Goal: Task Accomplishment & Management: Manage account settings

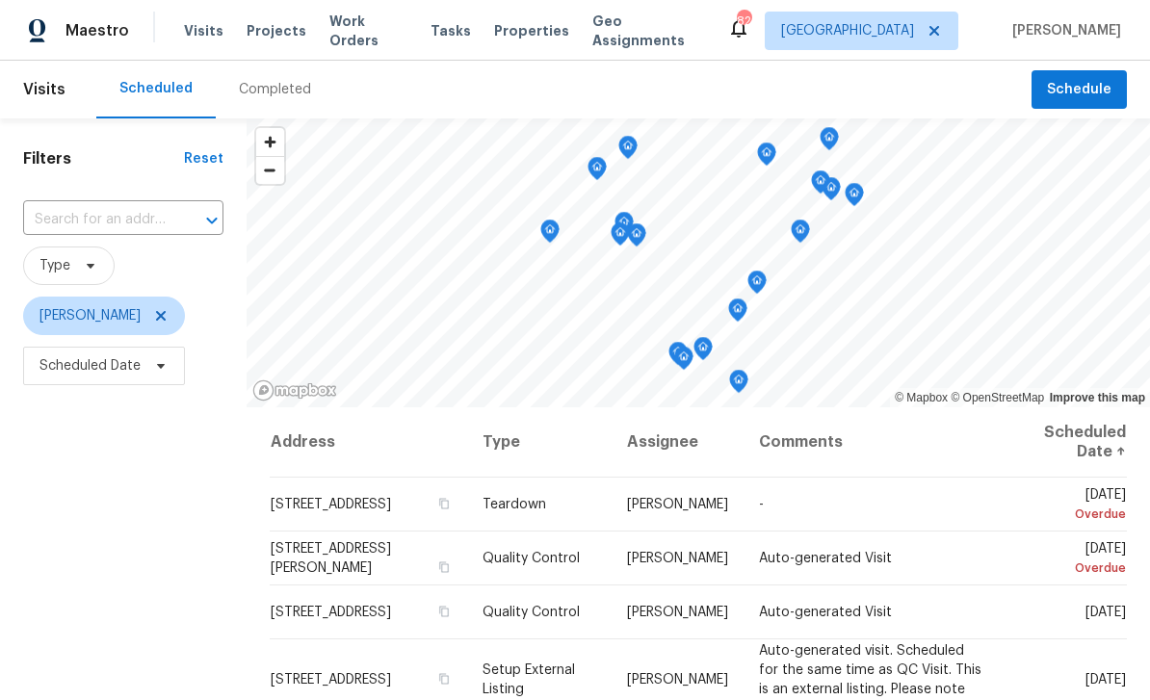
scroll to position [147, 0]
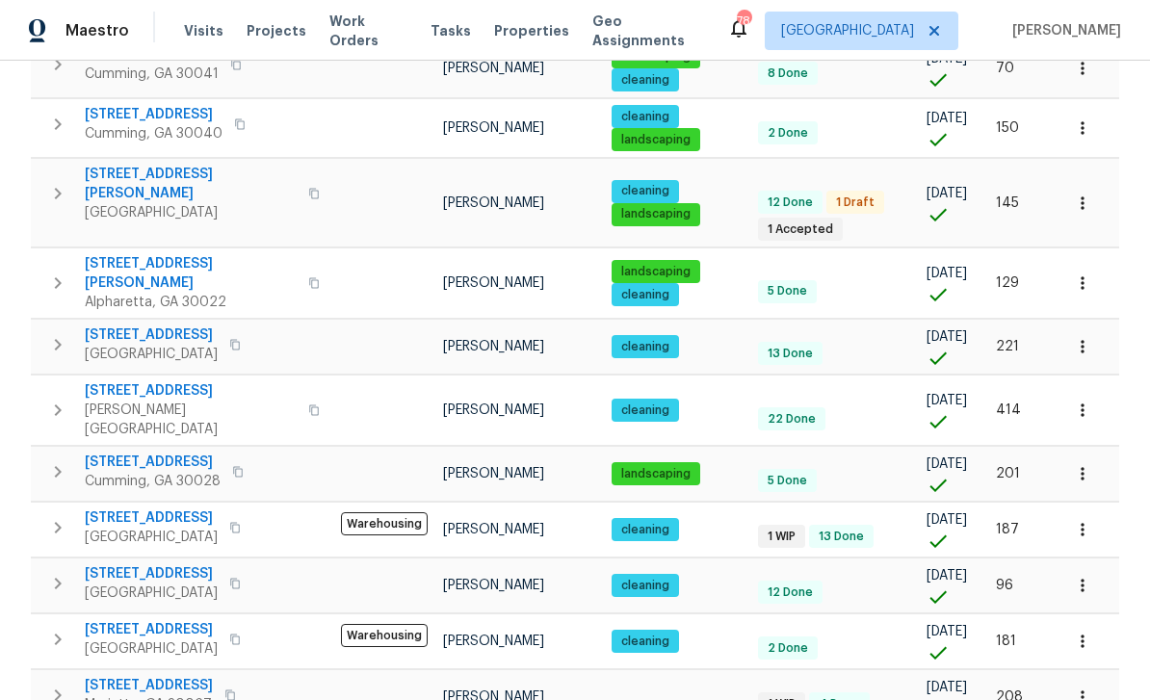
scroll to position [62, 0]
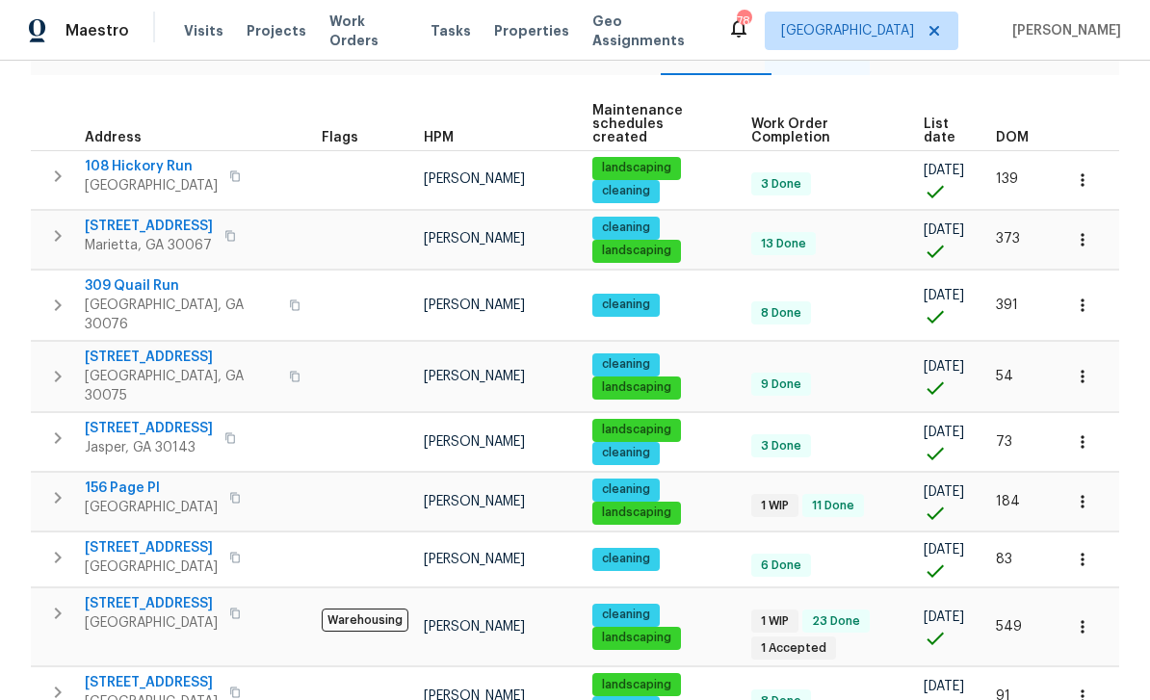
scroll to position [247, 0]
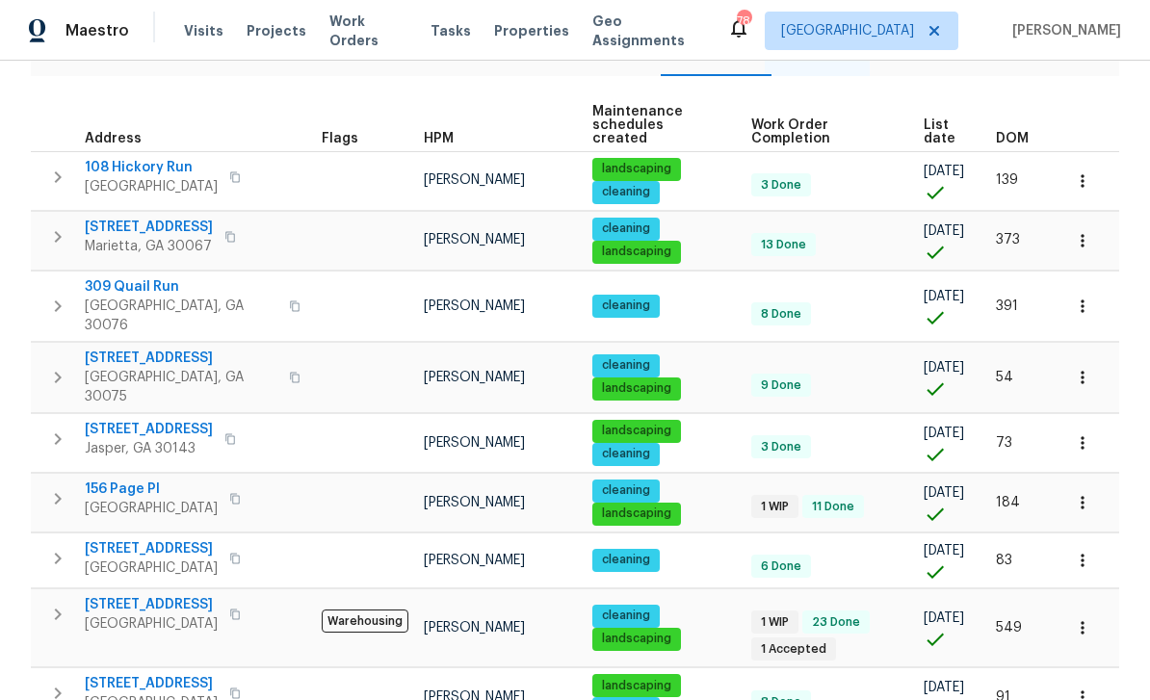
click at [55, 487] on icon "button" at bounding box center [57, 498] width 23 height 23
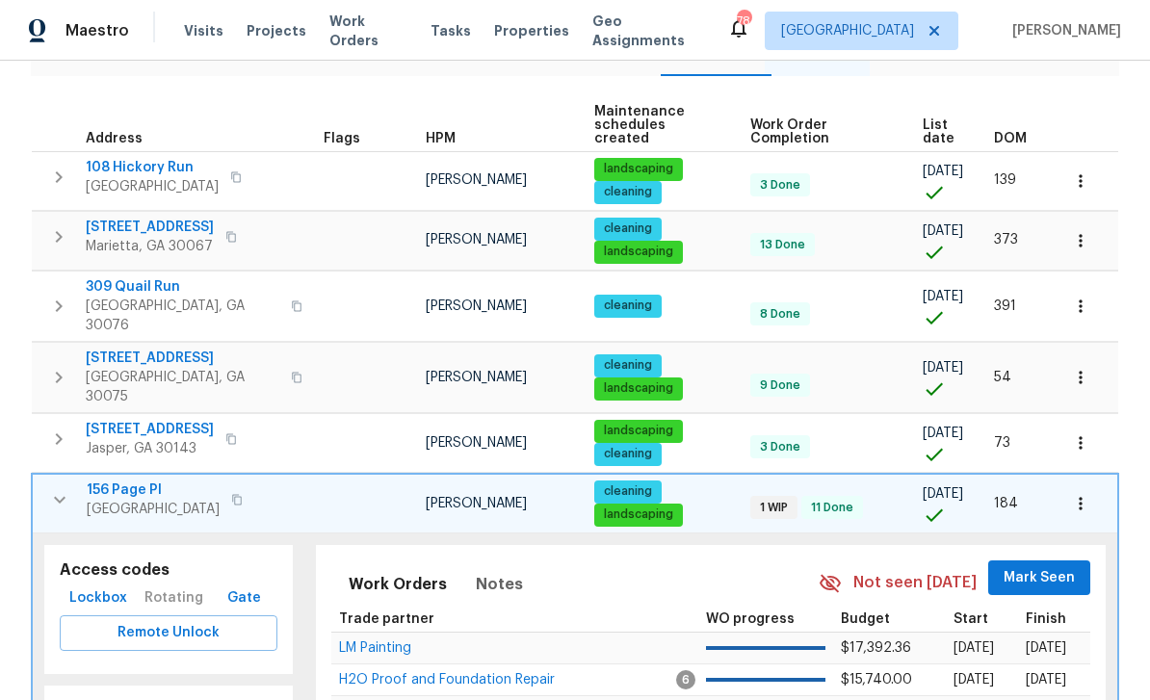
click at [91, 587] on span "Lockbox" at bounding box center [98, 599] width 58 height 24
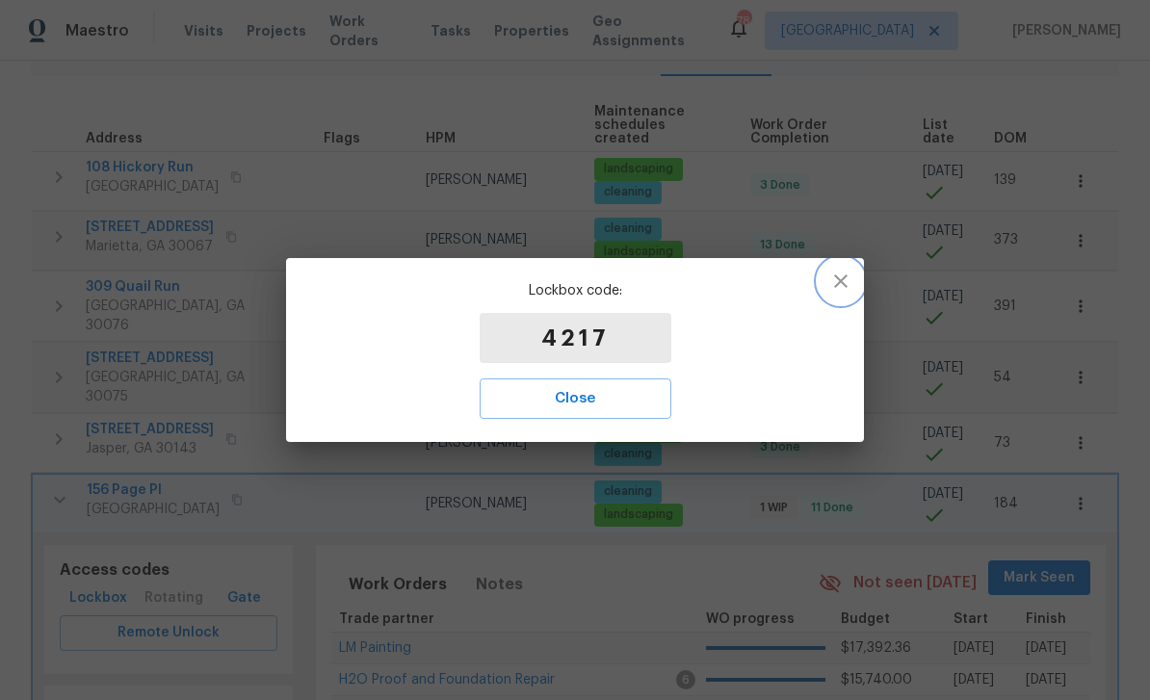
click at [847, 273] on icon "button" at bounding box center [840, 281] width 23 height 23
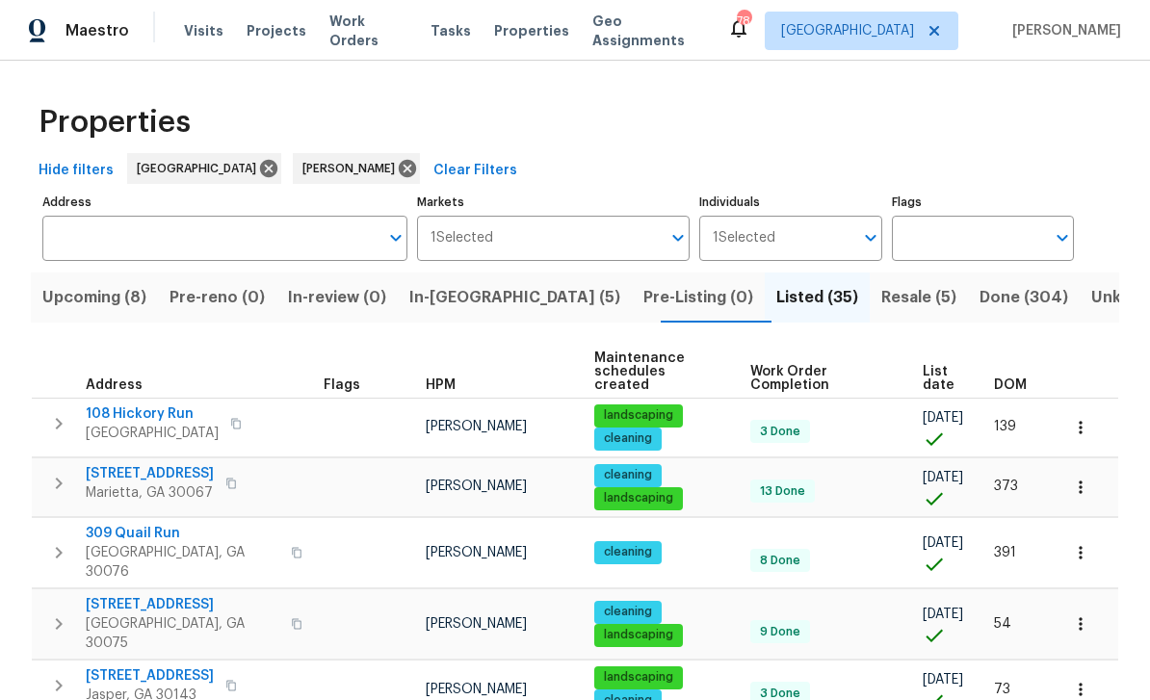
scroll to position [0, 0]
click at [474, 292] on span "In-[GEOGRAPHIC_DATA] (5)" at bounding box center [514, 297] width 211 height 27
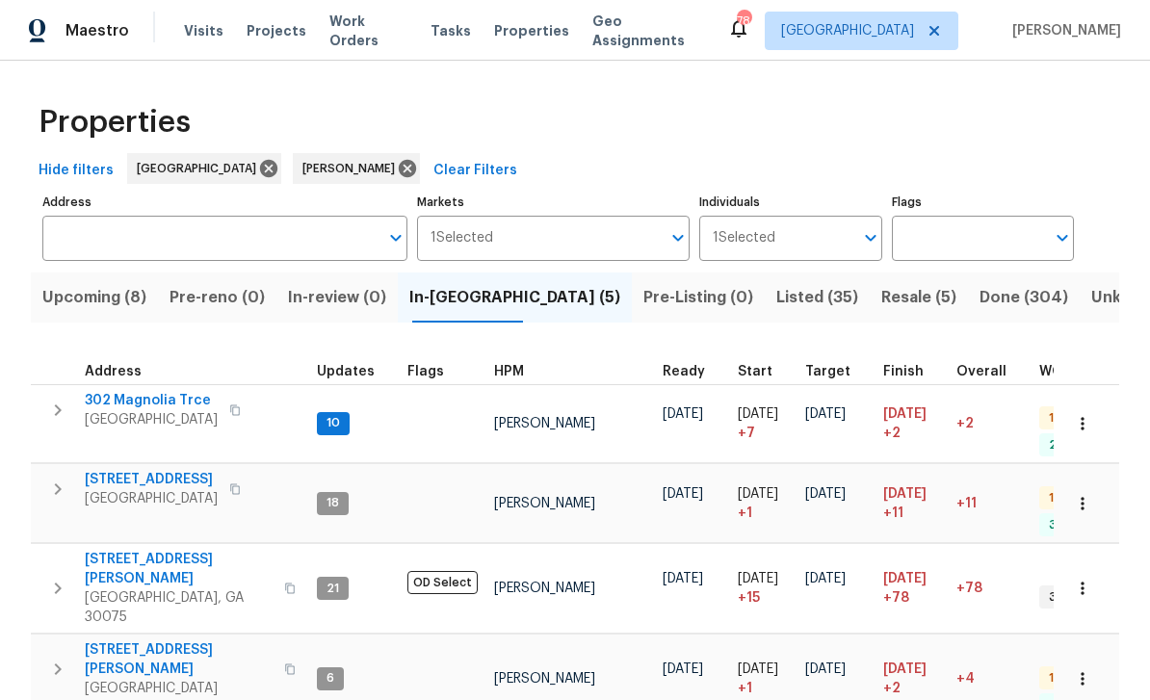
click at [135, 395] on span "302 Magnolia Trce" at bounding box center [151, 400] width 133 height 19
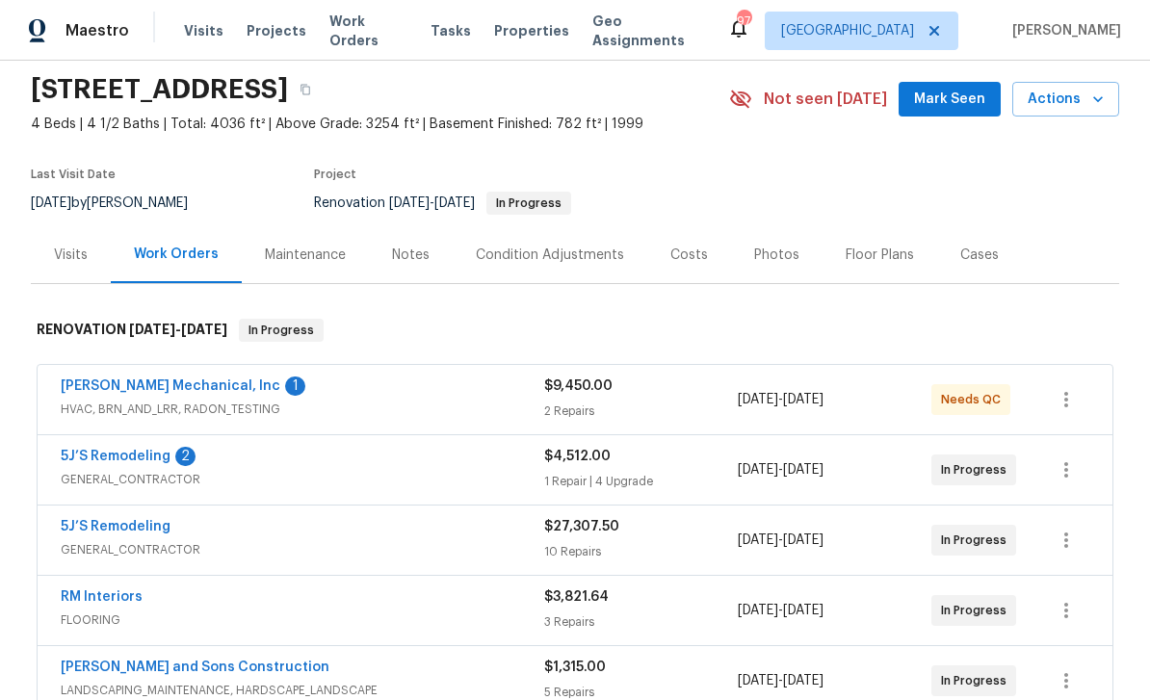
scroll to position [67, 0]
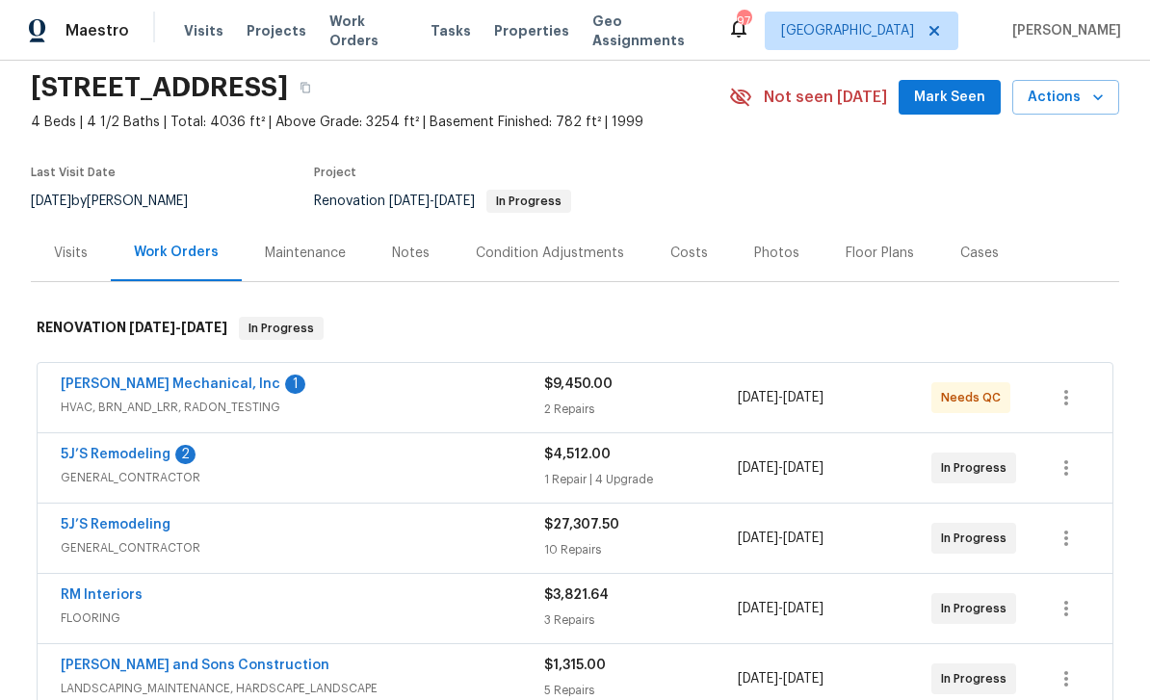
click at [111, 378] on link "JH Martin Mechanical, Inc" at bounding box center [171, 384] width 220 height 13
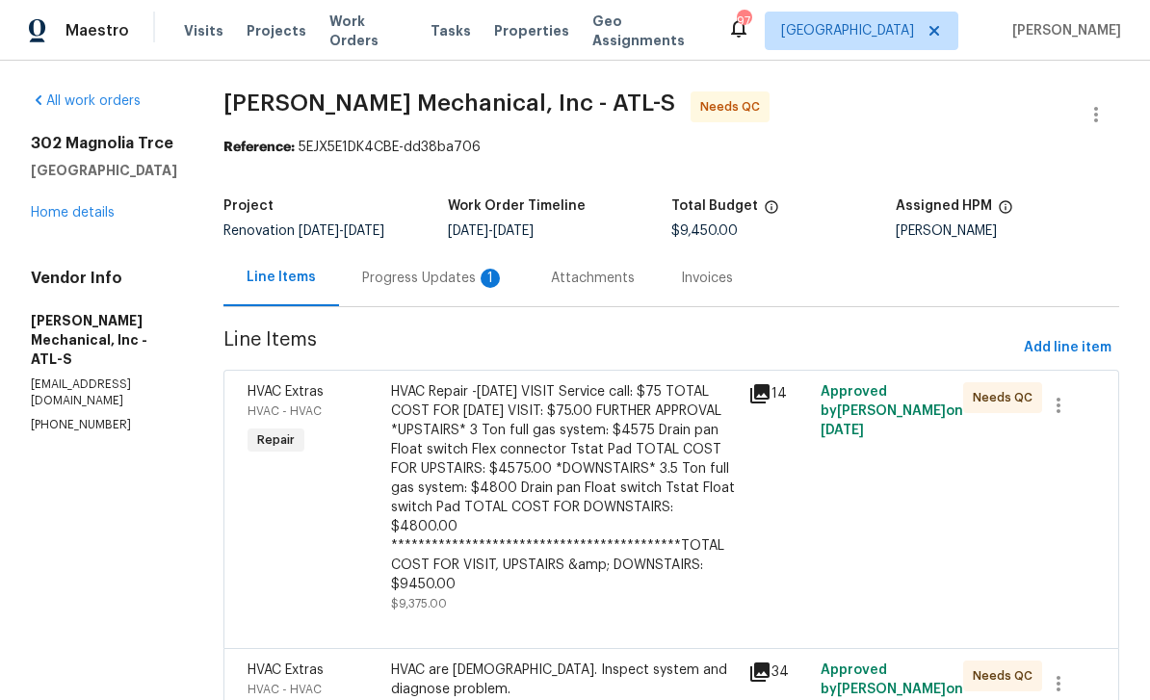
click at [430, 282] on div "Progress Updates 1" at bounding box center [433, 278] width 143 height 19
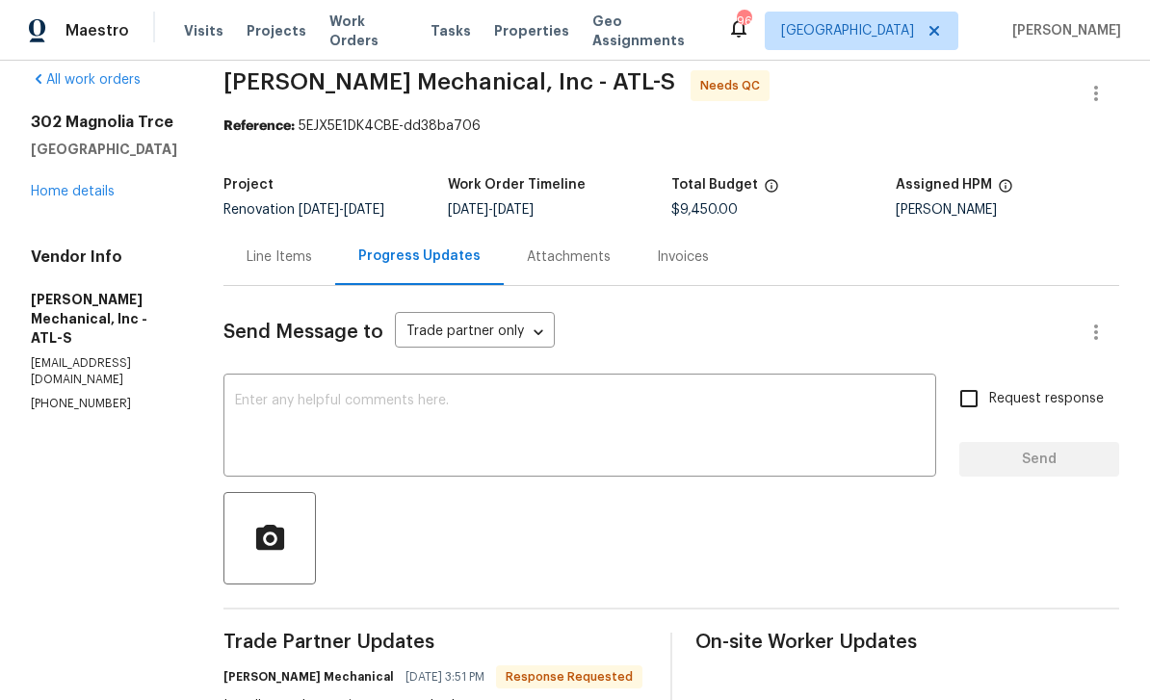
scroll to position [16, 0]
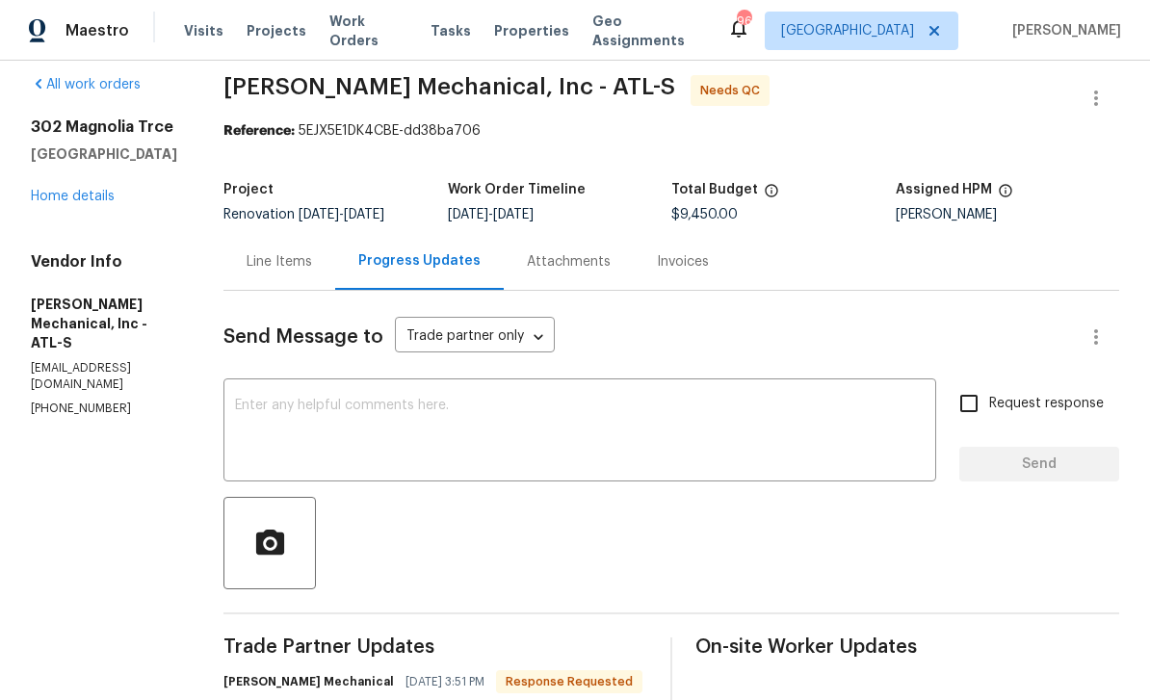
click at [312, 266] on div "Line Items" at bounding box center [279, 261] width 65 height 19
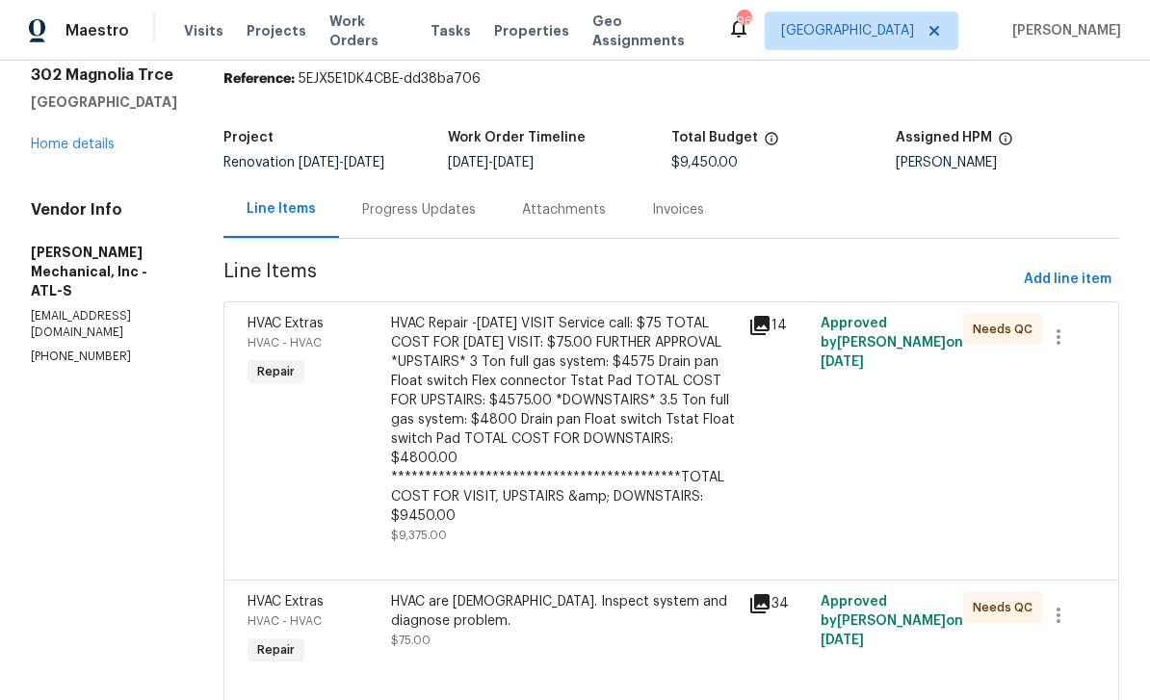
scroll to position [67, 0]
click at [316, 449] on div "HVAC Extras HVAC - HVAC Repair" at bounding box center [314, 430] width 144 height 243
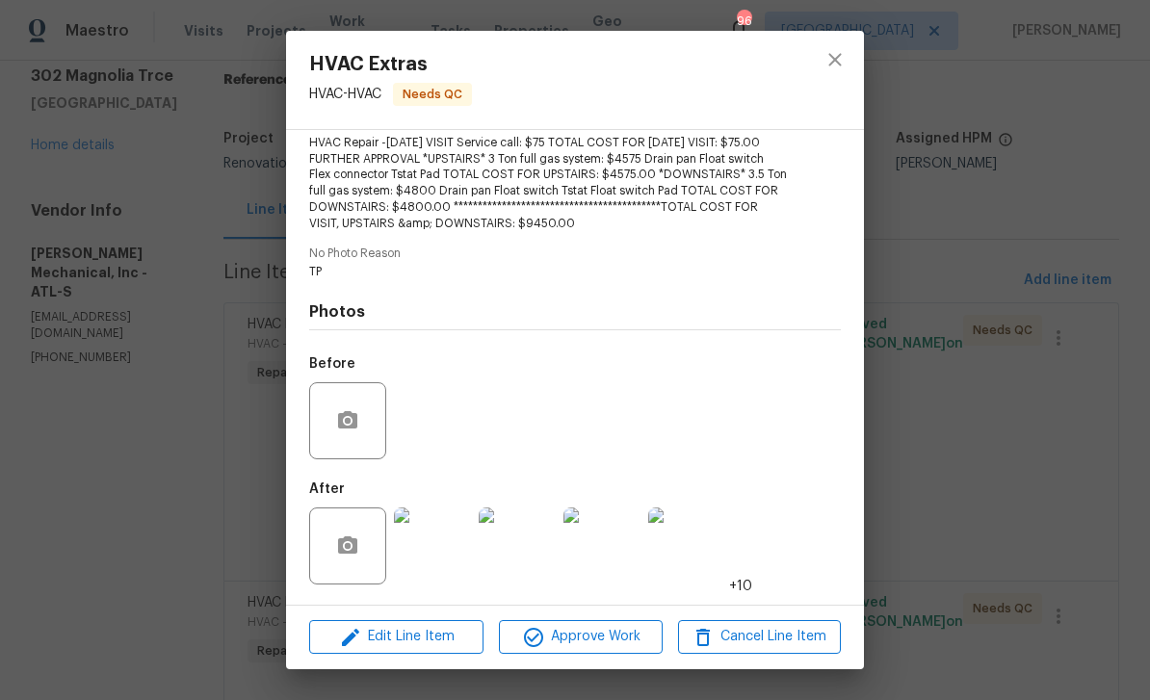
scroll to position [221, 0]
click at [603, 637] on span "Approve Work" at bounding box center [580, 637] width 151 height 24
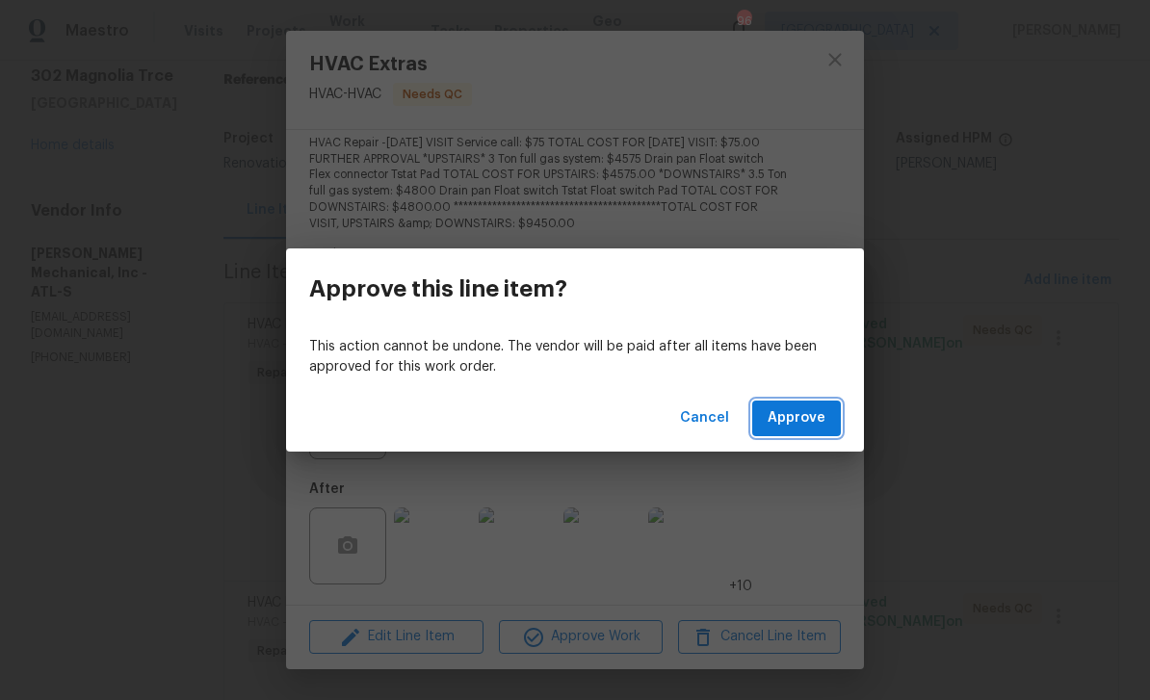
click at [798, 409] on span "Approve" at bounding box center [797, 418] width 58 height 24
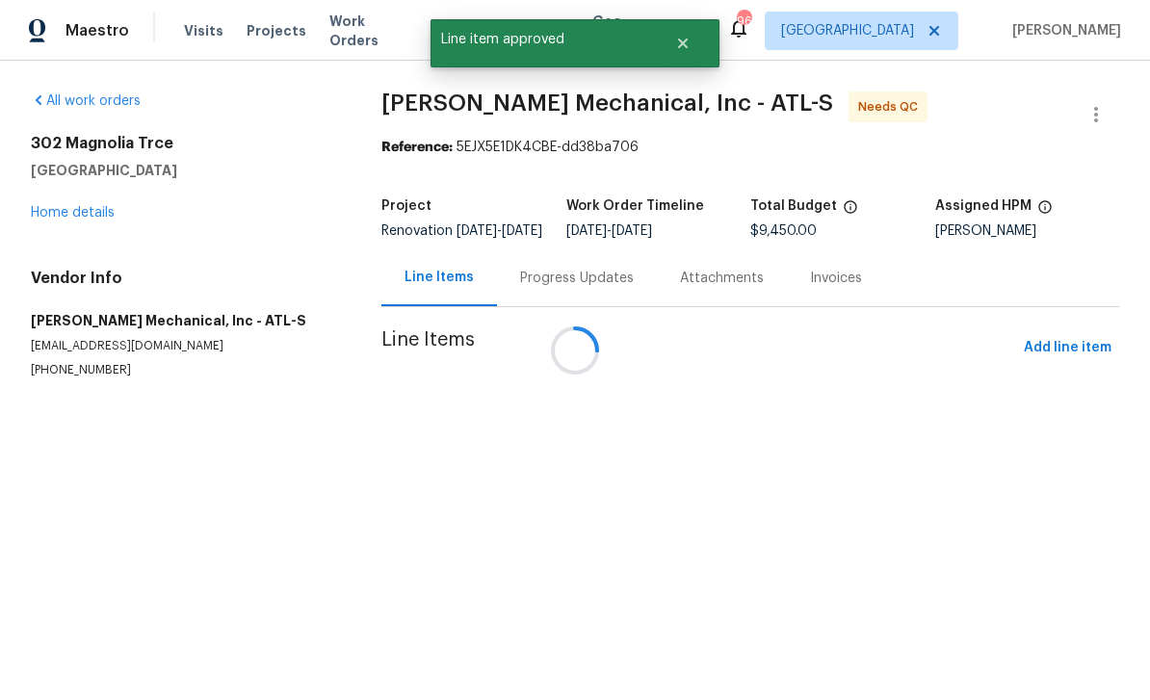
scroll to position [0, 0]
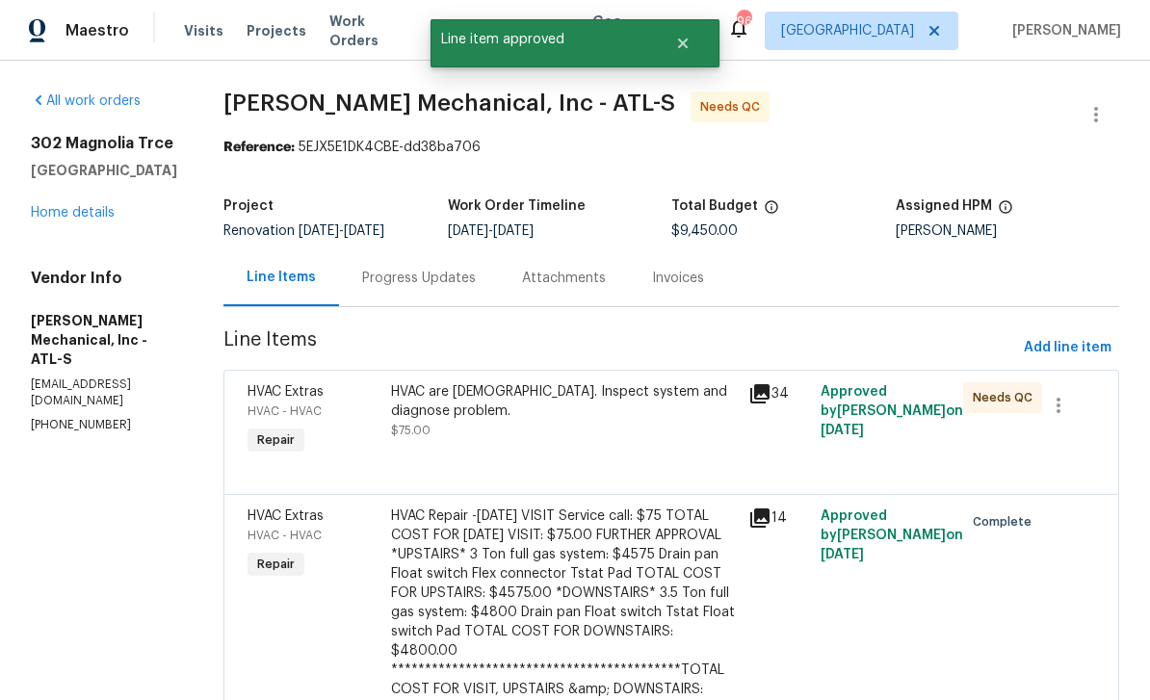
click at [311, 394] on span "HVAC Extras" at bounding box center [286, 391] width 76 height 13
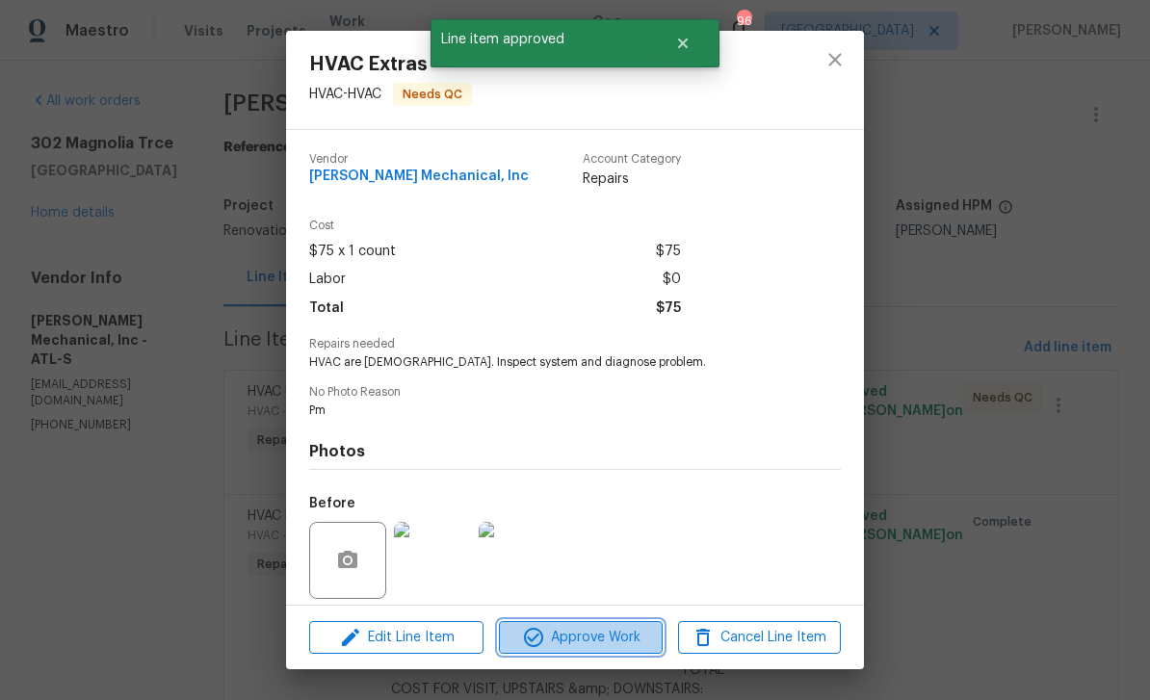
click at [608, 640] on span "Approve Work" at bounding box center [580, 638] width 151 height 24
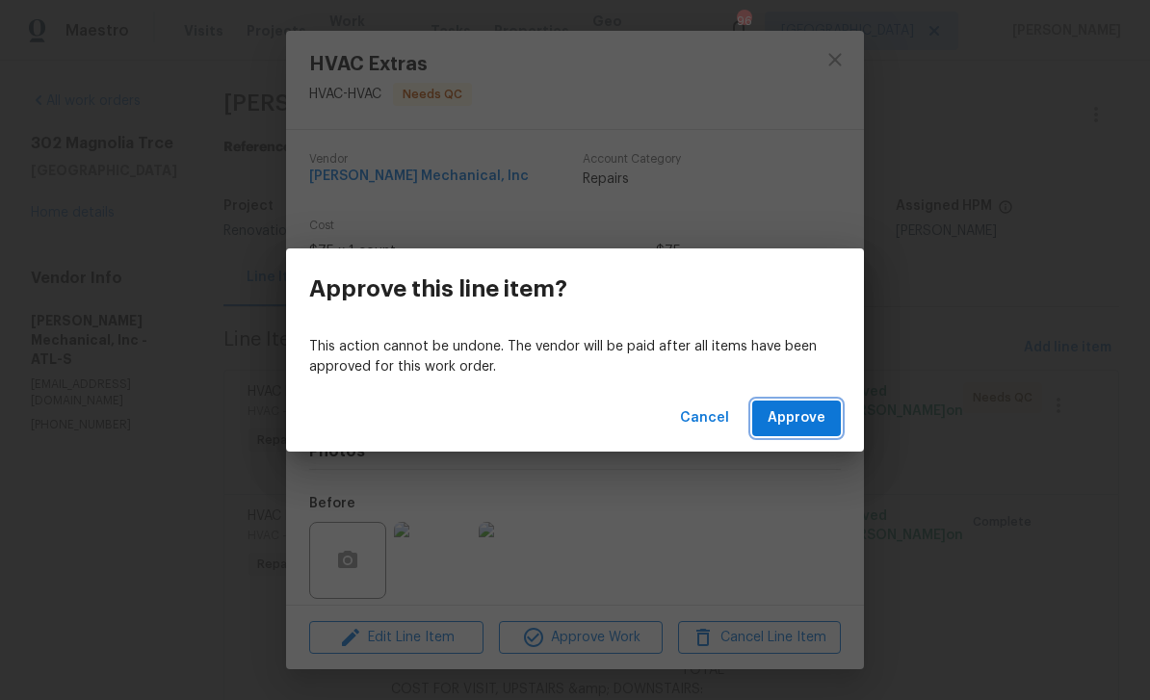
click at [809, 411] on span "Approve" at bounding box center [797, 418] width 58 height 24
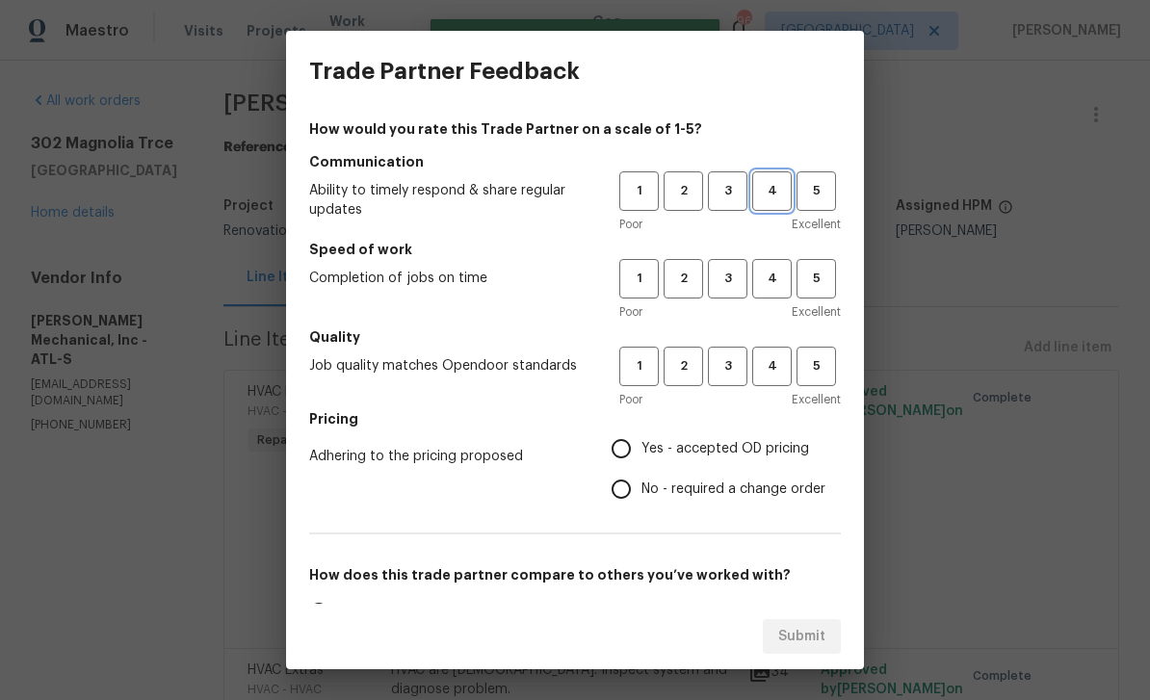
click at [774, 196] on span "4" at bounding box center [772, 191] width 36 height 22
click at [789, 376] on span "4" at bounding box center [772, 366] width 36 height 22
click at [778, 267] on button "4" at bounding box center [771, 278] width 39 height 39
click at [626, 440] on input "Yes - accepted OD pricing" at bounding box center [621, 449] width 40 height 40
radio input "true"
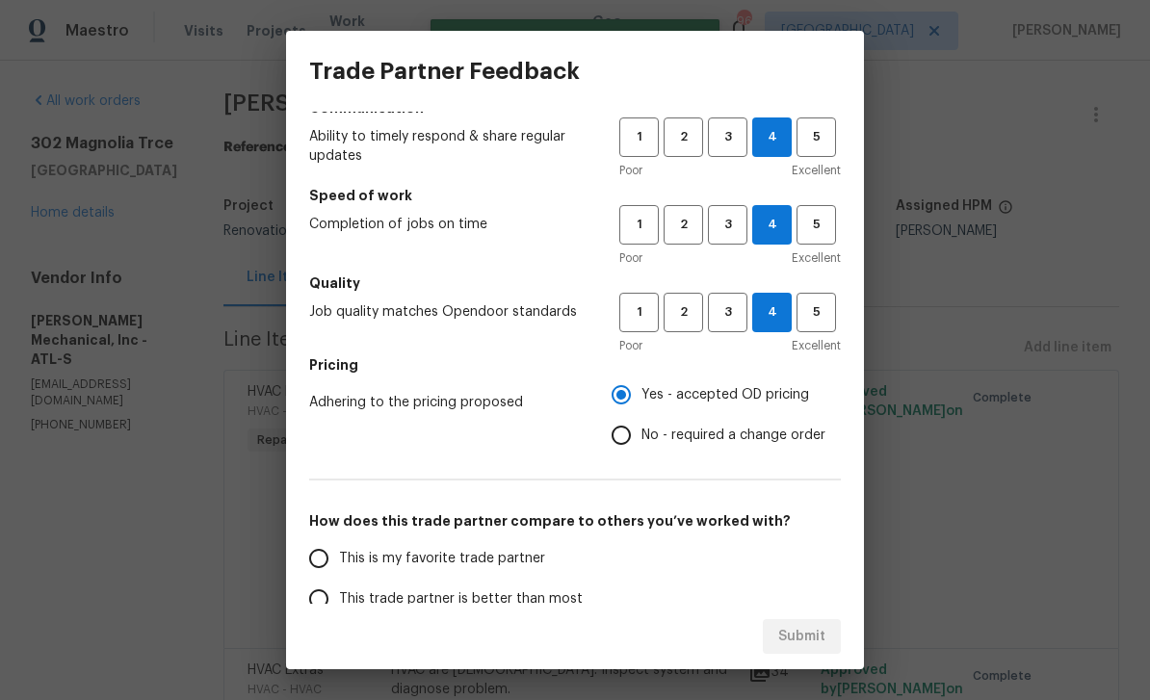
scroll to position [70, 0]
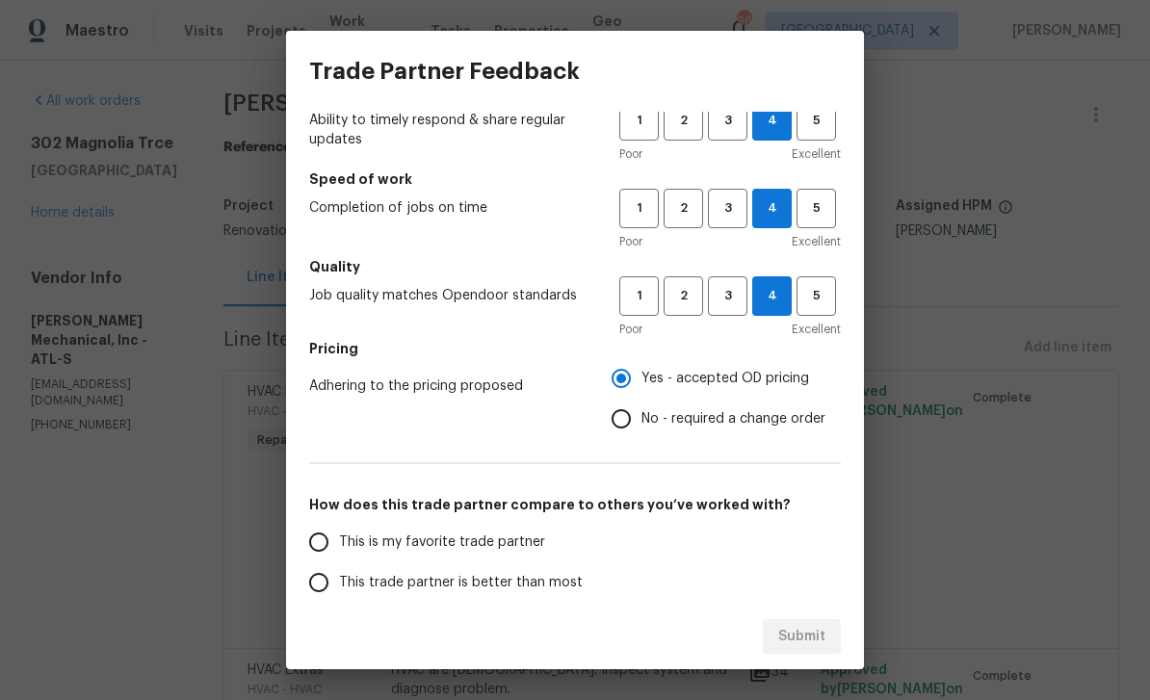
click at [327, 545] on input "This is my favorite trade partner" at bounding box center [319, 542] width 40 height 40
click at [808, 637] on span "Submit" at bounding box center [801, 637] width 47 height 24
radio input "true"
radio input "false"
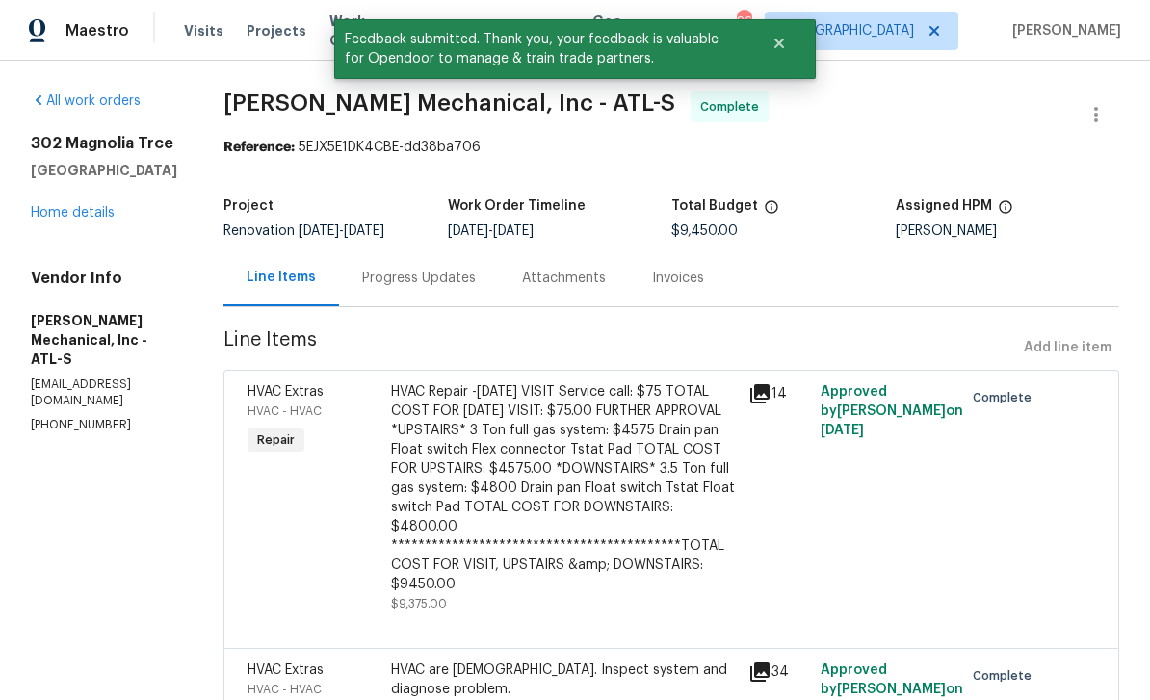
click at [64, 209] on link "Home details" at bounding box center [73, 212] width 84 height 13
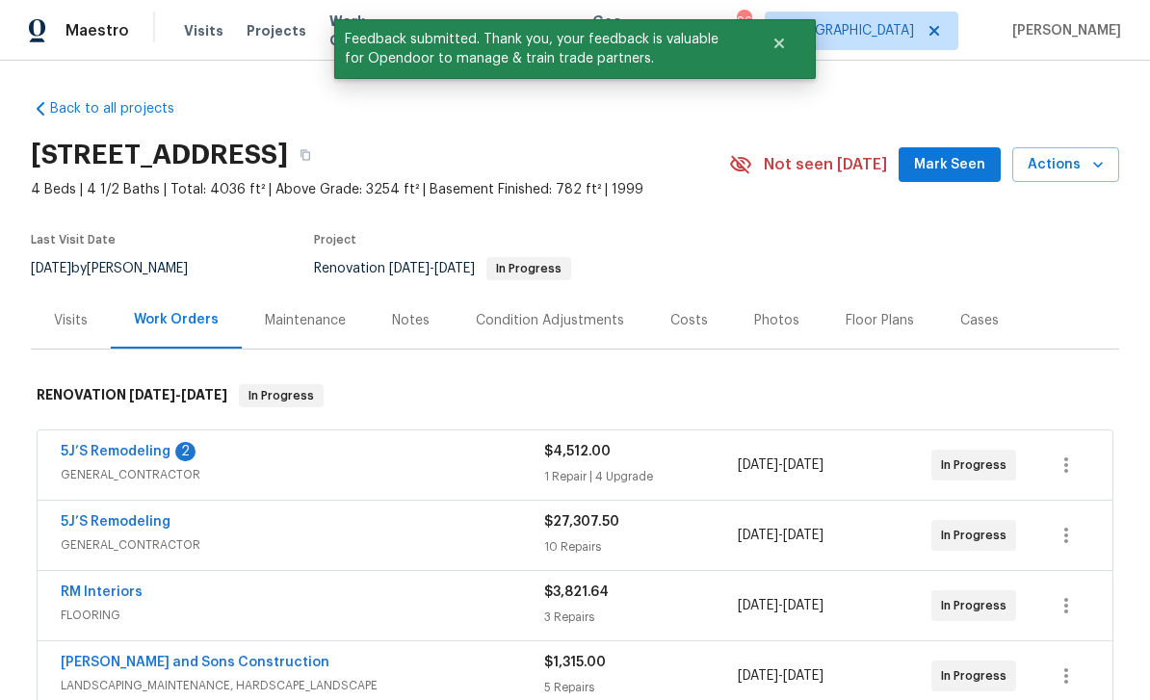
click at [405, 317] on div "Notes" at bounding box center [411, 320] width 38 height 19
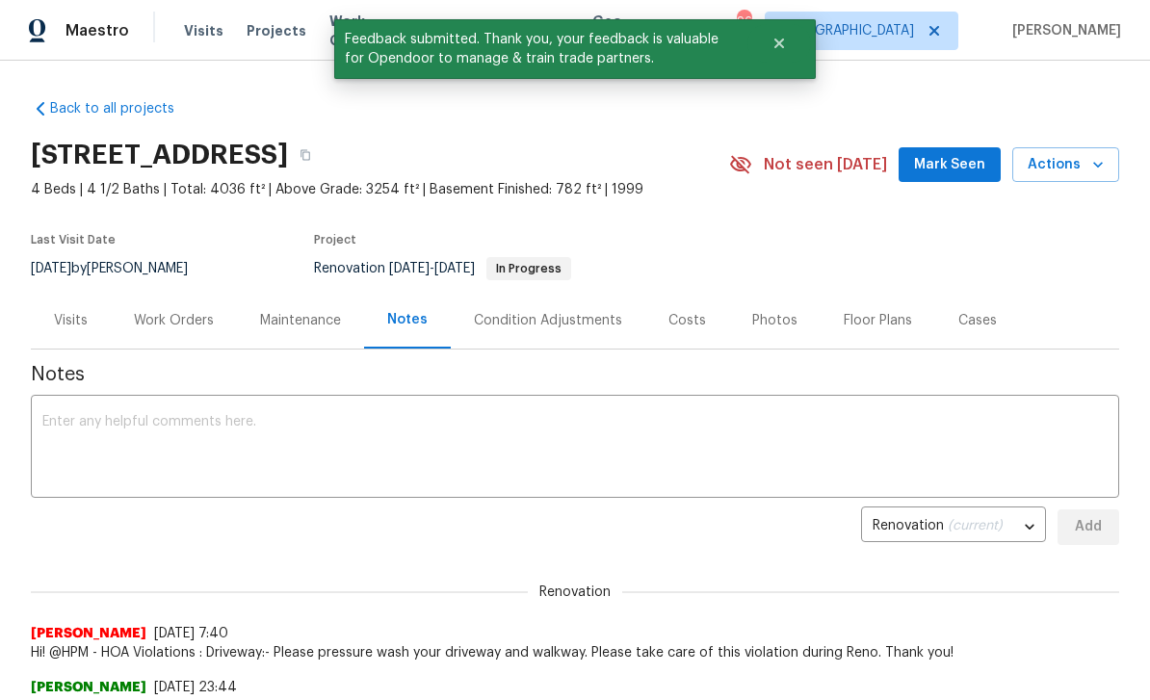
click at [79, 431] on textarea at bounding box center [574, 448] width 1065 height 67
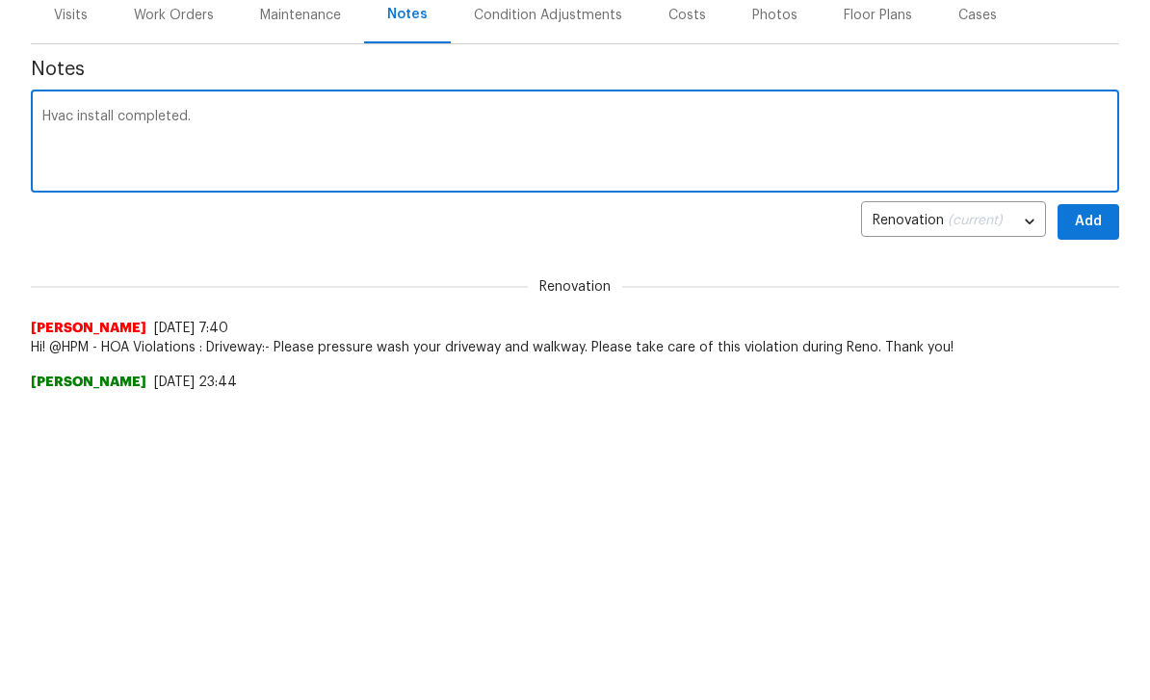
type textarea "Hvac install completed."
click at [1086, 515] on span "Add" at bounding box center [1088, 527] width 31 height 24
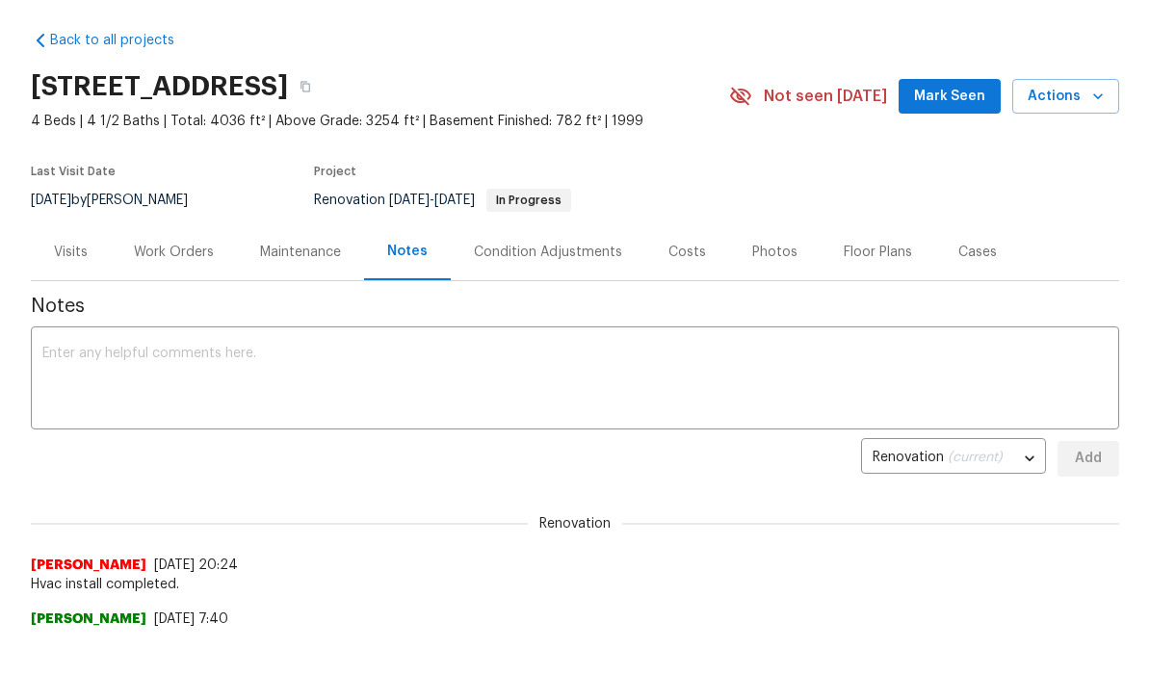
click at [176, 252] on div "Work Orders" at bounding box center [174, 252] width 80 height 19
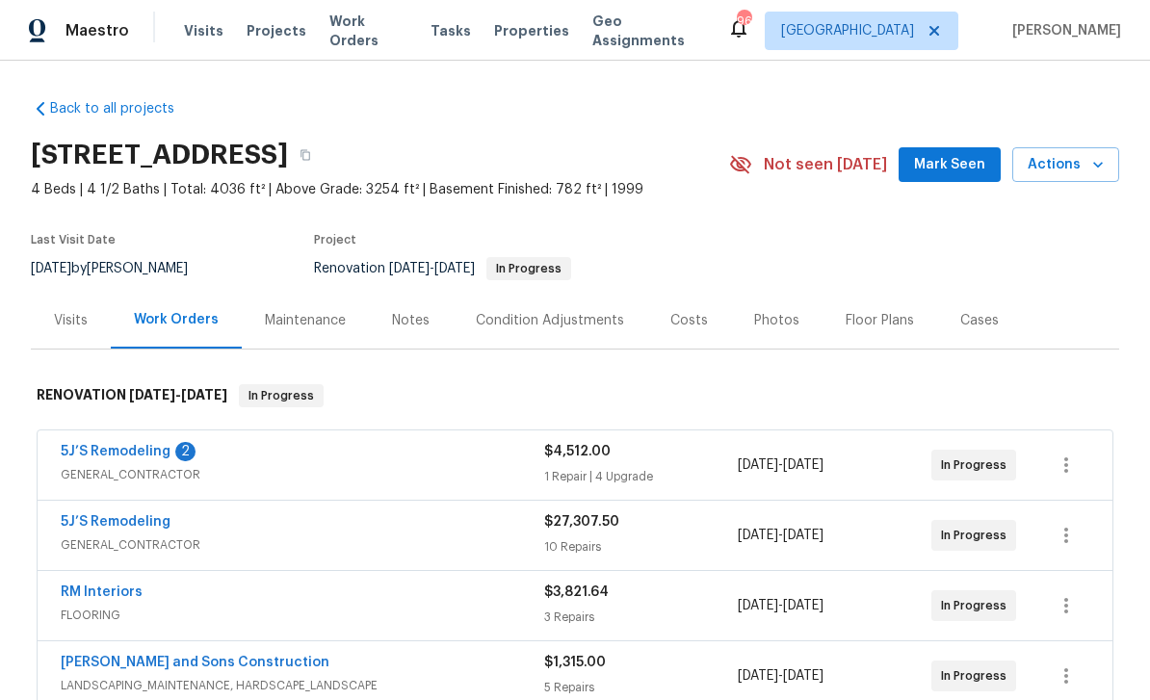
scroll to position [62, 0]
click at [96, 445] on link "5J’S Remodeling" at bounding box center [116, 451] width 110 height 13
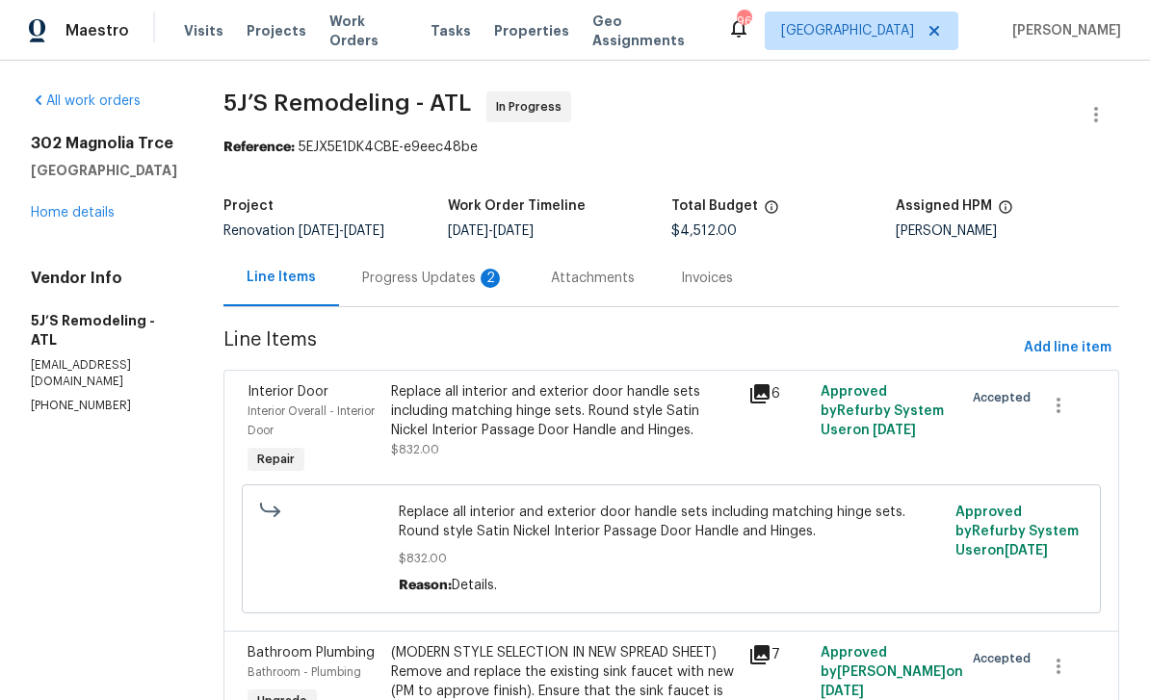
click at [411, 274] on div "Progress Updates 2" at bounding box center [433, 278] width 143 height 19
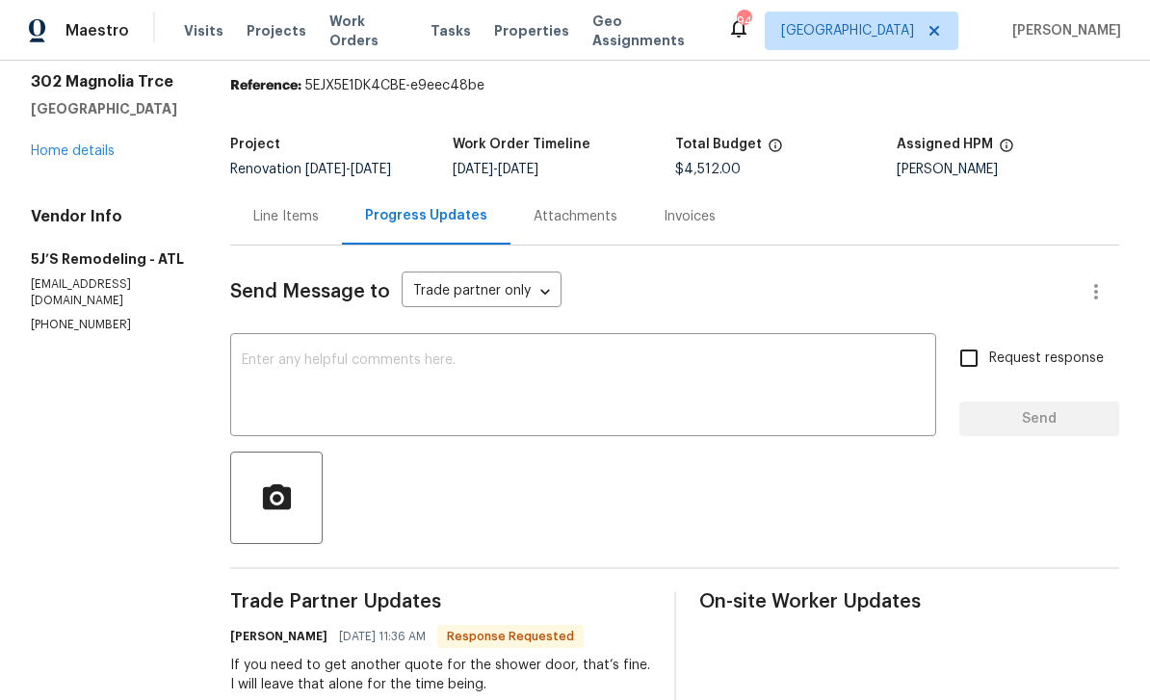
scroll to position [61, 0]
click at [284, 216] on div "Line Items" at bounding box center [285, 217] width 65 height 19
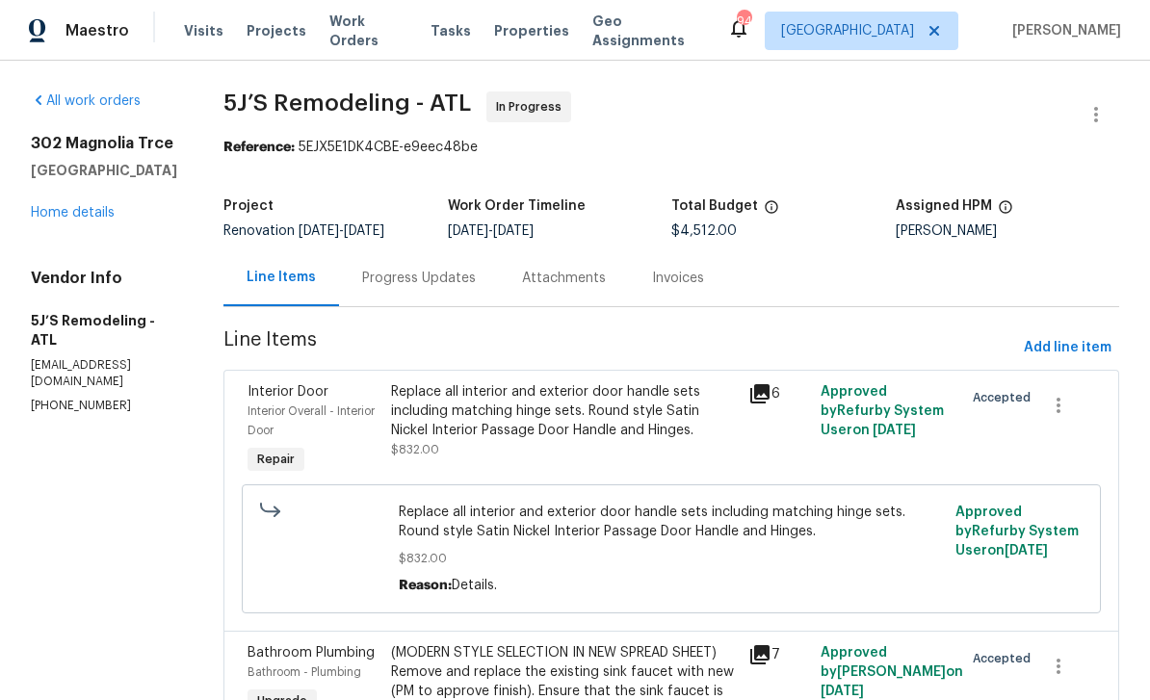
click at [62, 210] on link "Home details" at bounding box center [73, 212] width 84 height 13
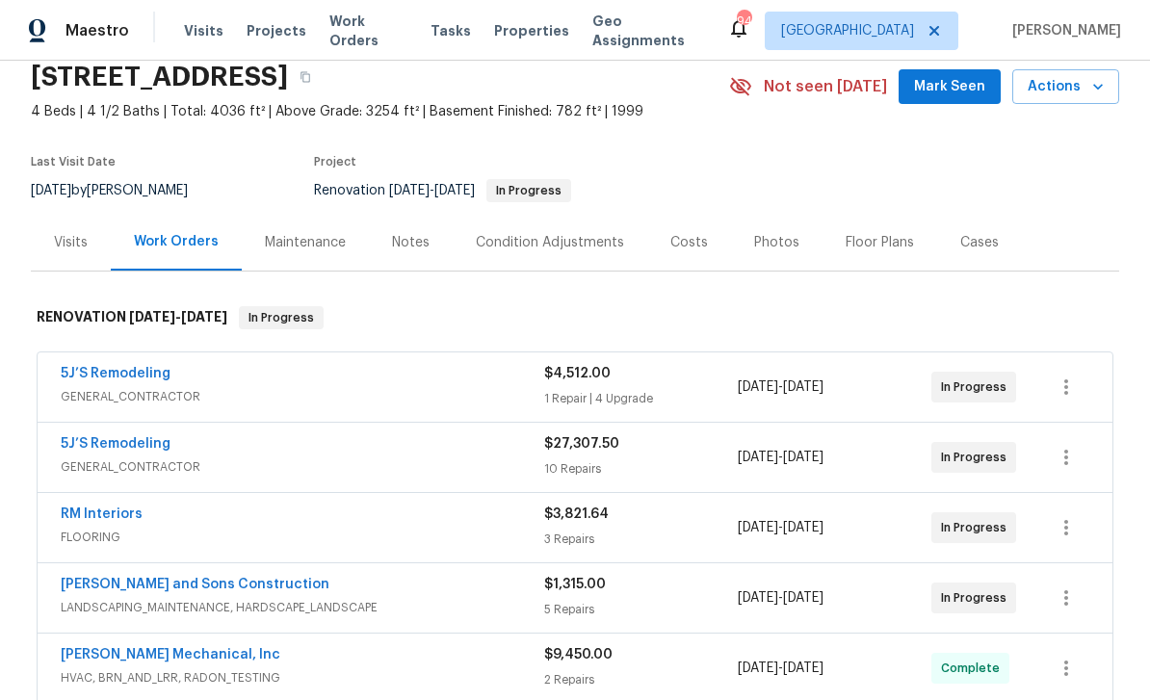
scroll to position [96, 0]
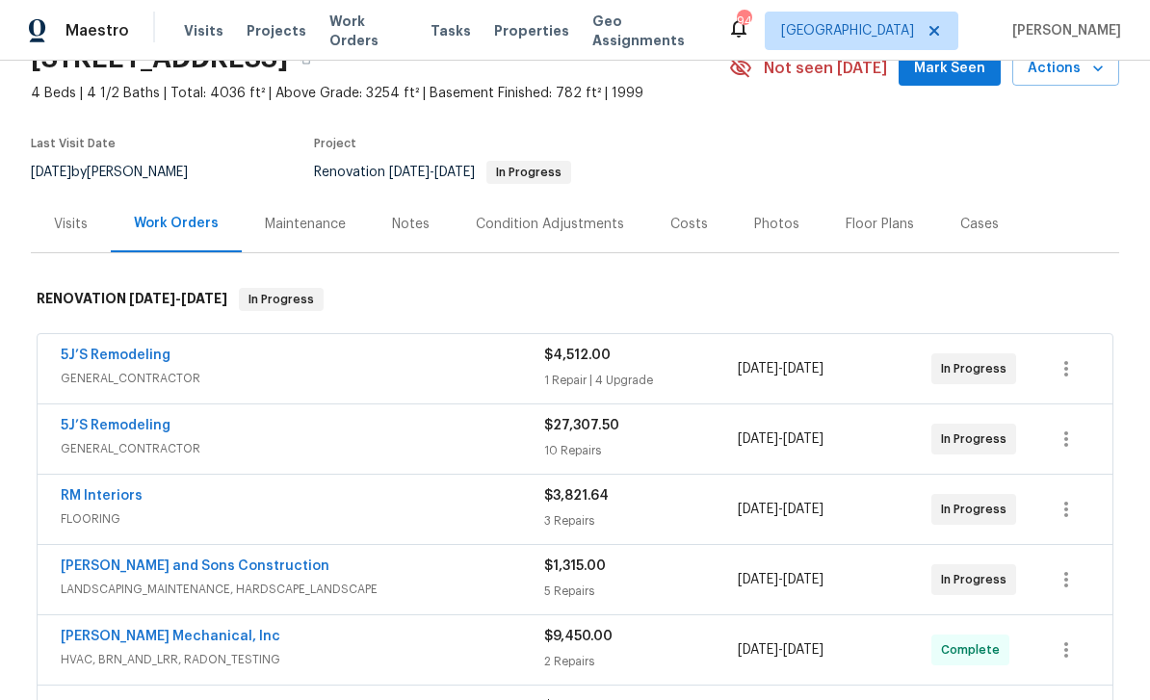
click at [94, 428] on link "5J’S Remodeling" at bounding box center [116, 425] width 110 height 13
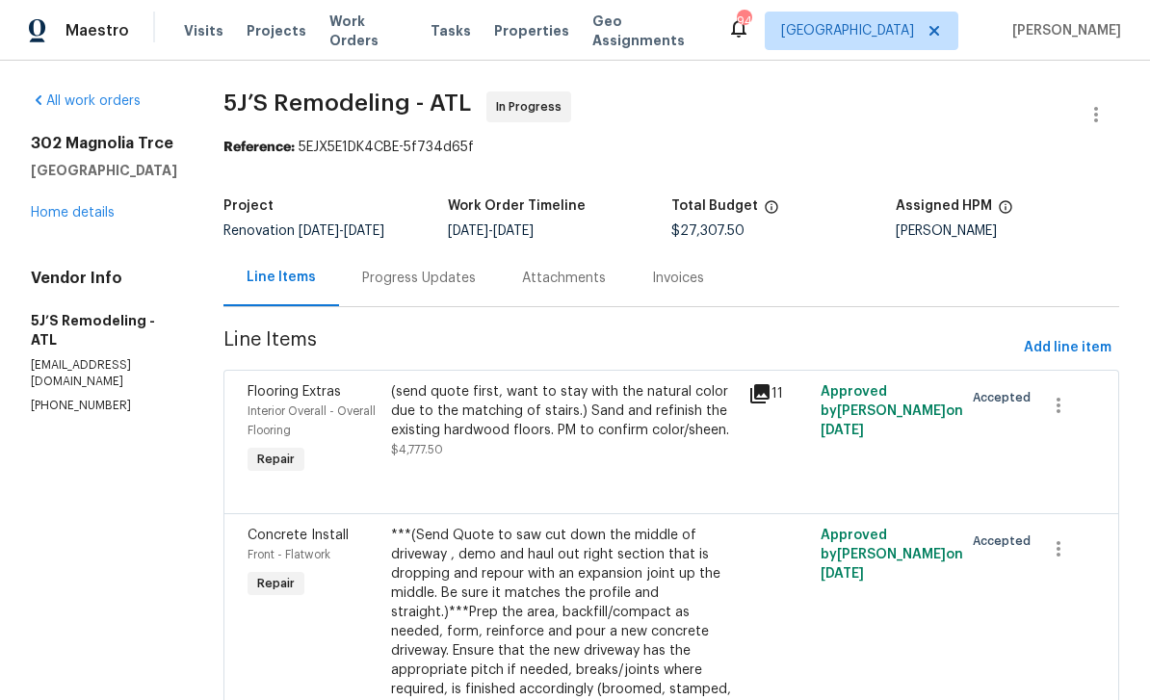
click at [400, 277] on div "Progress Updates" at bounding box center [419, 278] width 114 height 19
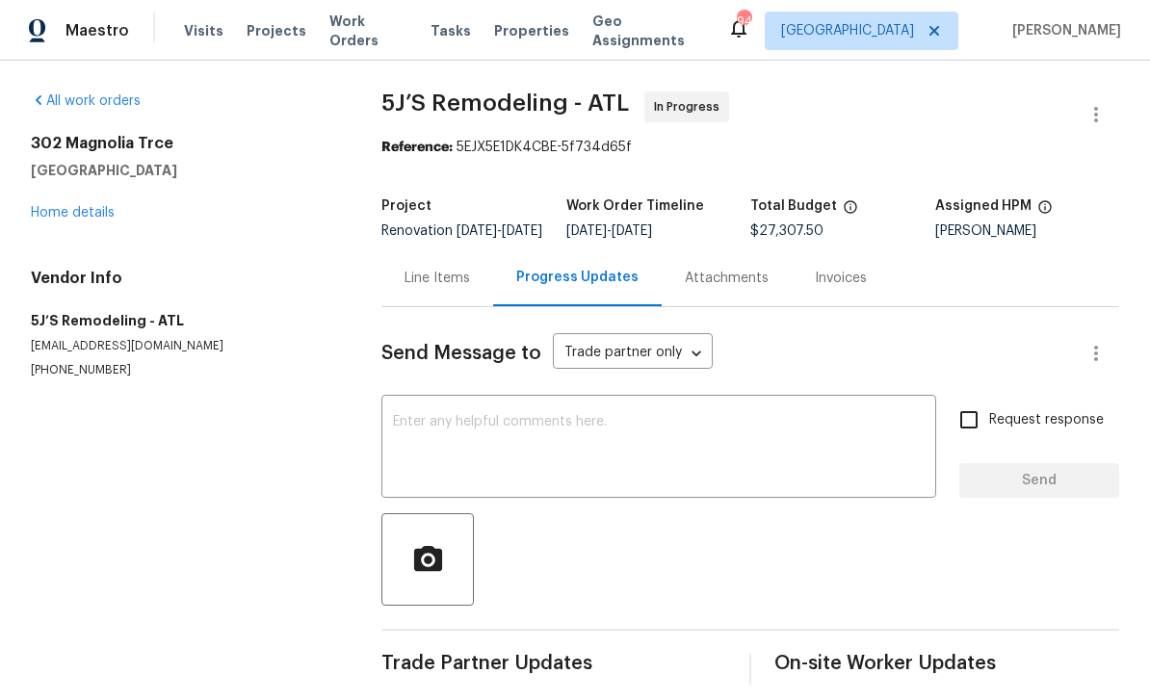
scroll to position [30, 0]
click at [69, 206] on link "Home details" at bounding box center [73, 212] width 84 height 13
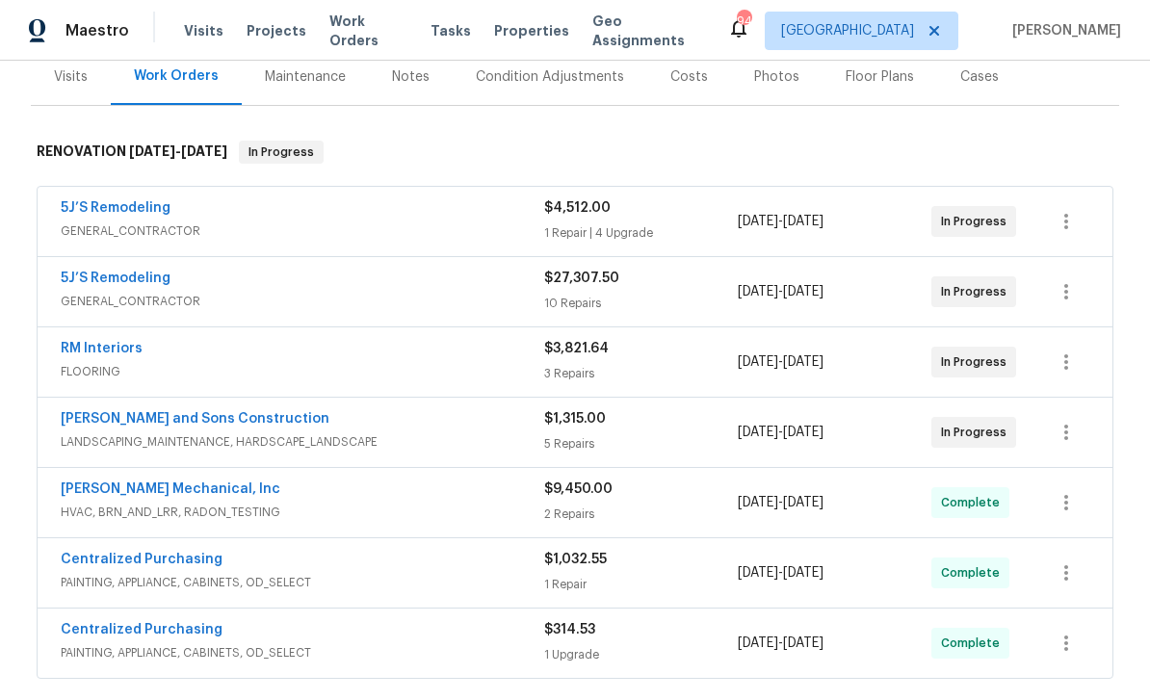
scroll to position [232, 0]
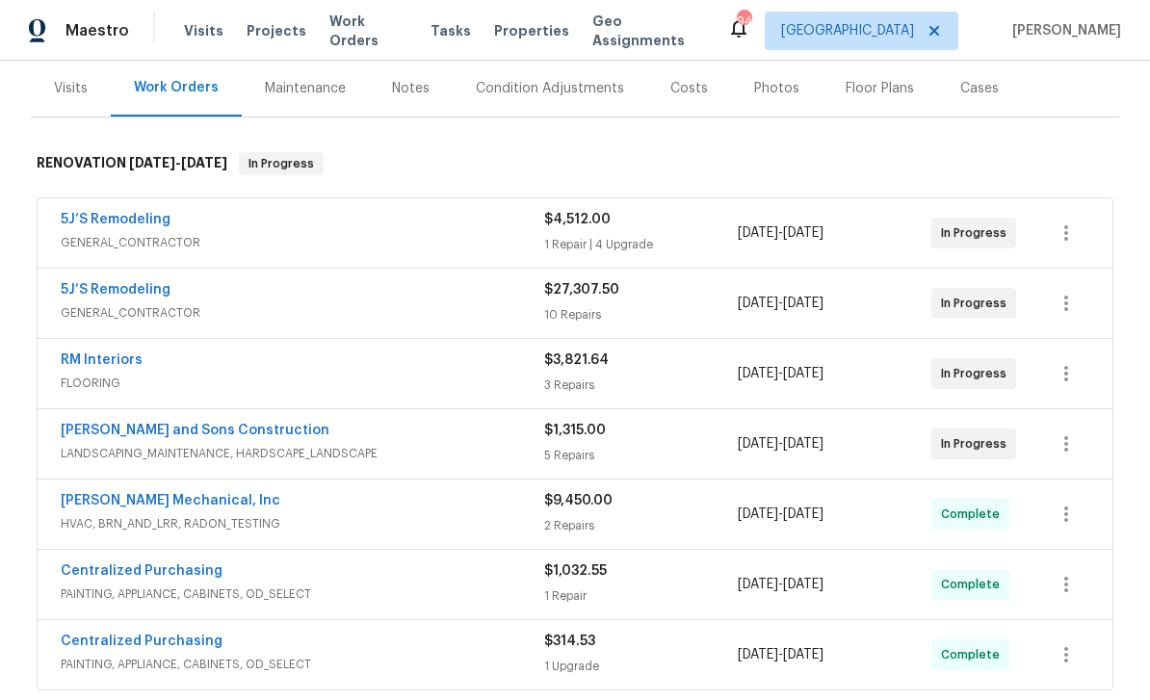
click at [103, 288] on link "5J’S Remodeling" at bounding box center [116, 289] width 110 height 13
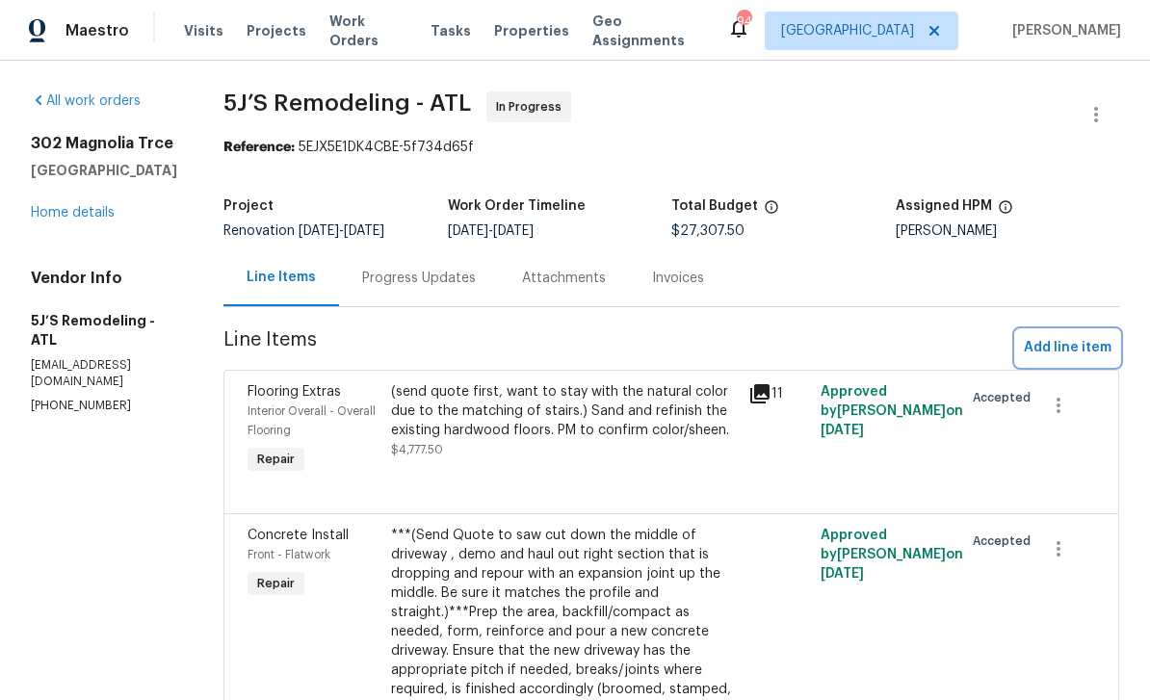
click at [1063, 347] on span "Add line item" at bounding box center [1068, 348] width 88 height 24
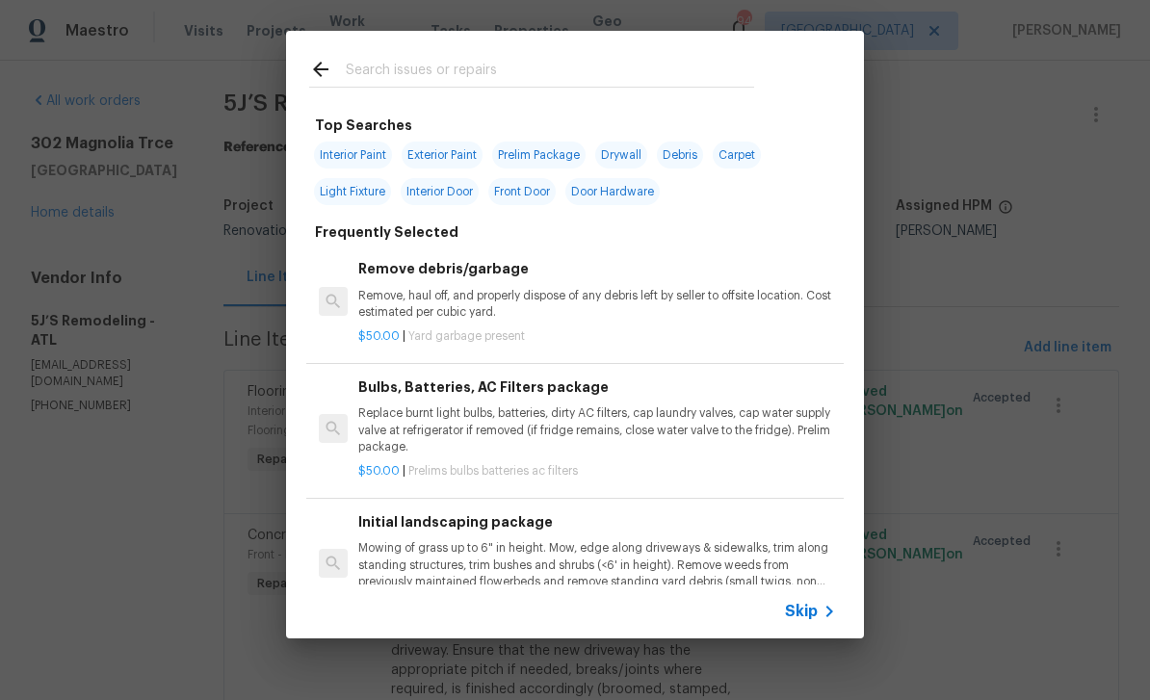
click at [349, 158] on span "Interior Paint" at bounding box center [353, 155] width 78 height 27
type input "Interior Paint"
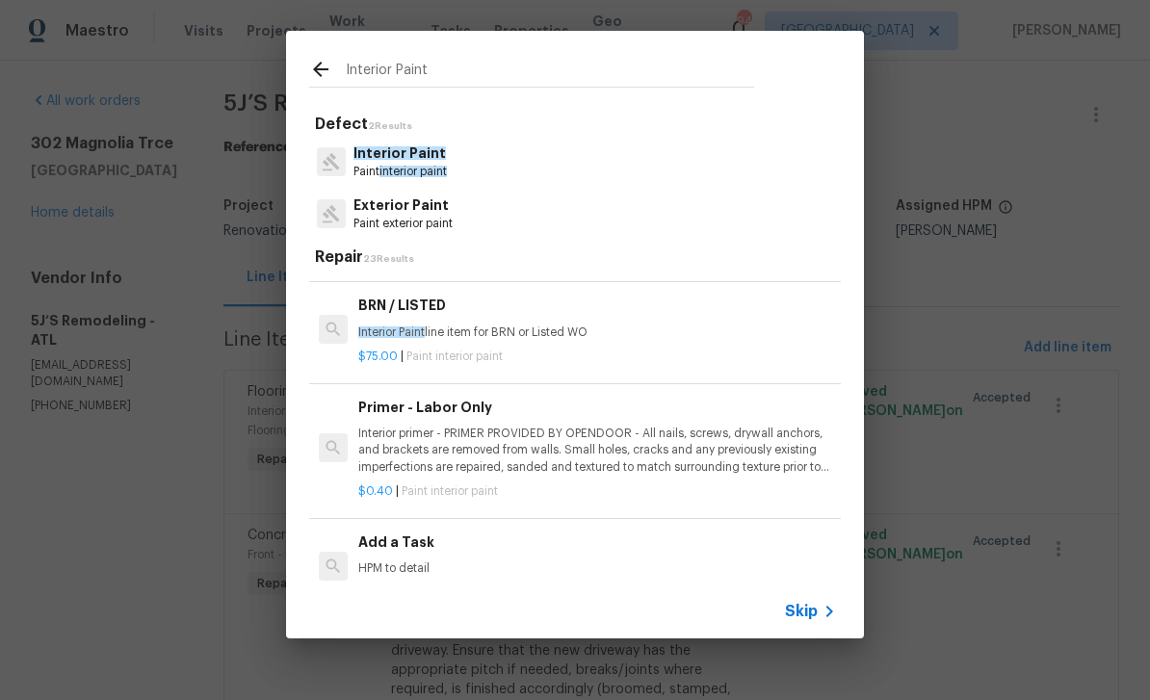
scroll to position [360, 0]
click at [735, 444] on p "Interior primer - PRIMER PROVIDED BY OPENDOOR - All nails, screws, drywall anch…" at bounding box center [597, 450] width 478 height 49
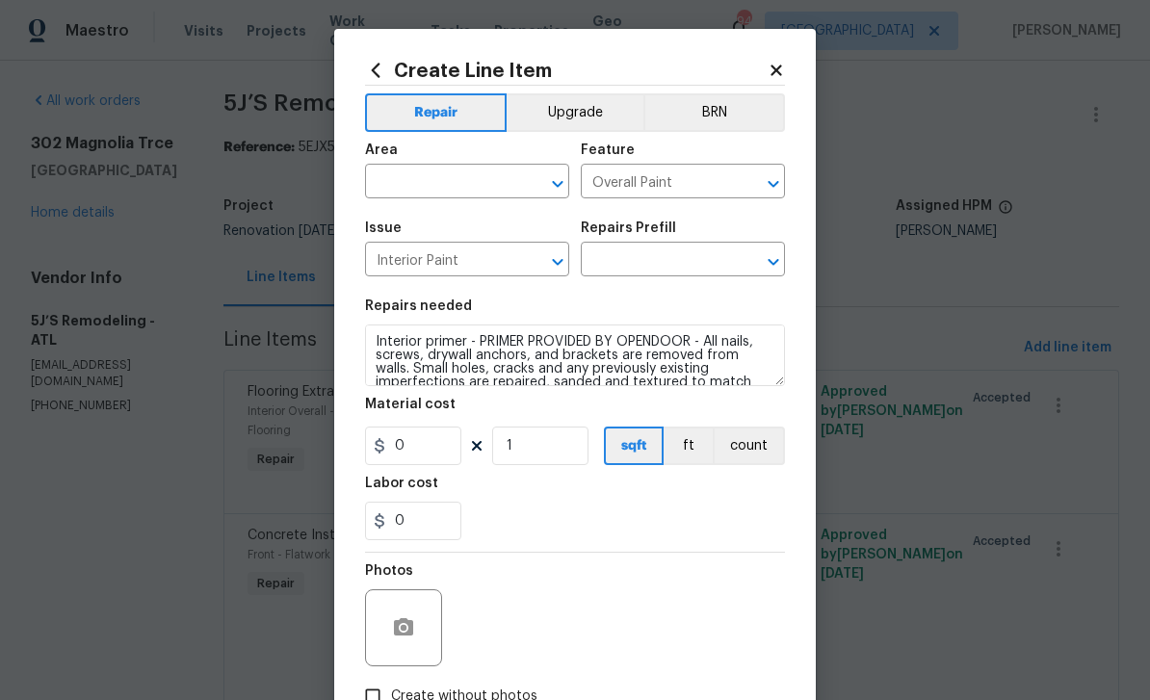
type input "Primer - Labor Only $0.40"
type input "0.4"
click at [535, 451] on input "1" at bounding box center [540, 446] width 96 height 39
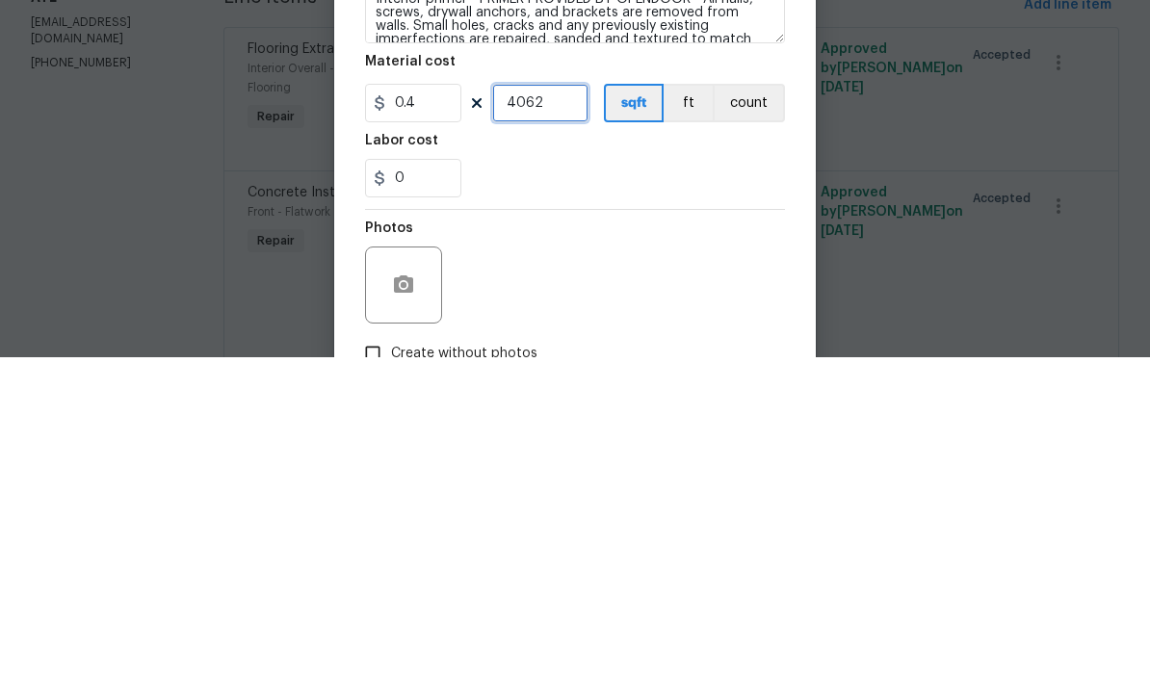
type input "4062"
click at [695, 553] on div "Photos" at bounding box center [575, 615] width 420 height 125
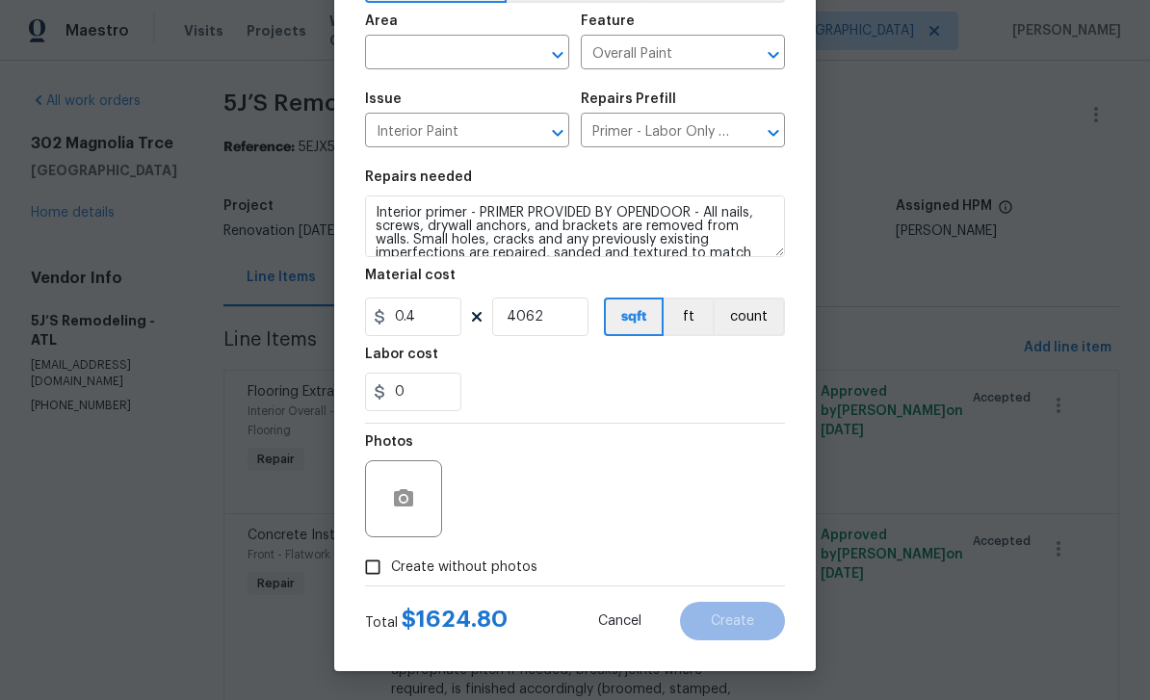
scroll to position [133, 0]
click at [425, 311] on input "0.4" at bounding box center [413, 317] width 96 height 39
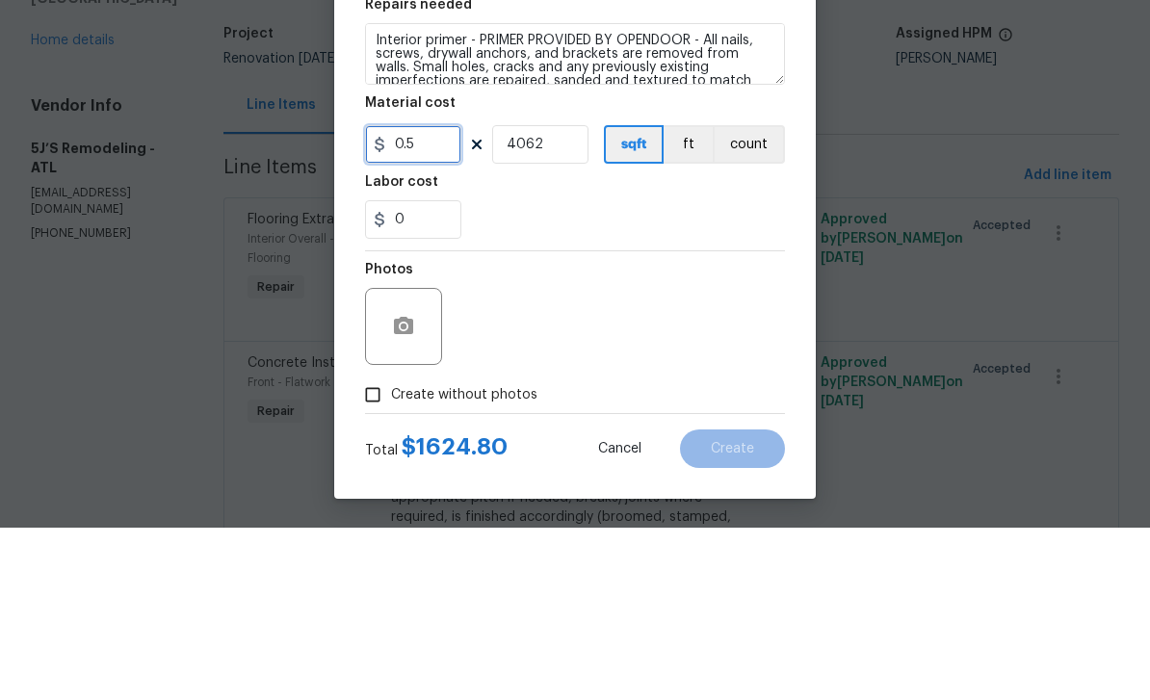
type input "0.5"
click at [495, 373] on div "0" at bounding box center [575, 392] width 420 height 39
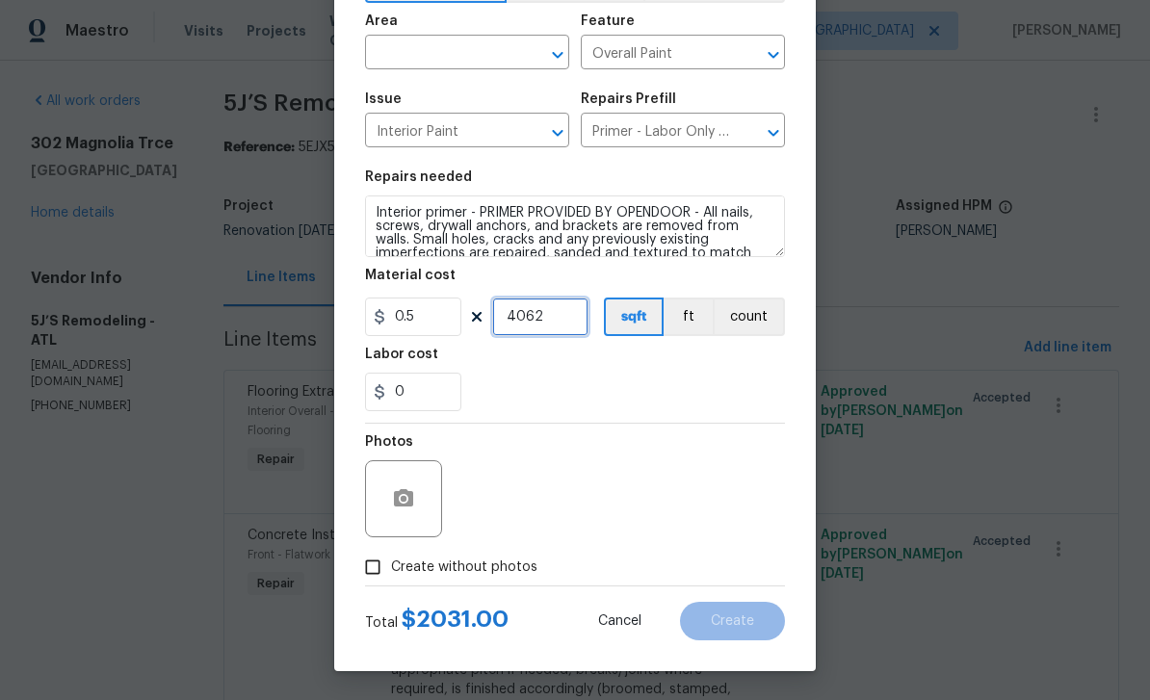
click at [559, 316] on input "4062" at bounding box center [540, 317] width 96 height 39
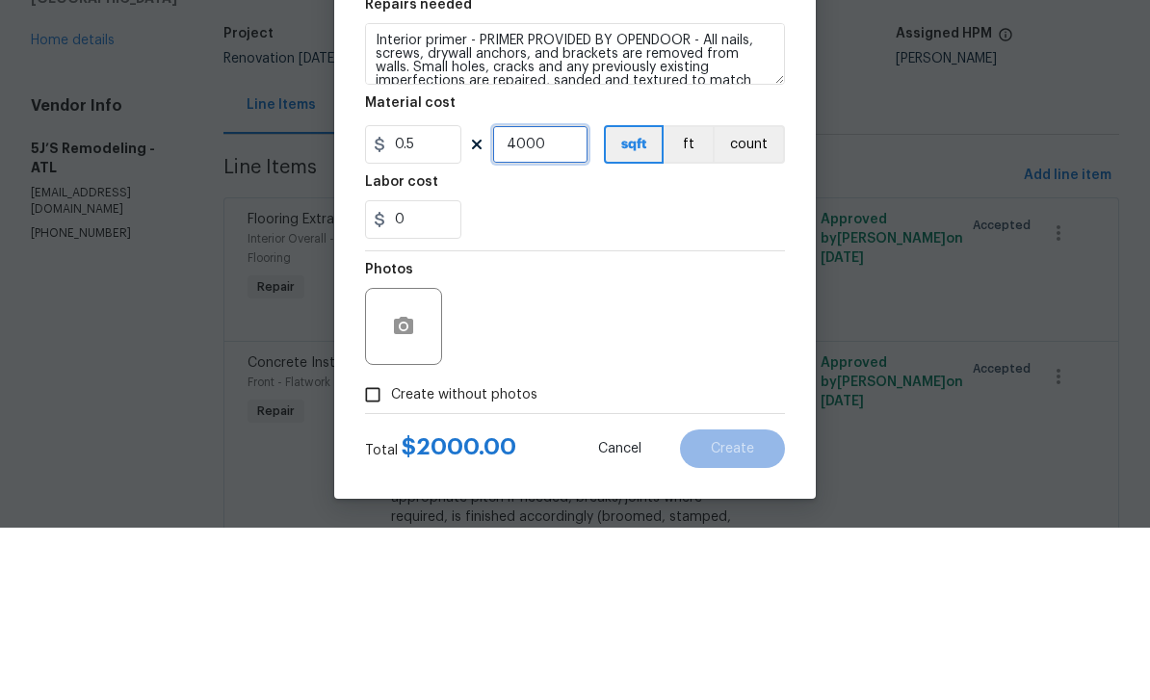
type input "4000"
click at [735, 373] on div "0" at bounding box center [575, 392] width 420 height 39
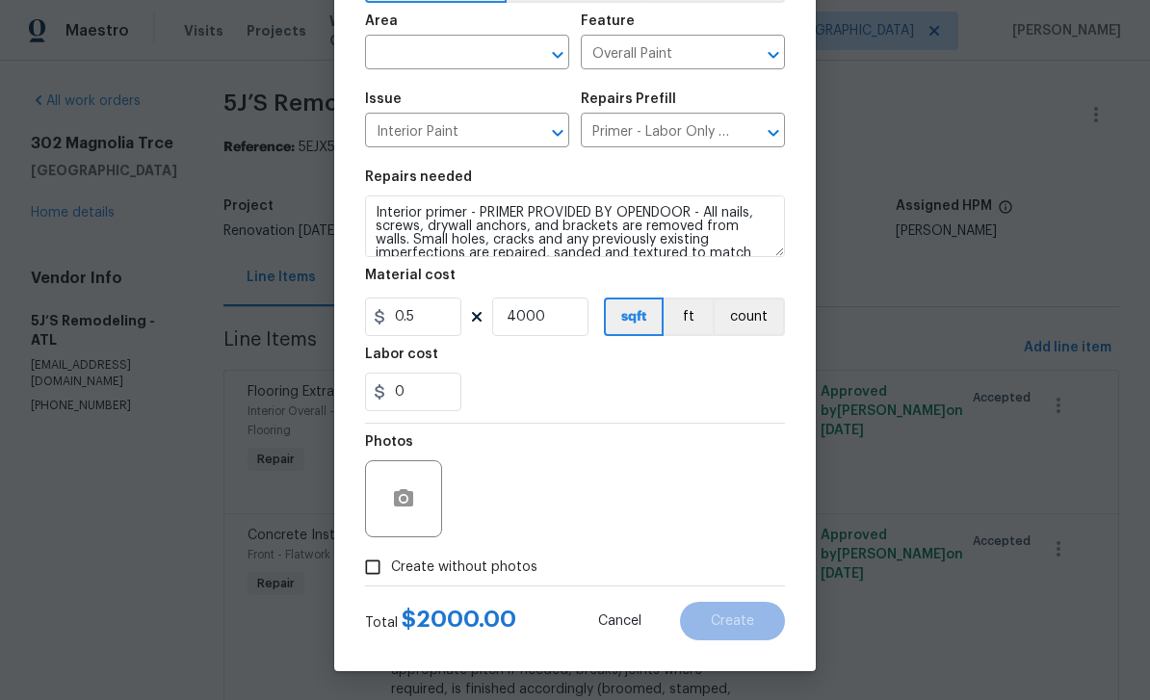
click at [373, 573] on input "Create without photos" at bounding box center [372, 567] width 37 height 37
checkbox input "true"
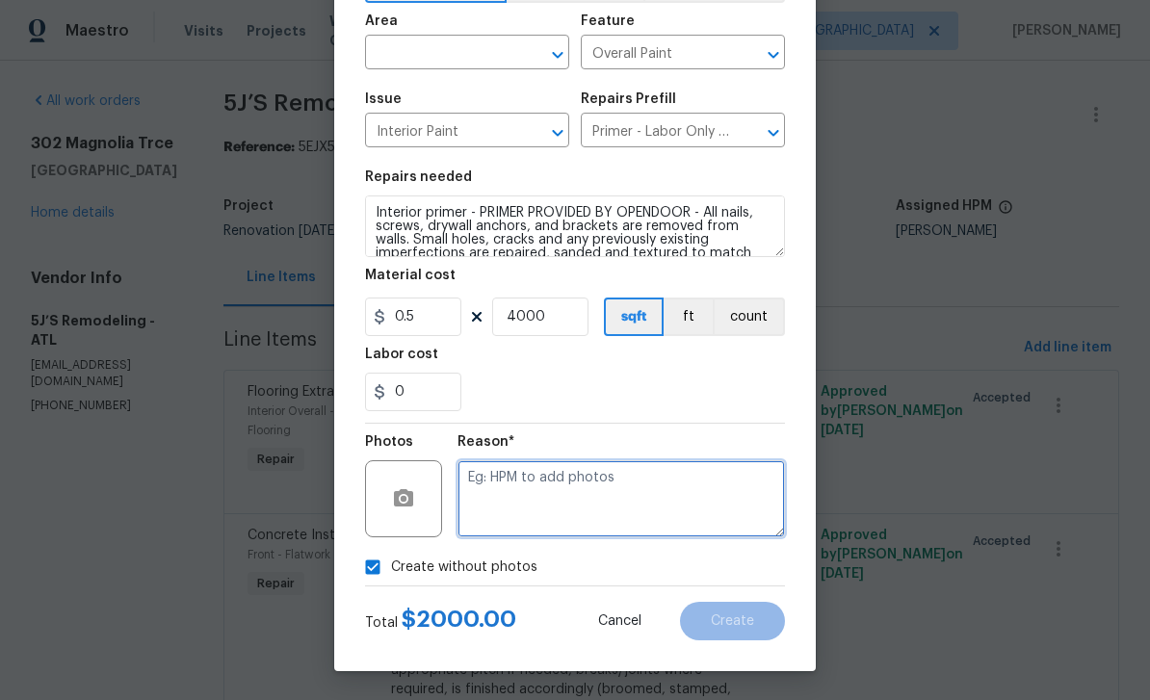
click at [697, 499] on textarea at bounding box center [620, 498] width 327 height 77
type textarea "Primer added"
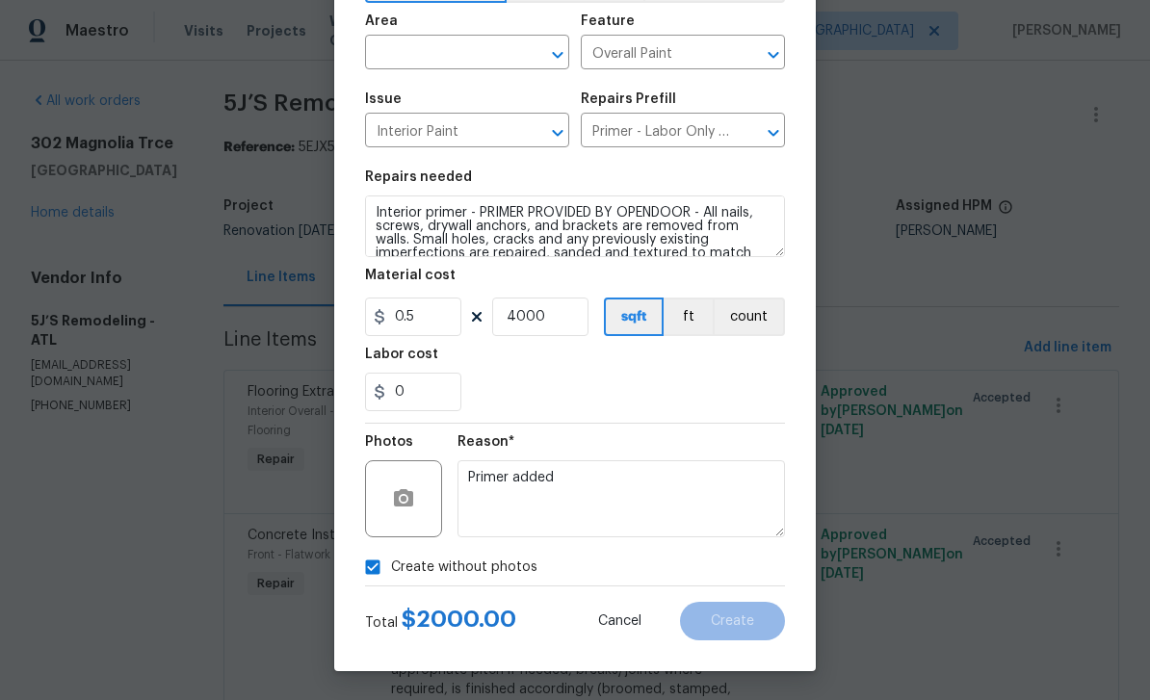
click at [414, 49] on input "text" at bounding box center [440, 54] width 150 height 30
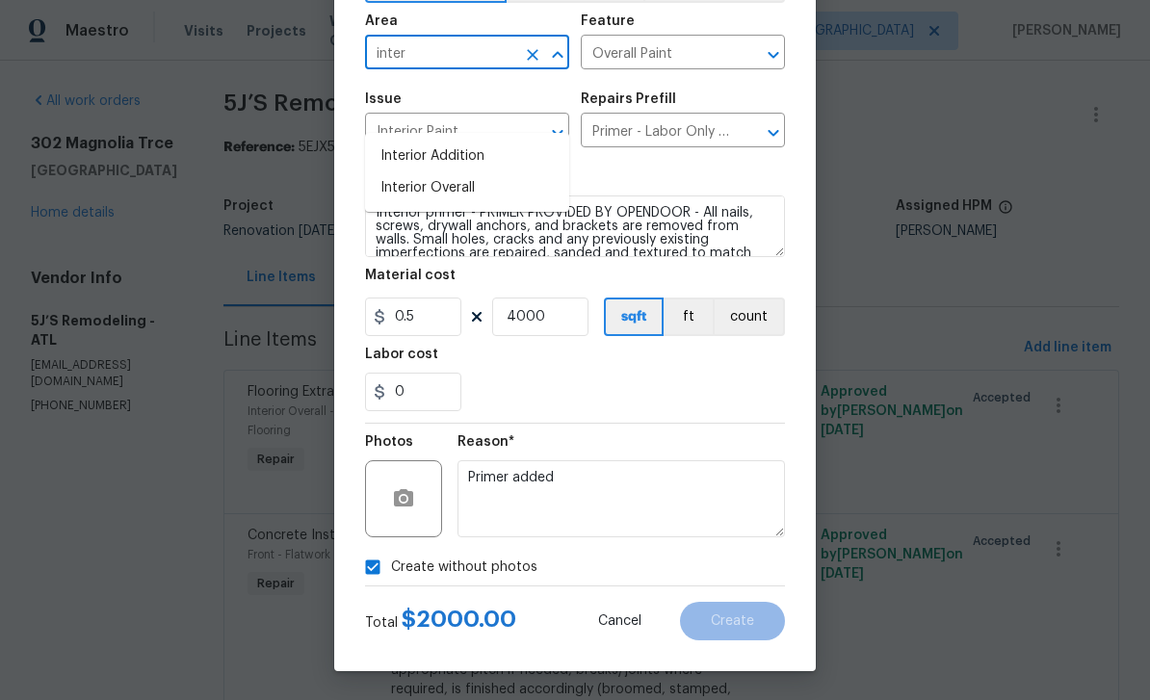
click at [402, 172] on li "Interior Overall" at bounding box center [467, 188] width 204 height 32
type input "Interior Overall"
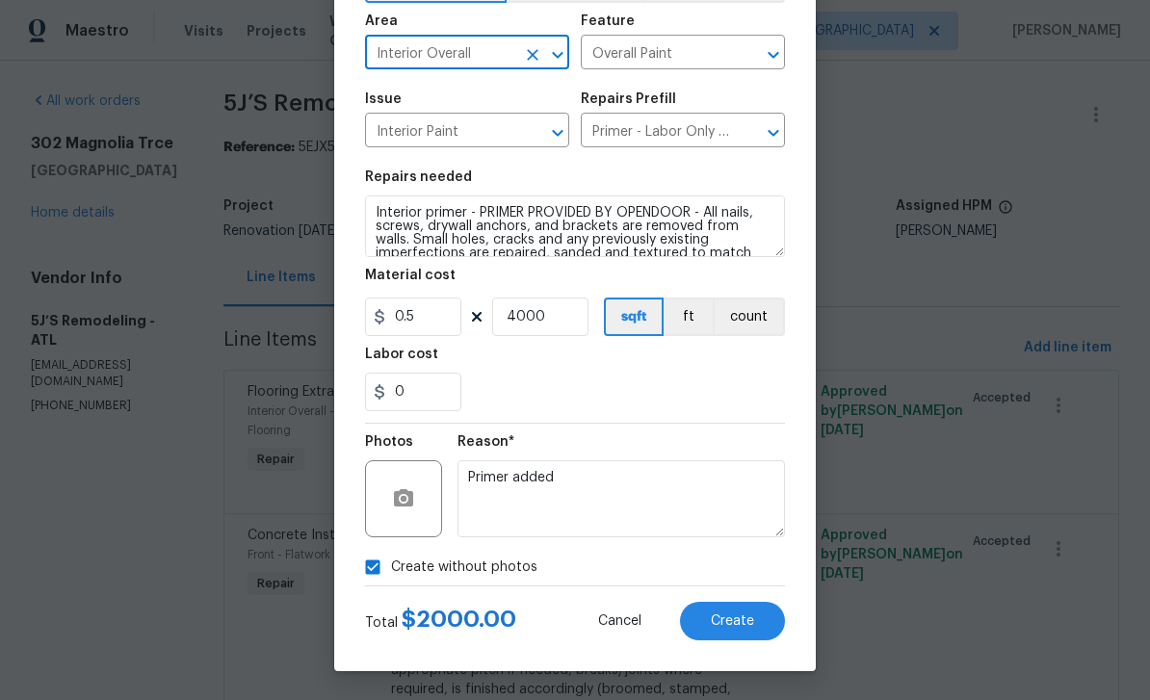
click at [753, 618] on span "Create" at bounding box center [732, 621] width 43 height 14
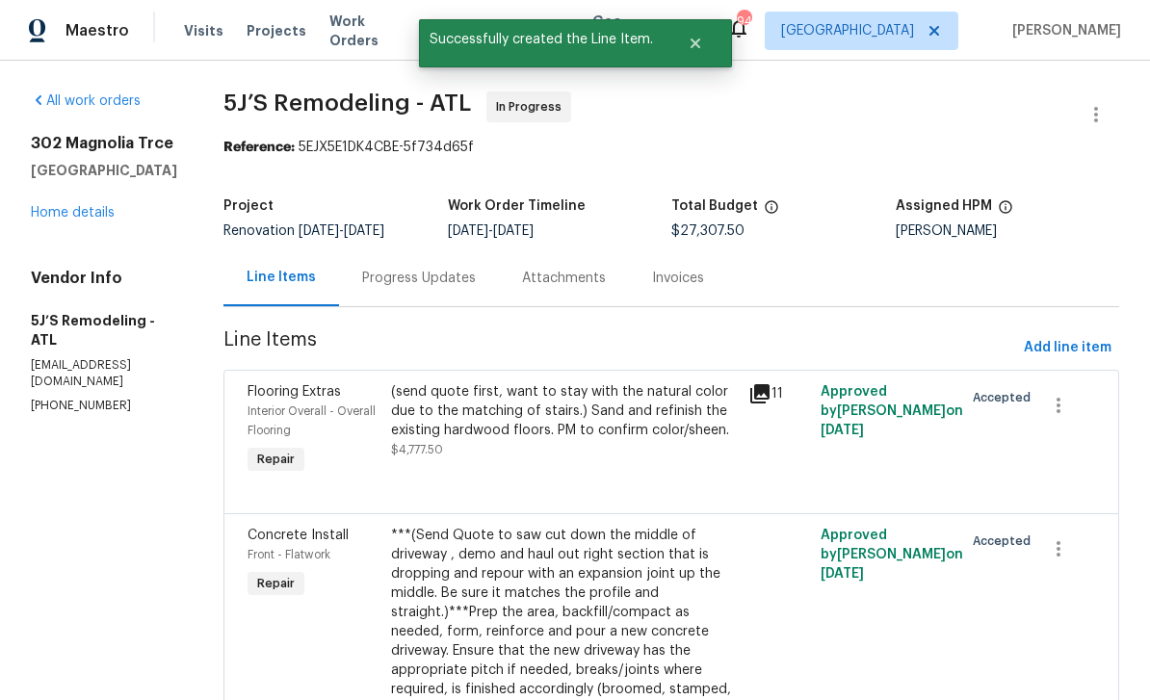
scroll to position [0, 0]
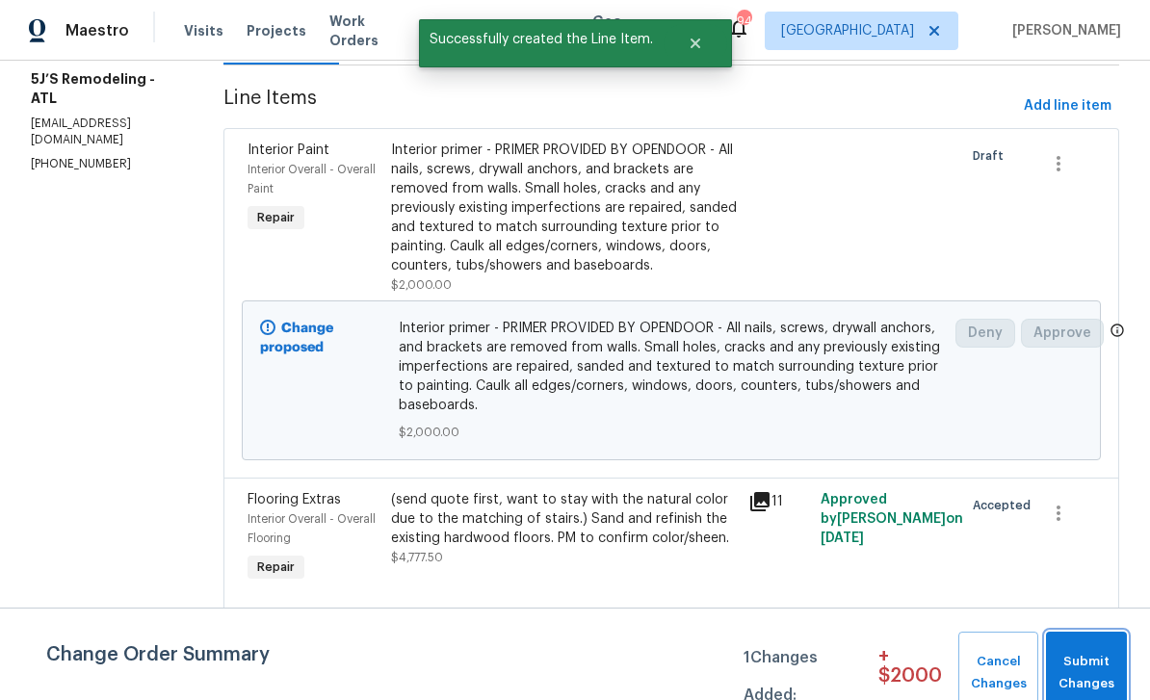
click at [1095, 661] on span "Submit Changes" at bounding box center [1087, 673] width 62 height 44
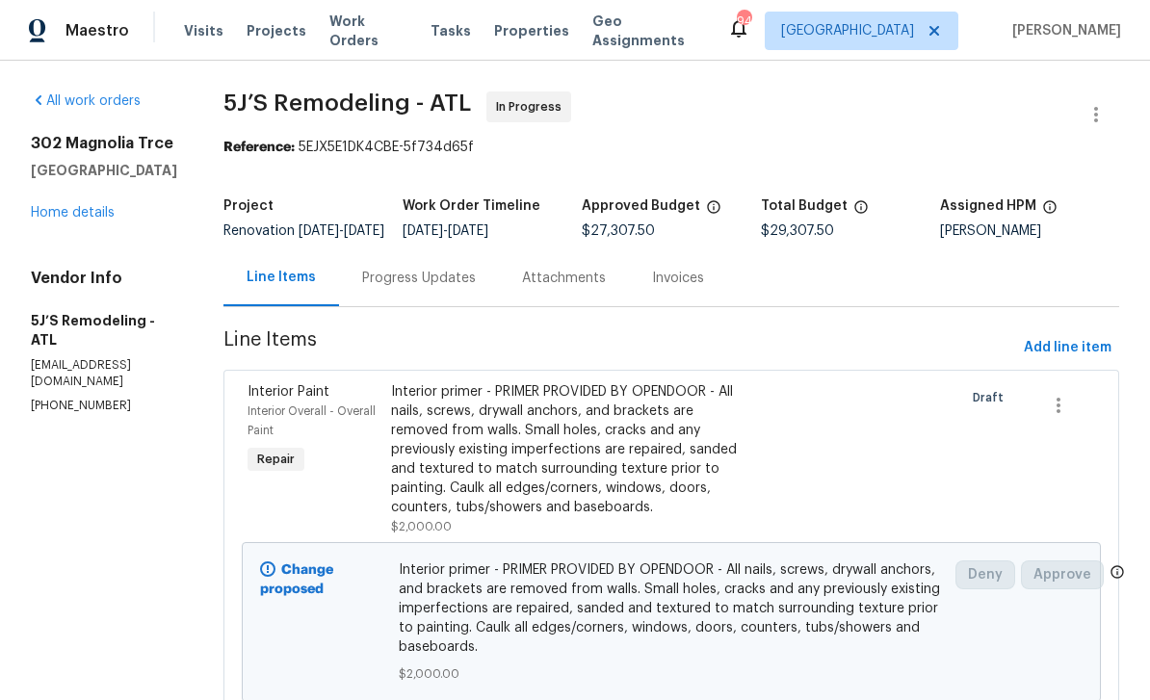
click at [68, 207] on link "Home details" at bounding box center [73, 212] width 84 height 13
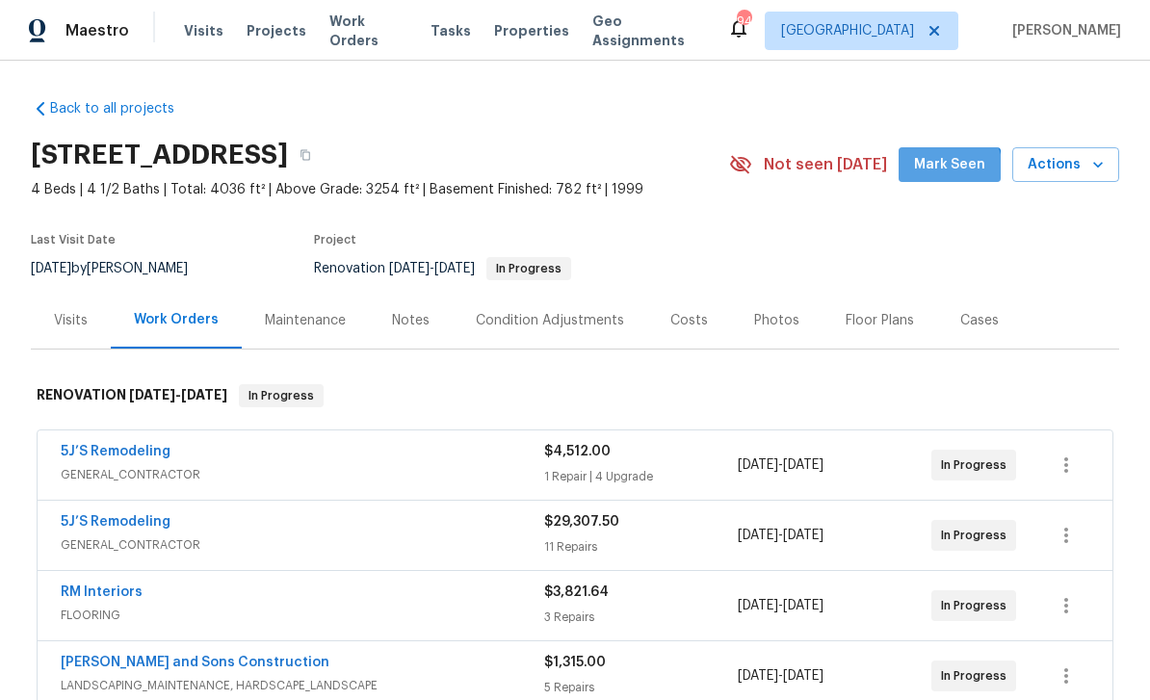
click at [951, 170] on span "Mark Seen" at bounding box center [949, 165] width 71 height 24
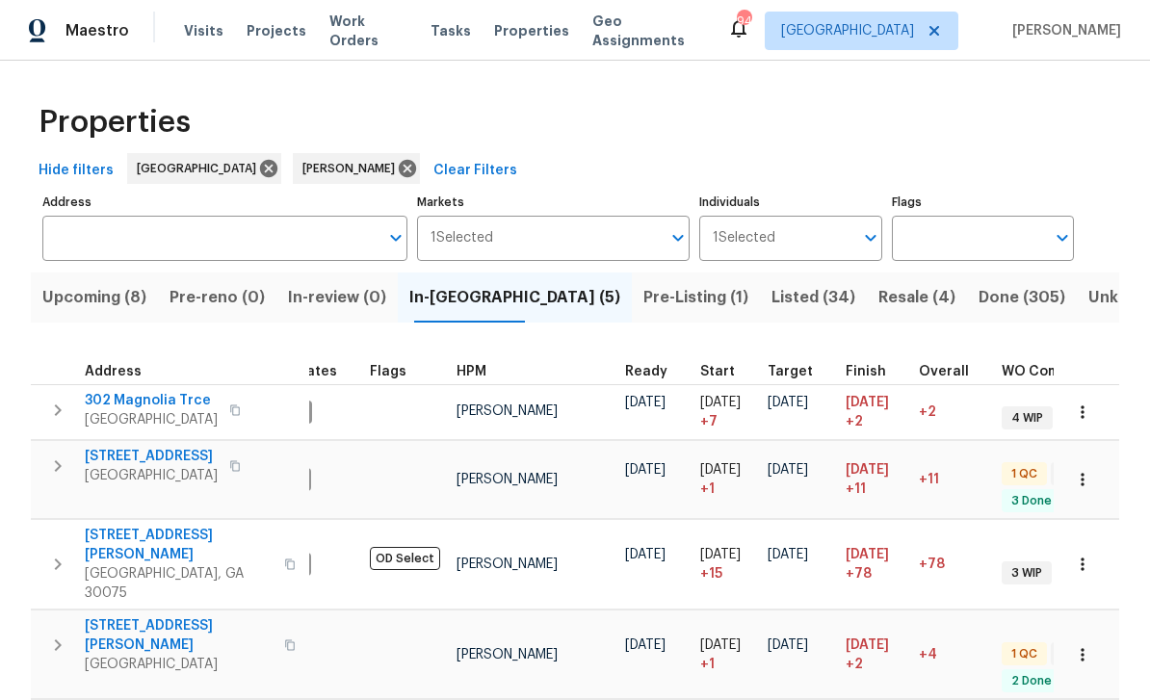
scroll to position [0, 38]
click at [101, 458] on span "[STREET_ADDRESS]" at bounding box center [151, 456] width 133 height 19
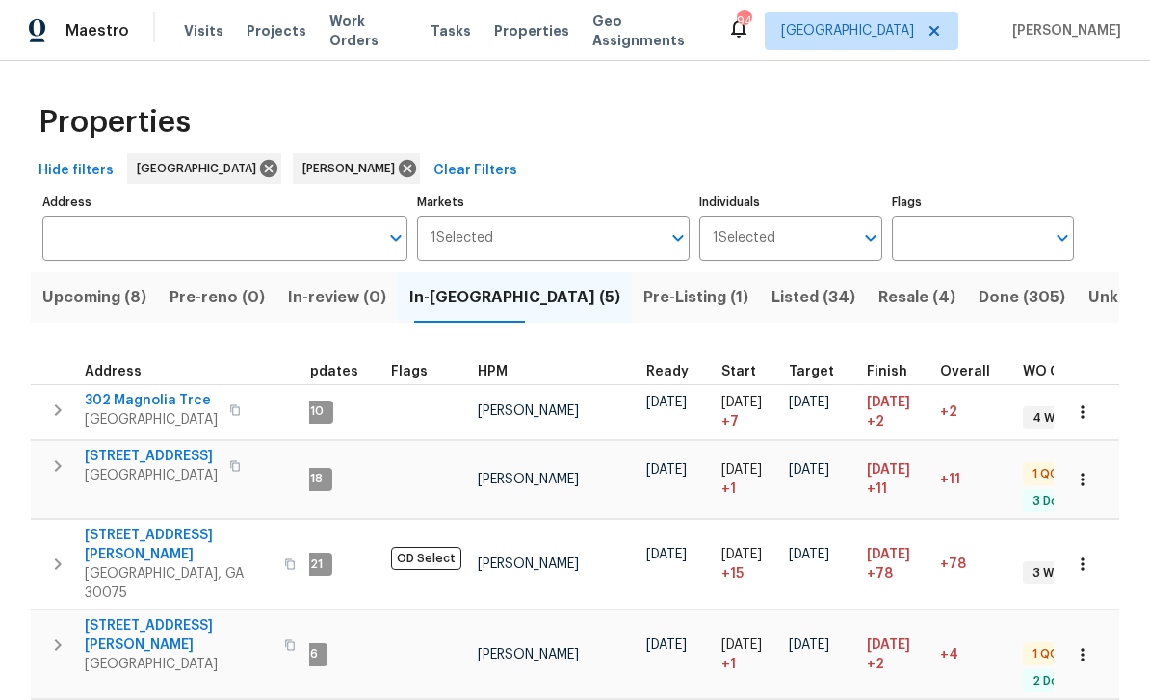
scroll to position [15, 14]
click at [133, 616] on span "[STREET_ADDRESS][PERSON_NAME]" at bounding box center [179, 635] width 188 height 39
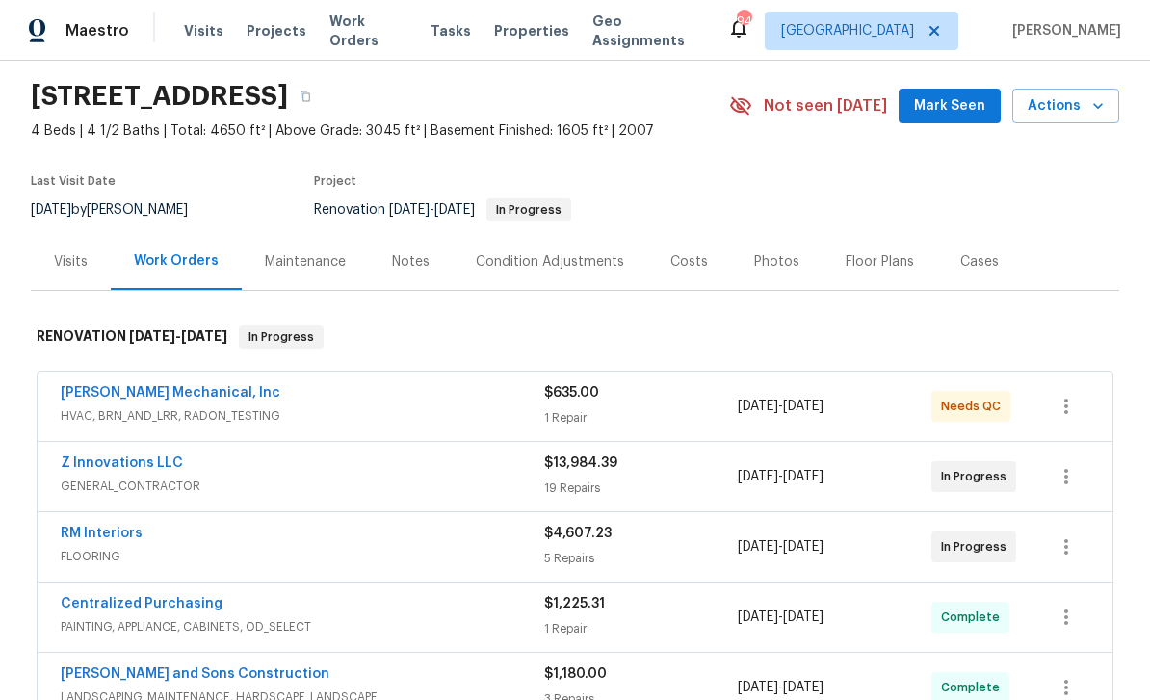
scroll to position [68, 0]
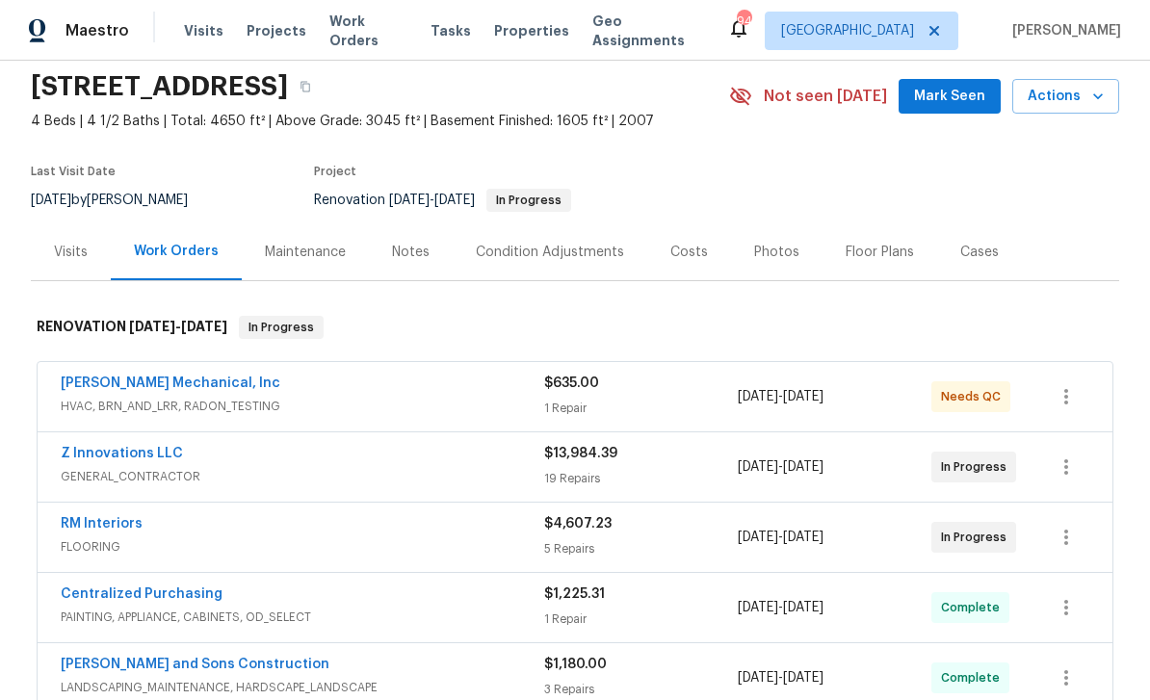
click at [104, 384] on link "JH Martin Mechanical, Inc" at bounding box center [171, 383] width 220 height 13
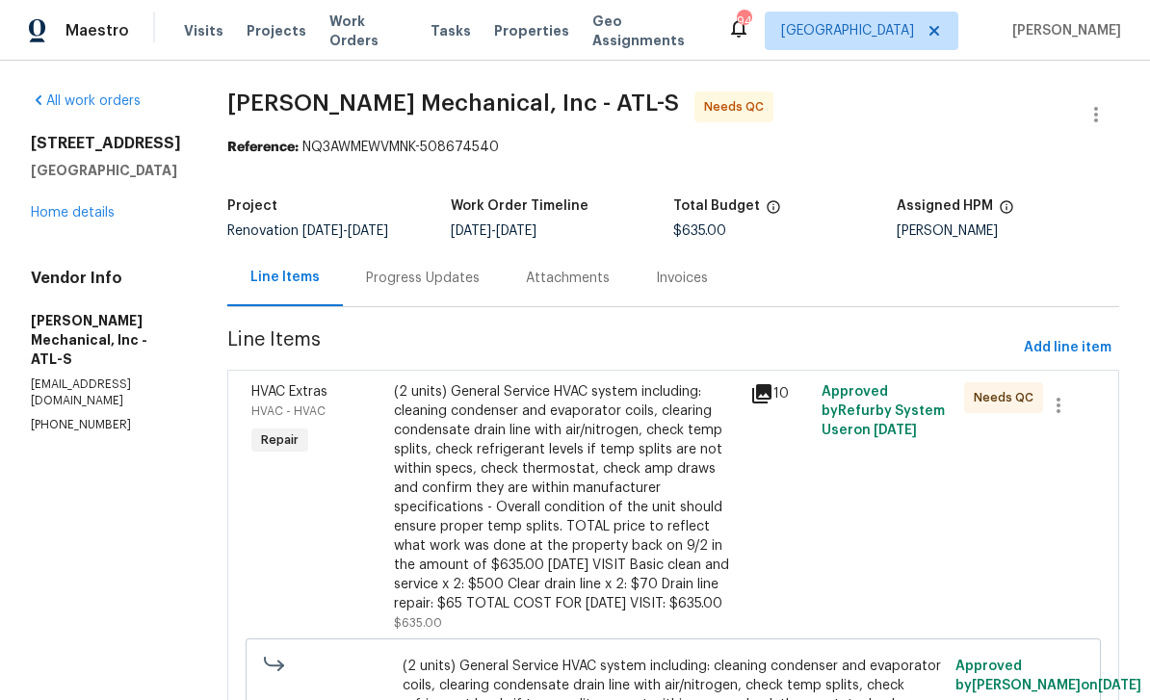
click at [439, 274] on div "Progress Updates" at bounding box center [423, 278] width 114 height 19
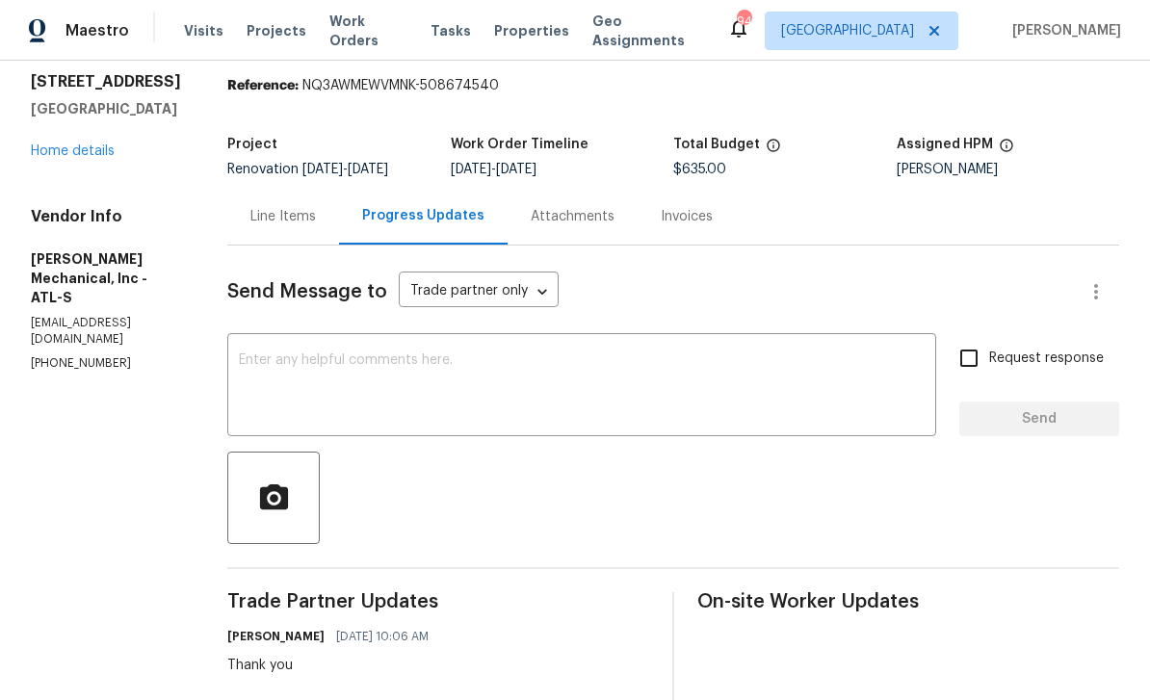
scroll to position [38, 0]
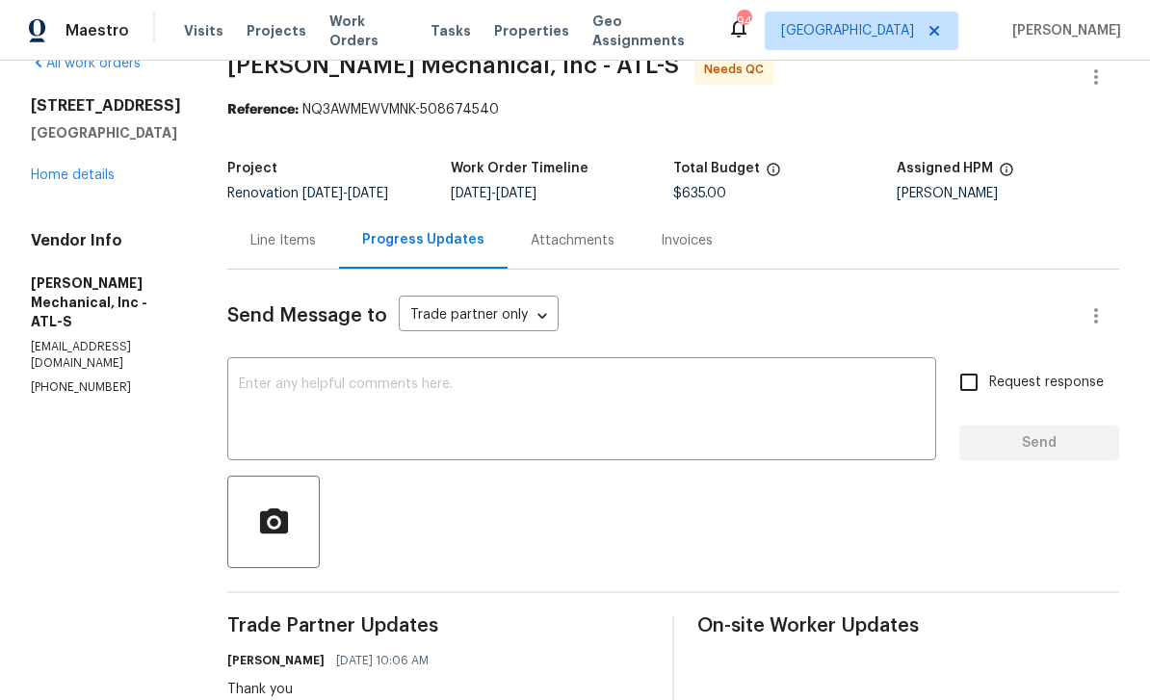
click at [316, 236] on div "Line Items" at bounding box center [282, 240] width 65 height 19
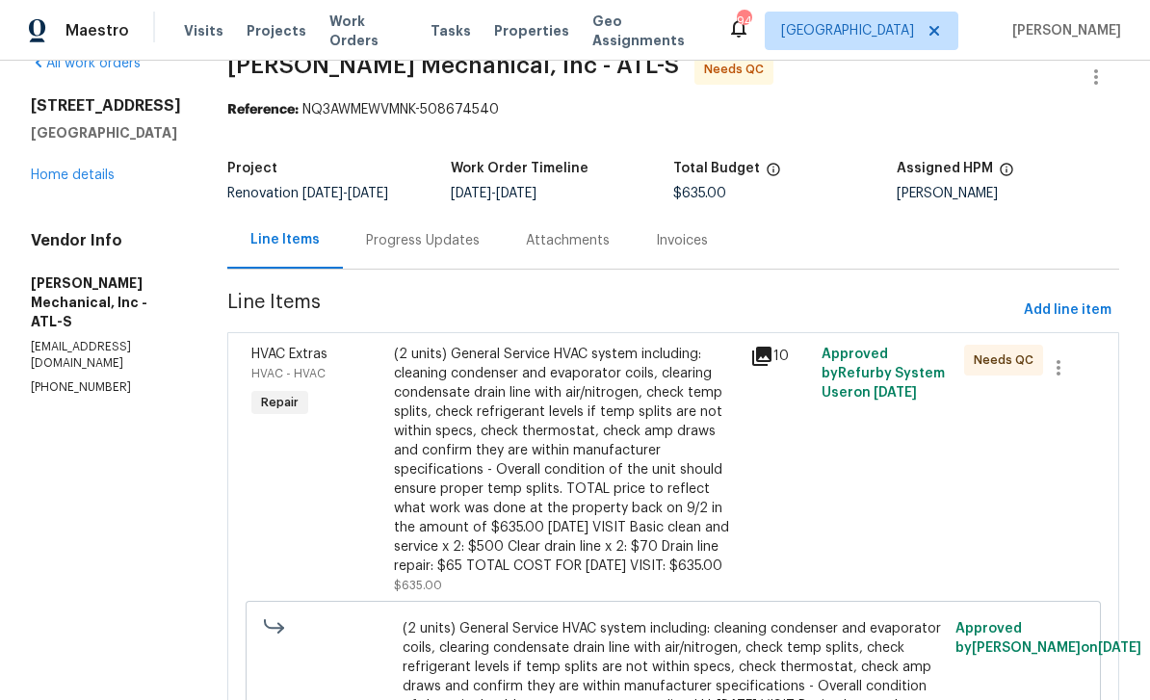
click at [333, 492] on div "HVAC Extras HVAC - HVAC Repair" at bounding box center [317, 470] width 143 height 262
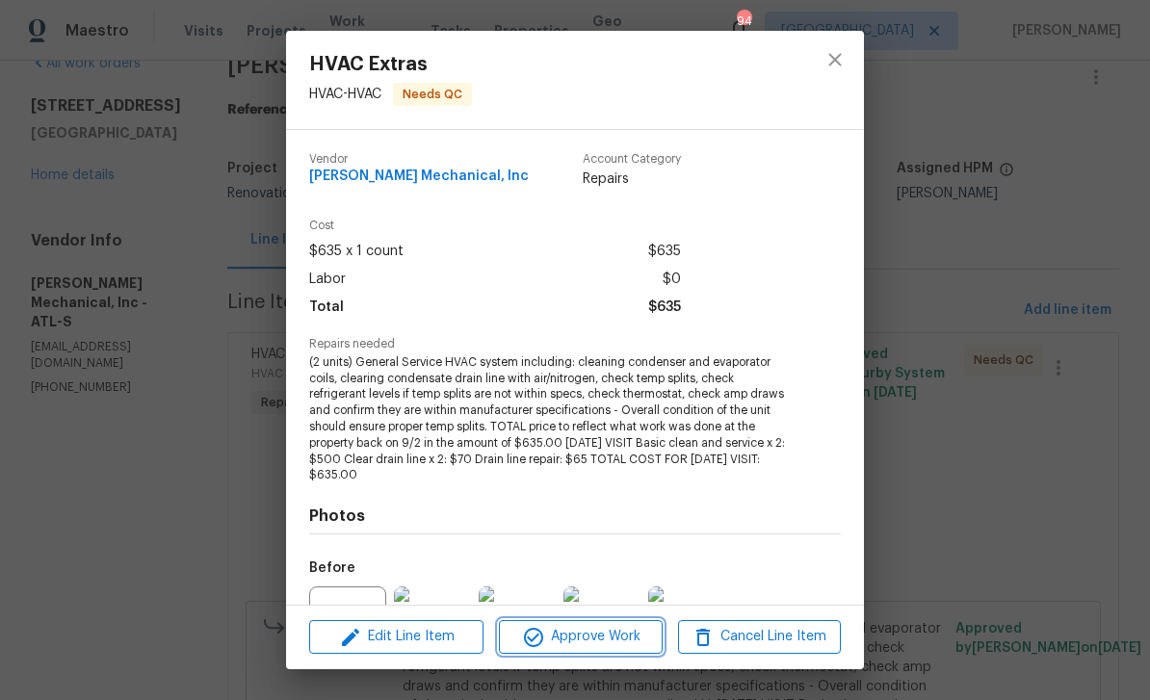
click at [602, 632] on span "Approve Work" at bounding box center [580, 637] width 151 height 24
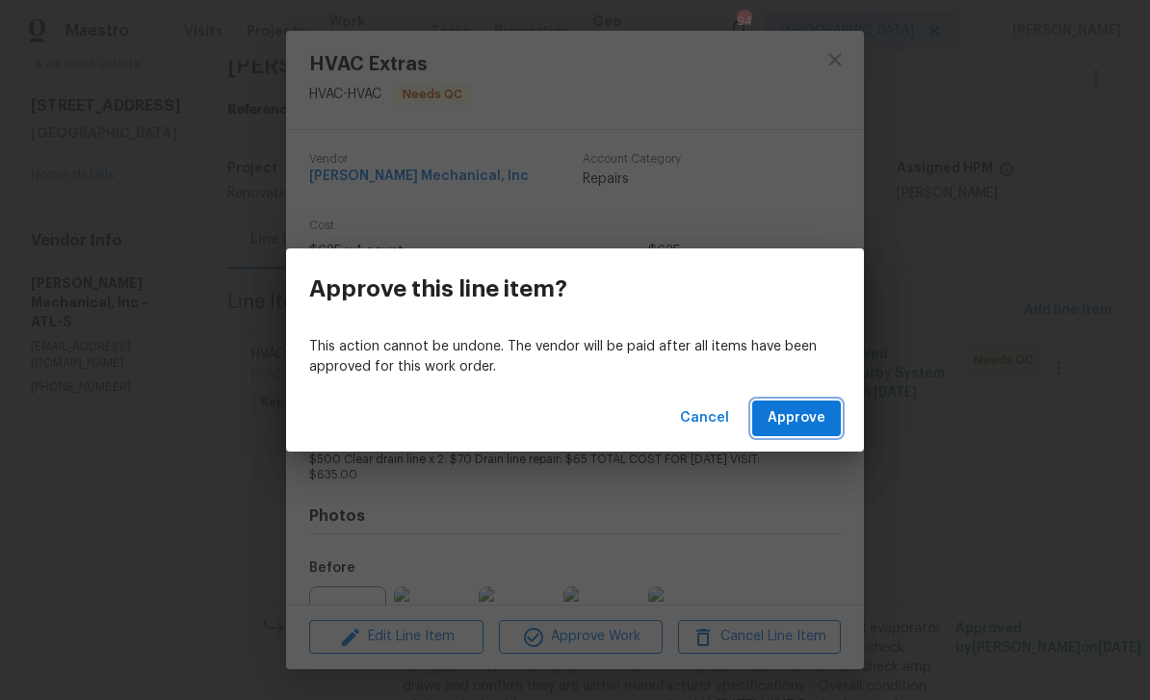
click at [795, 425] on span "Approve" at bounding box center [797, 418] width 58 height 24
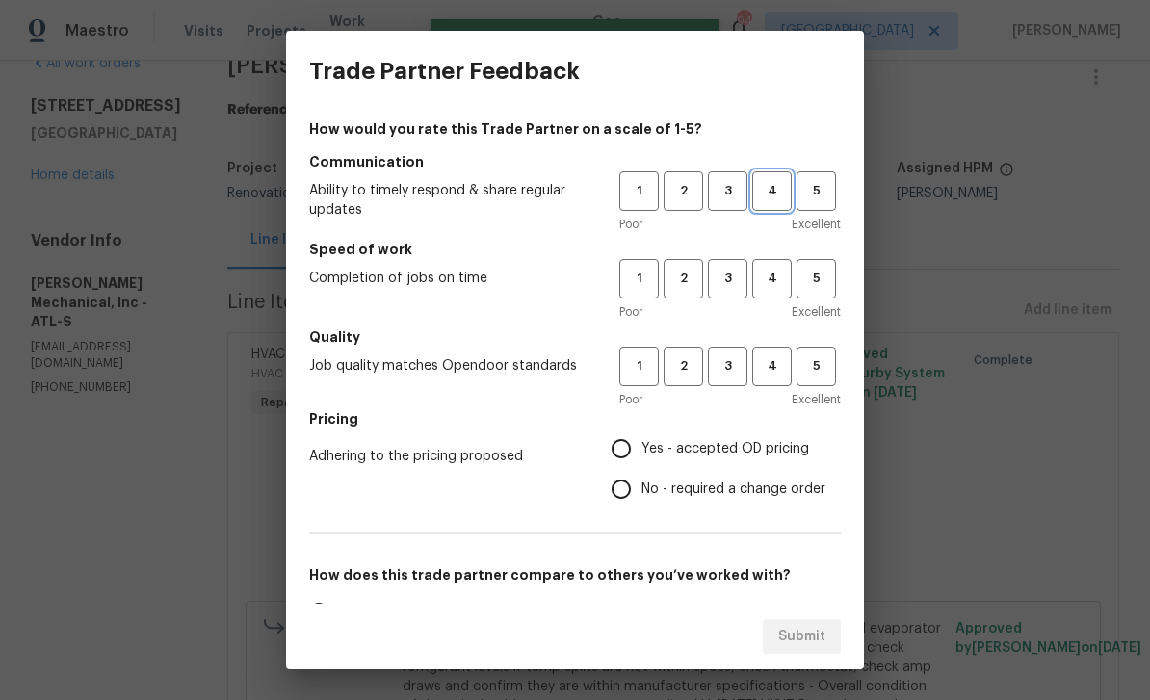
click at [770, 195] on span "4" at bounding box center [772, 191] width 36 height 22
click at [770, 272] on span "4" at bounding box center [772, 279] width 36 height 22
click at [779, 364] on span "4" at bounding box center [772, 366] width 36 height 22
click at [617, 461] on input "Yes - accepted OD pricing" at bounding box center [621, 449] width 40 height 40
radio input "true"
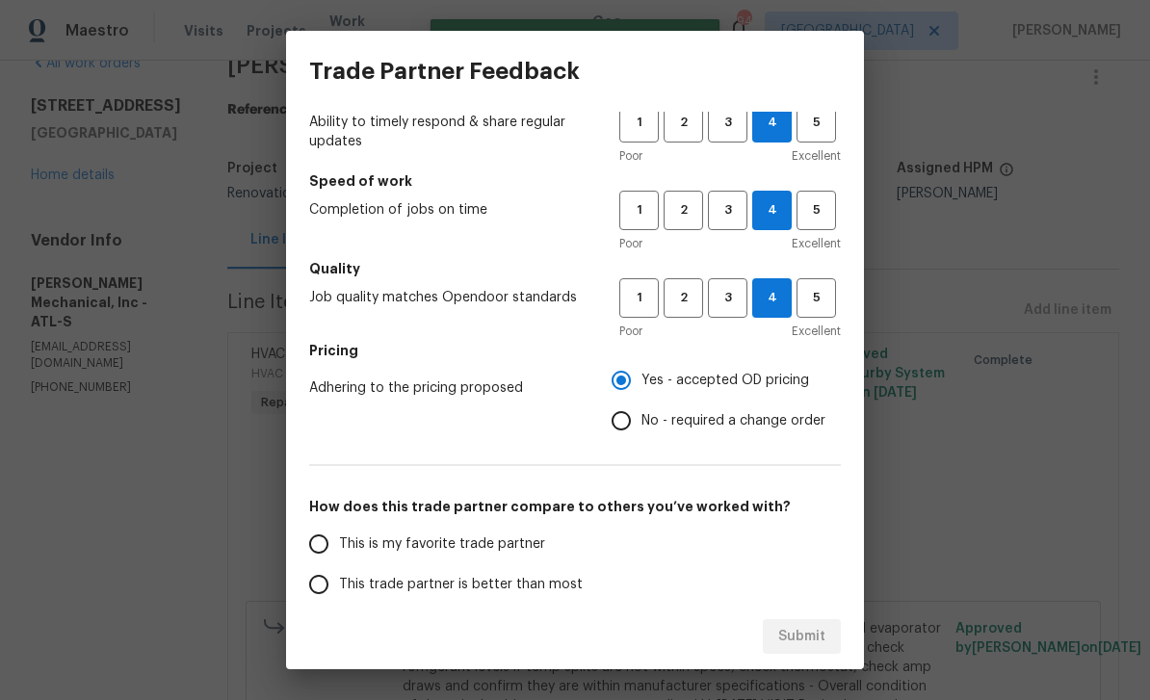
scroll to position [72, 0]
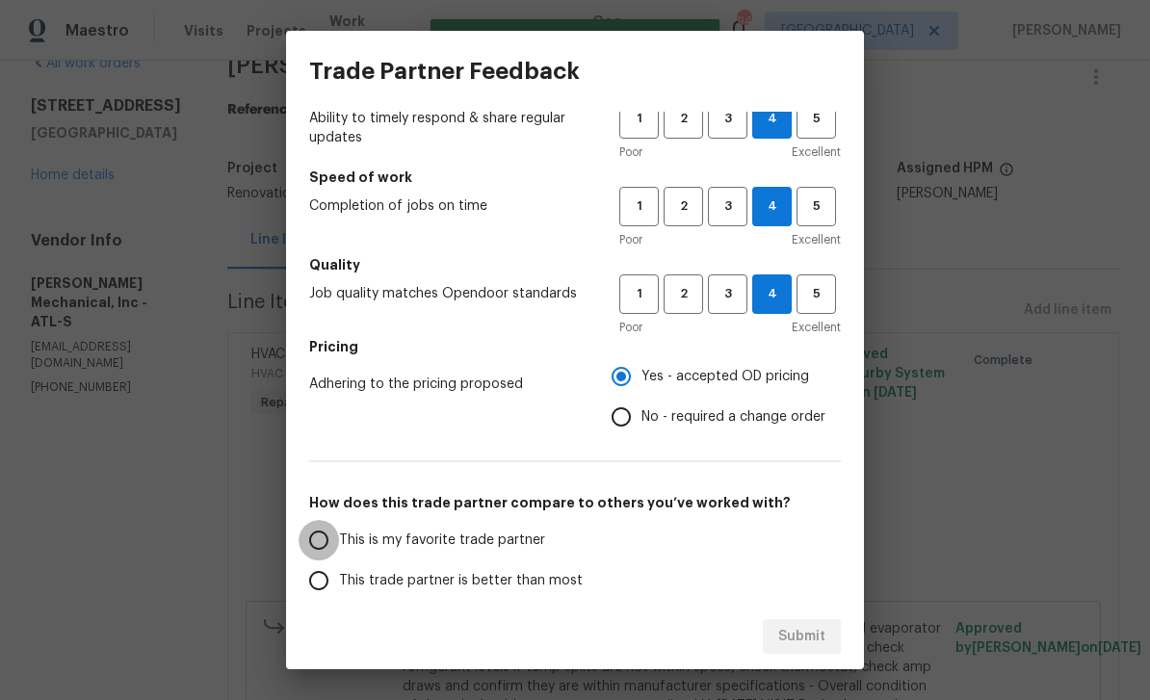
click at [323, 551] on input "This is my favorite trade partner" at bounding box center [319, 540] width 40 height 40
click at [799, 638] on span "Submit" at bounding box center [801, 637] width 47 height 24
radio input "true"
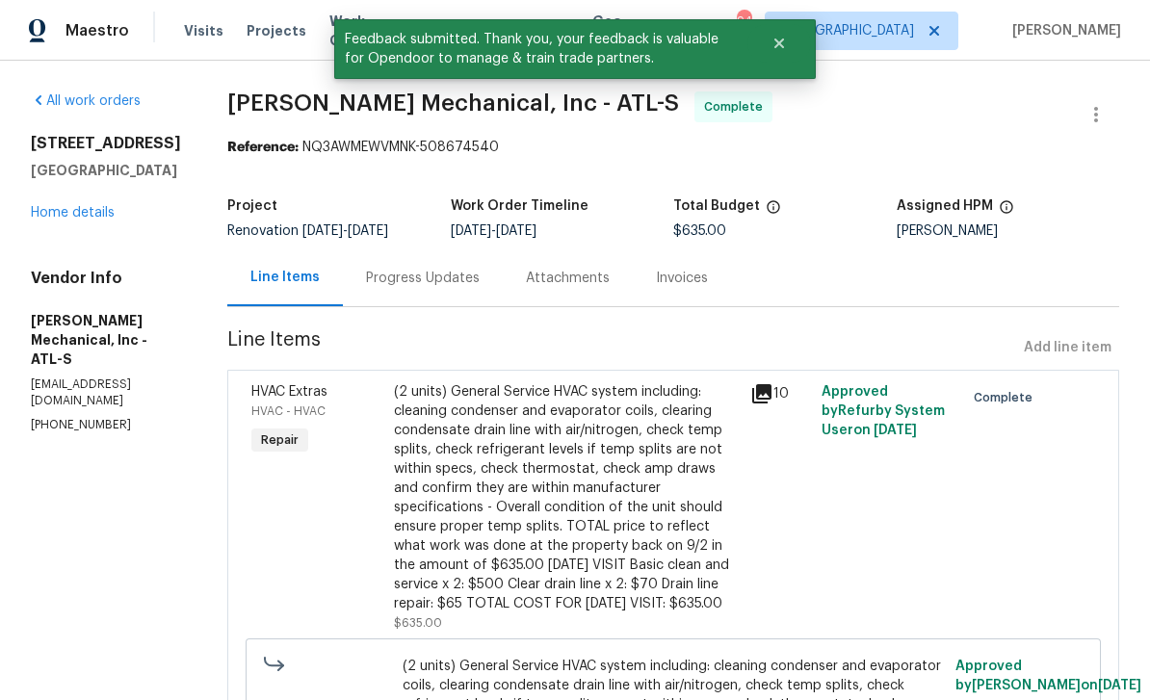
scroll to position [0, 0]
click at [71, 208] on link "Home details" at bounding box center [73, 212] width 84 height 13
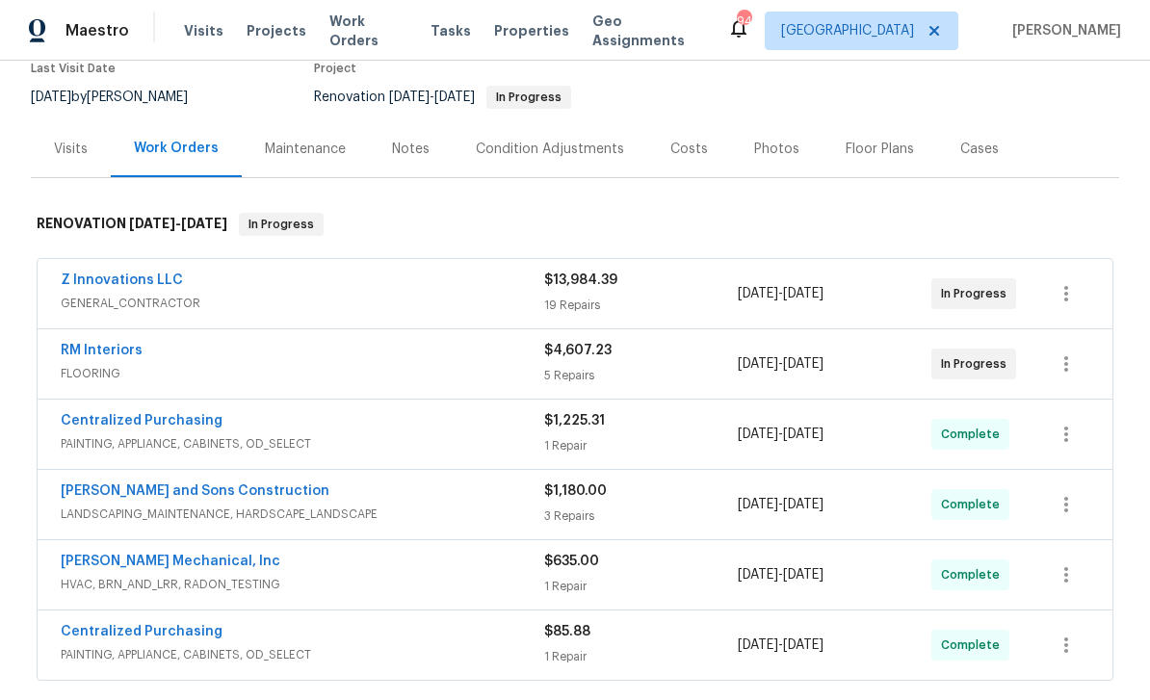
scroll to position [160, 0]
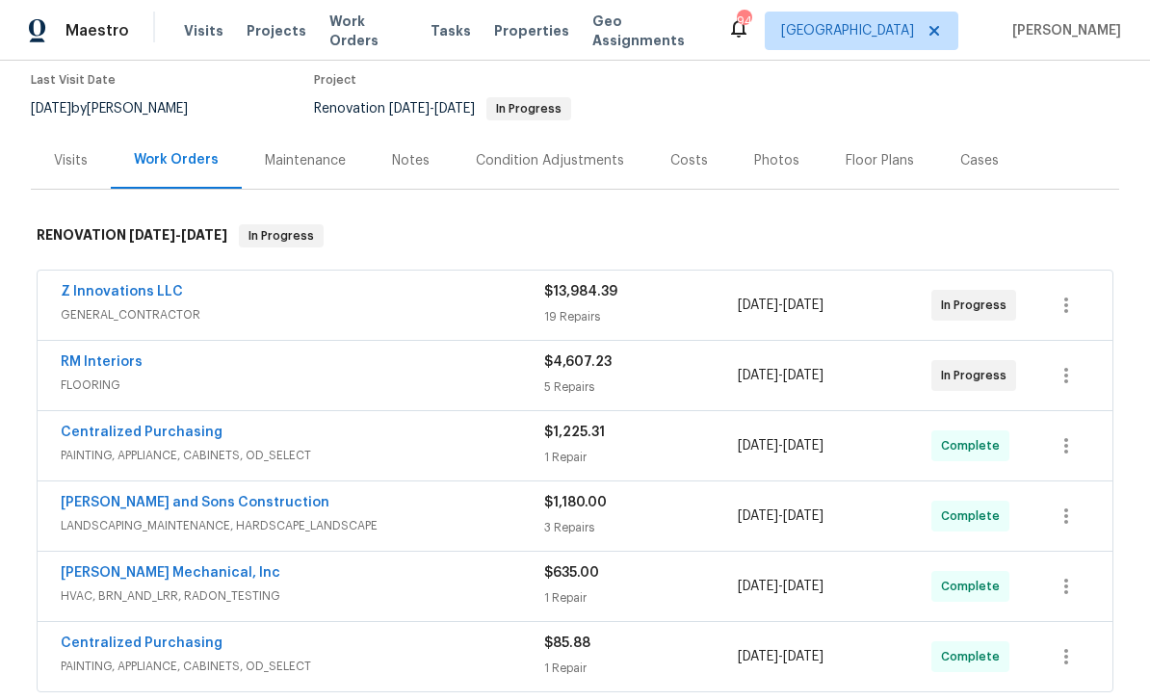
click at [104, 289] on link "Z Innovations LLC" at bounding box center [122, 291] width 122 height 13
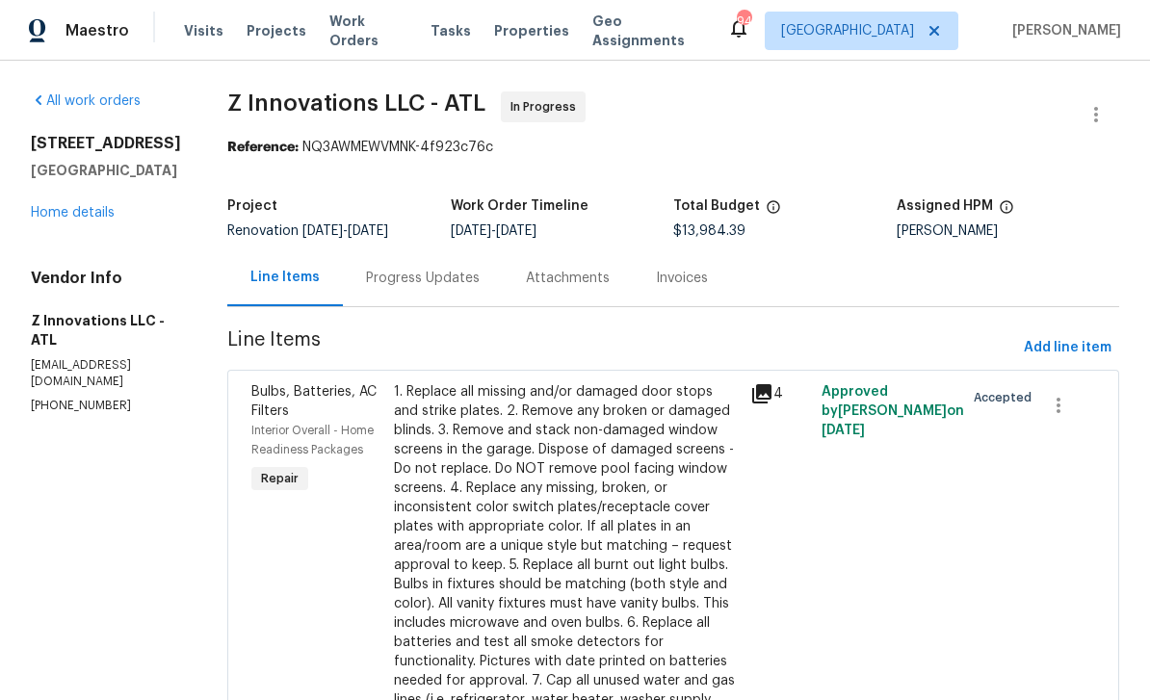
click at [401, 274] on div "Progress Updates" at bounding box center [423, 278] width 114 height 19
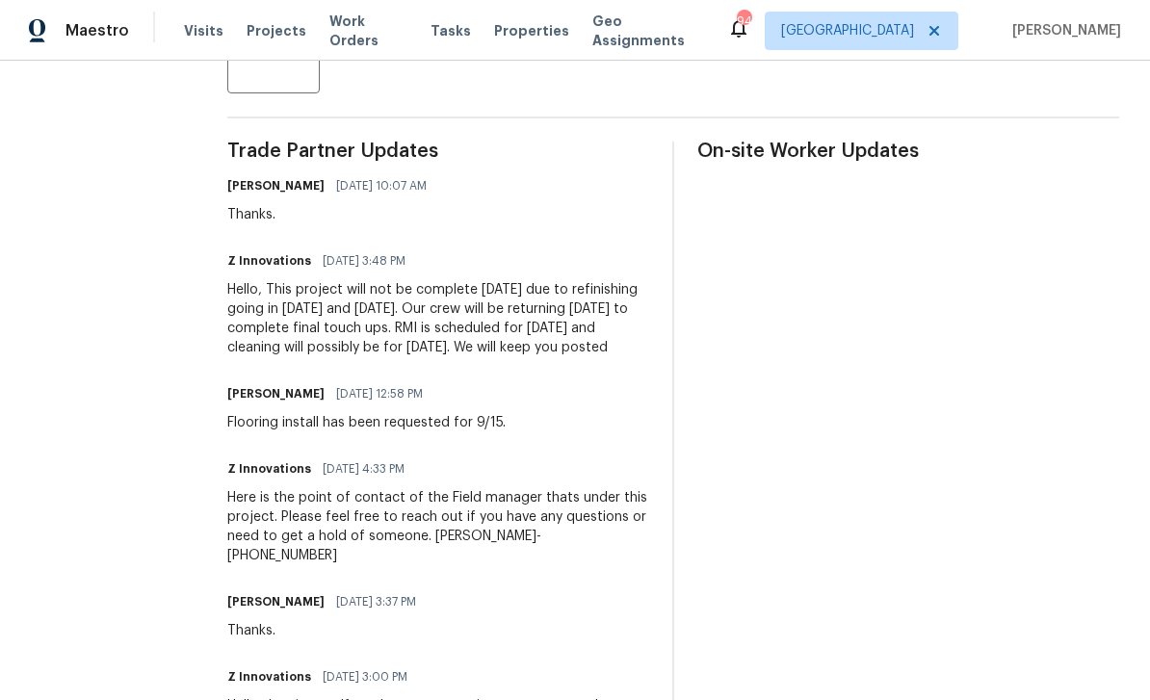
scroll to position [513, 0]
copy div "This project will not be complete tomorrow due to refinishing going in today an…"
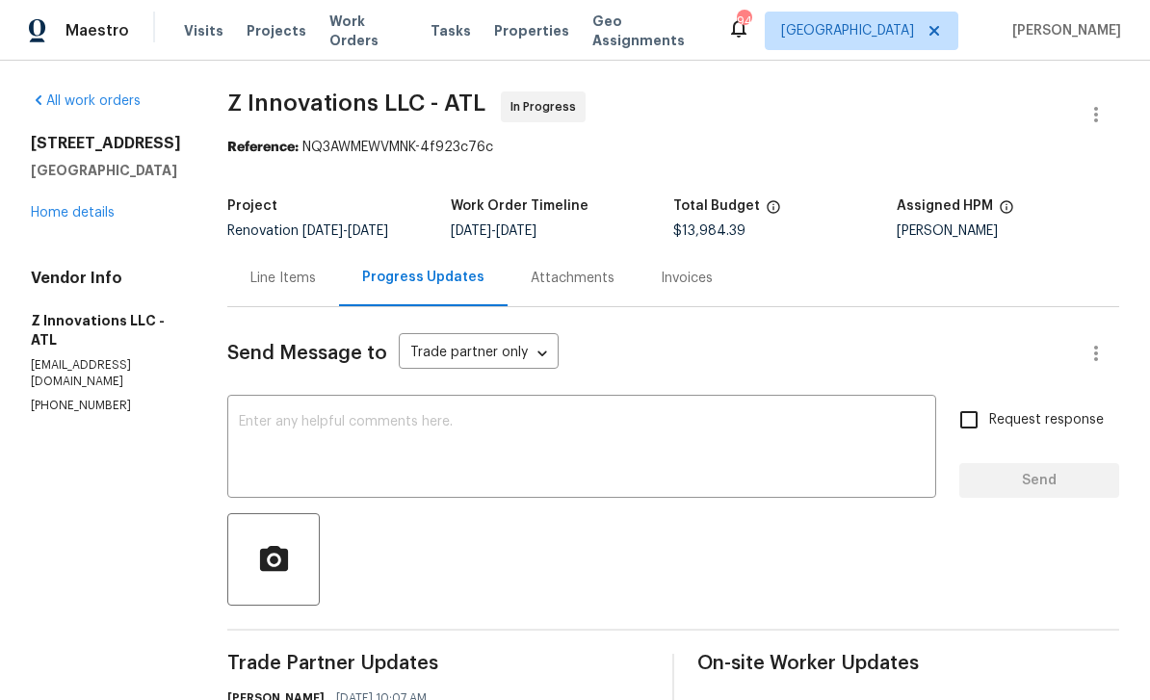
scroll to position [0, 0]
click at [67, 211] on link "Home details" at bounding box center [73, 212] width 84 height 13
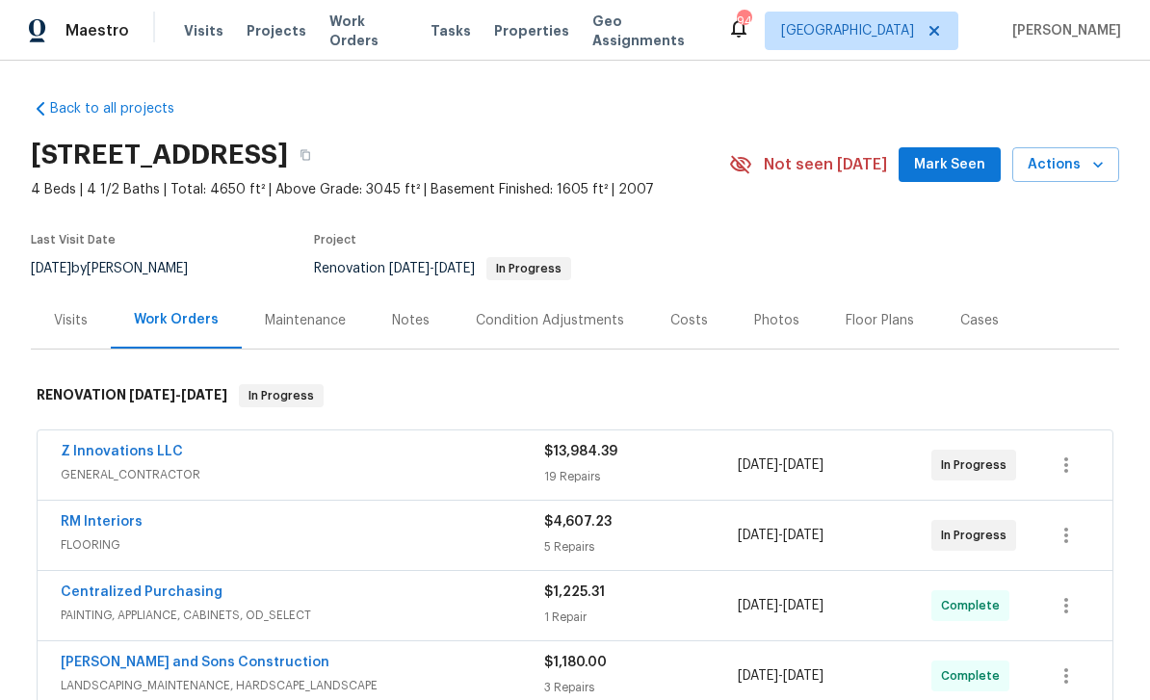
click at [405, 331] on div "Notes" at bounding box center [411, 320] width 84 height 57
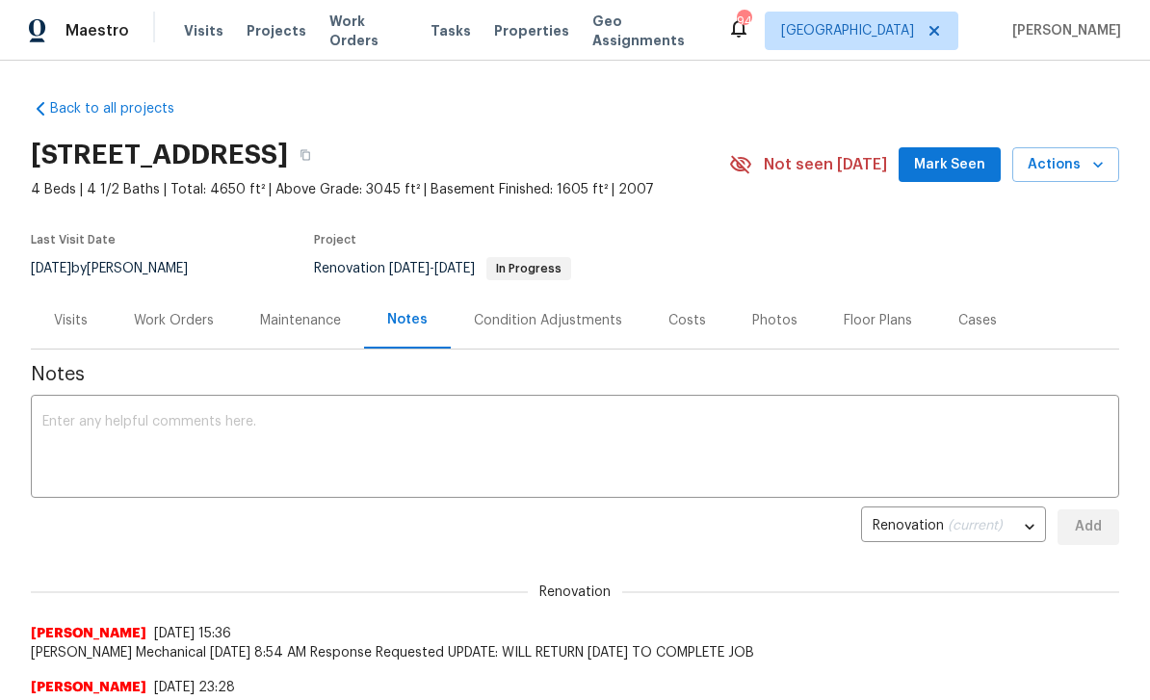
click at [57, 422] on textarea at bounding box center [574, 448] width 1065 height 67
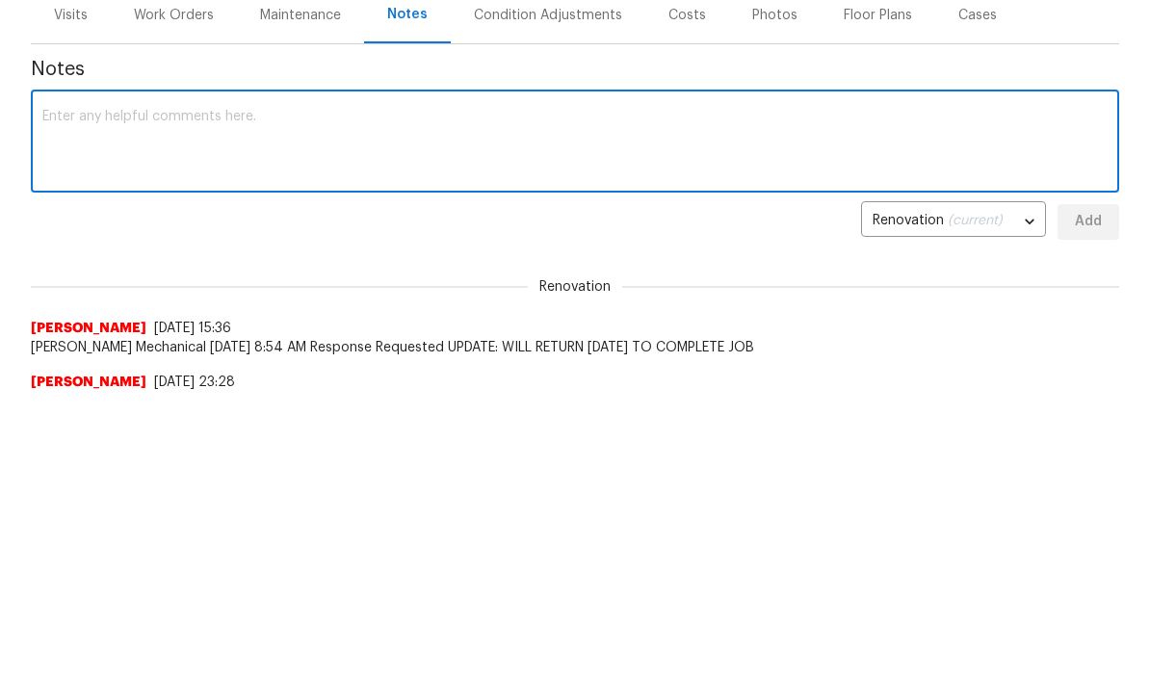
paste textarea "This project will not be complete tomorrow due to refinishing going in today an…"
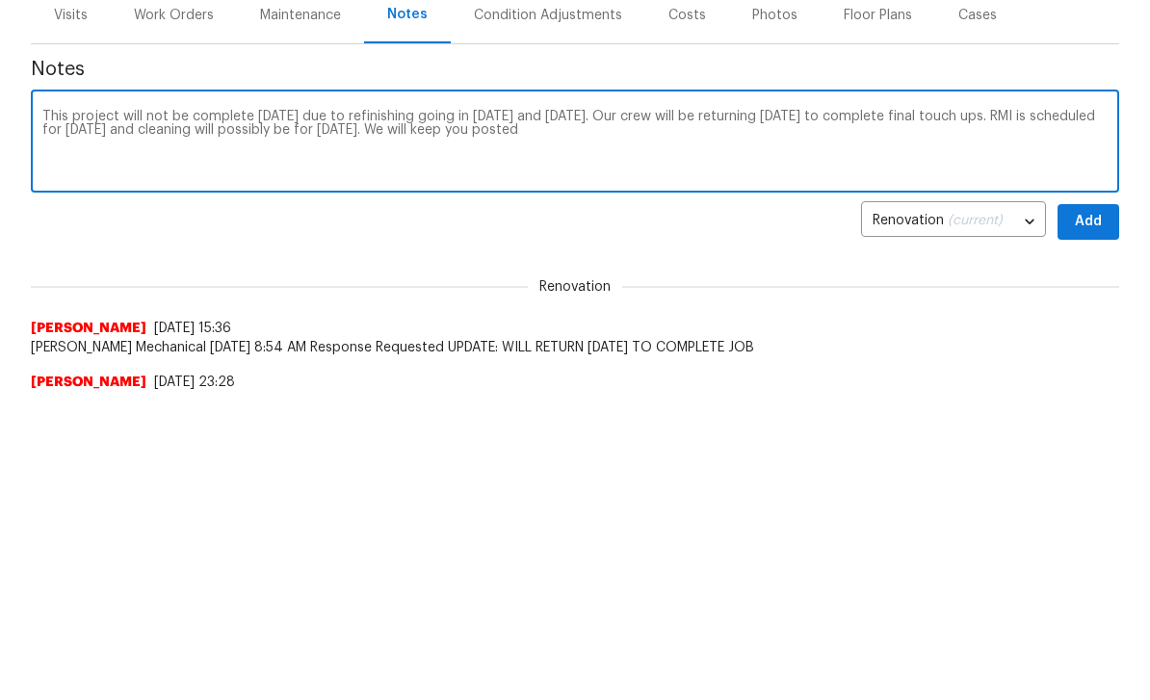
type textarea "This project will not be complete tomorrow due to refinishing going in today an…"
click at [1088, 515] on span "Add" at bounding box center [1088, 527] width 31 height 24
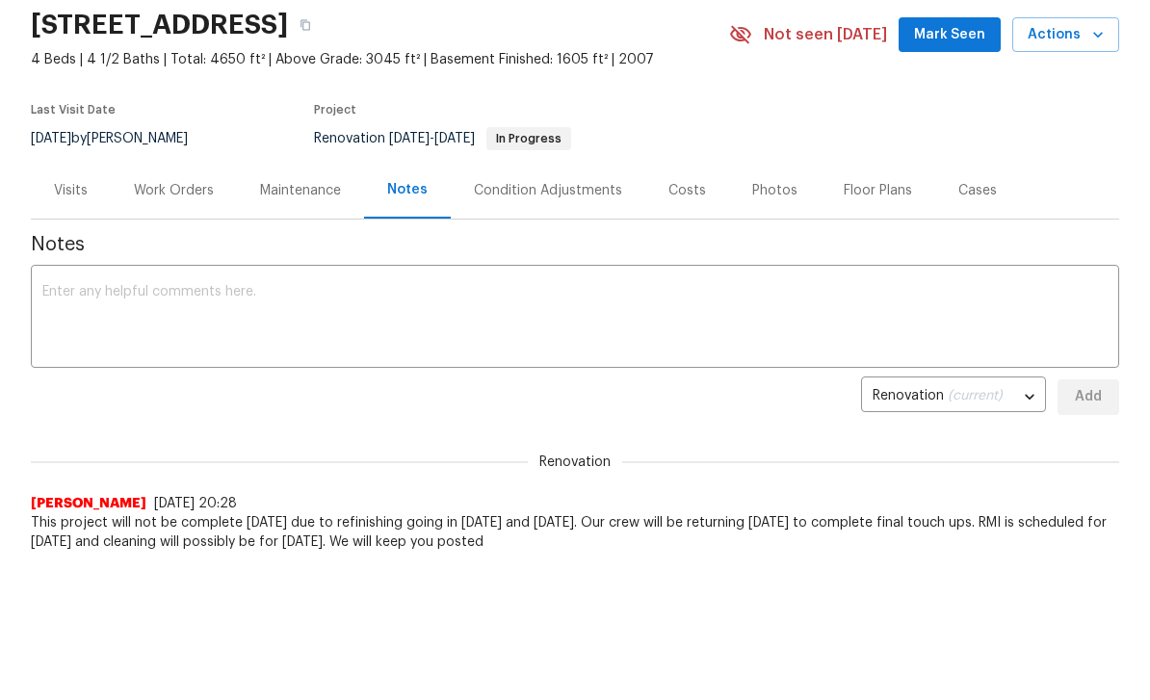
scroll to position [119, 0]
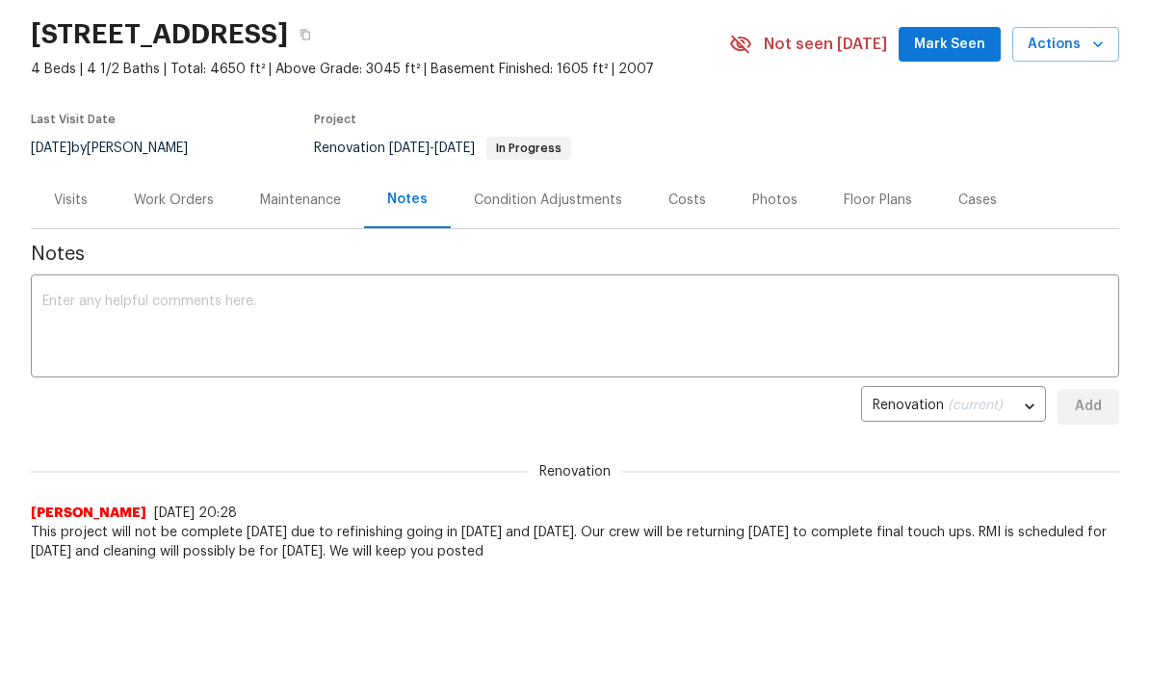
click at [290, 200] on div "Maintenance" at bounding box center [300, 201] width 81 height 19
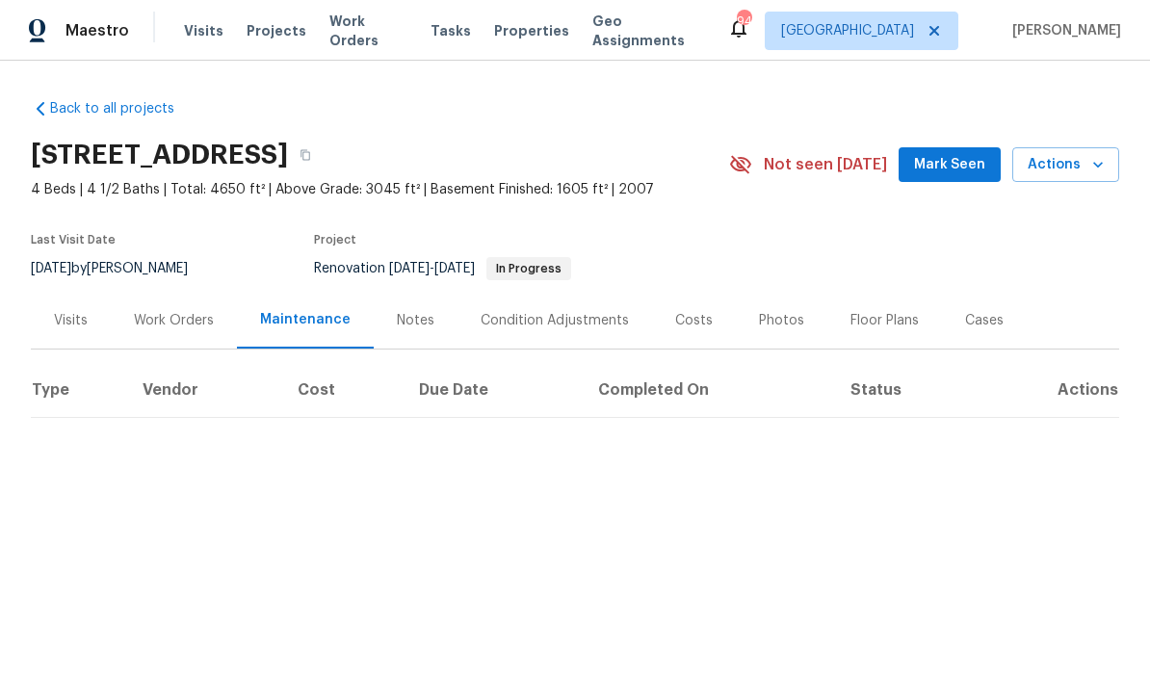
click at [158, 324] on div "Work Orders" at bounding box center [174, 320] width 80 height 19
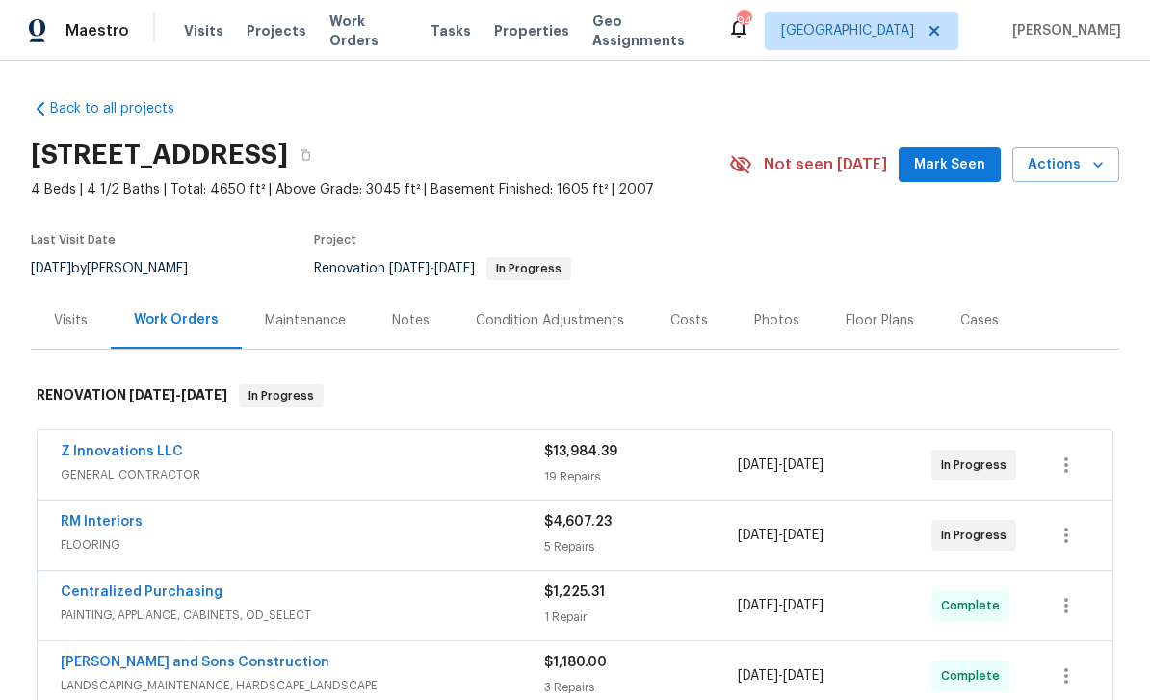
click at [95, 452] on link "Z Innovations LLC" at bounding box center [122, 451] width 122 height 13
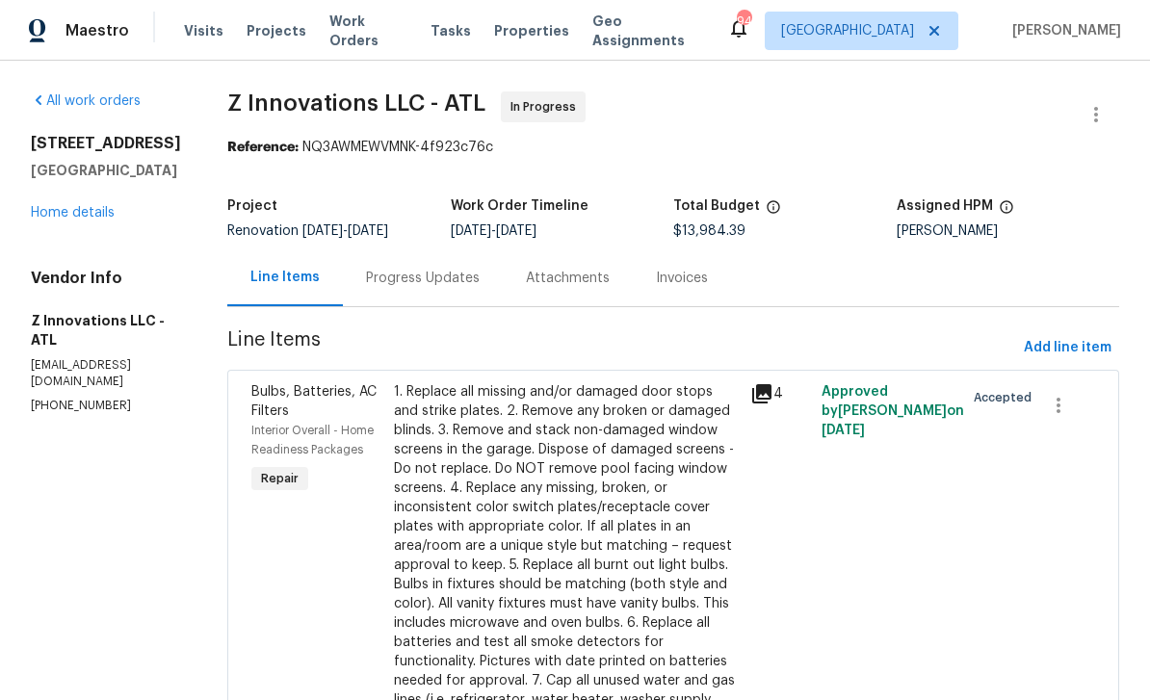
click at [397, 275] on div "Progress Updates" at bounding box center [423, 278] width 114 height 19
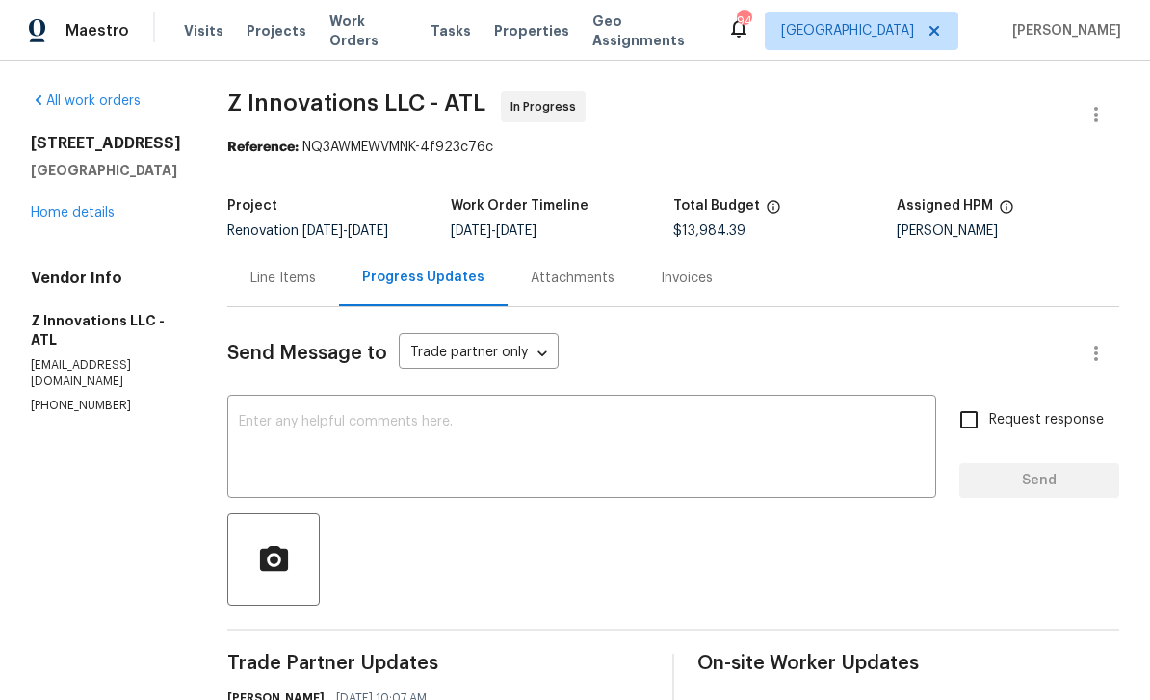
click at [295, 419] on textarea at bounding box center [582, 448] width 686 height 67
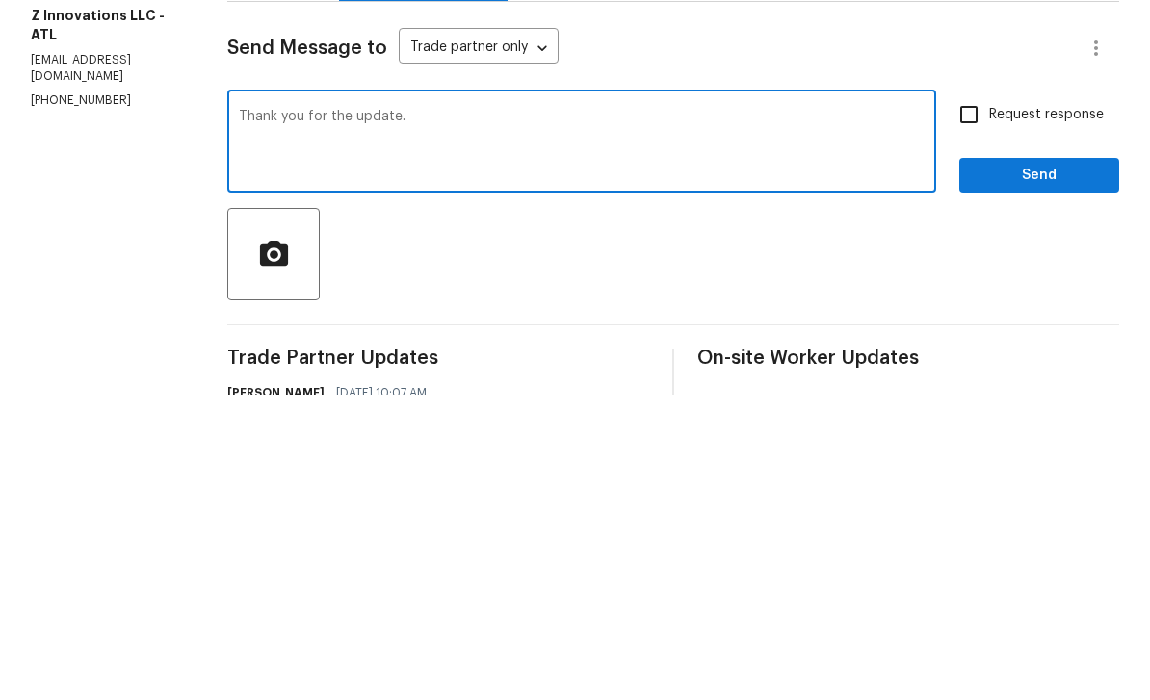
type textarea "Thank you for the update."
click at [972, 400] on input "Request response" at bounding box center [969, 420] width 40 height 40
checkbox input "true"
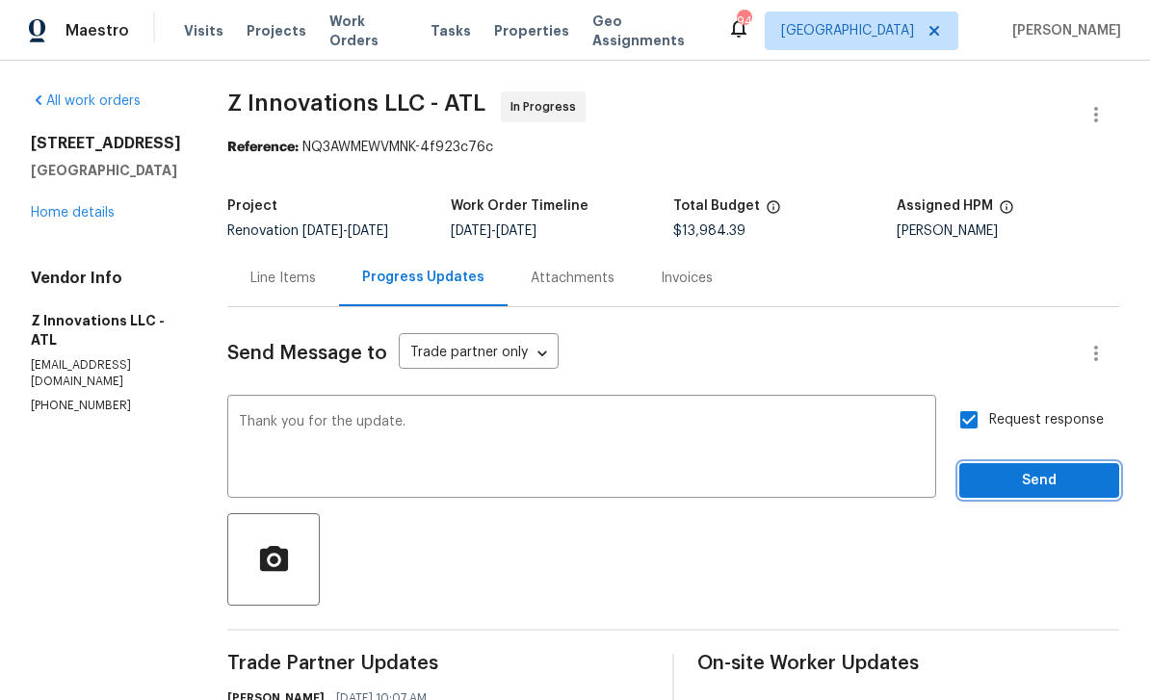
click at [1035, 469] on span "Send" at bounding box center [1039, 481] width 129 height 24
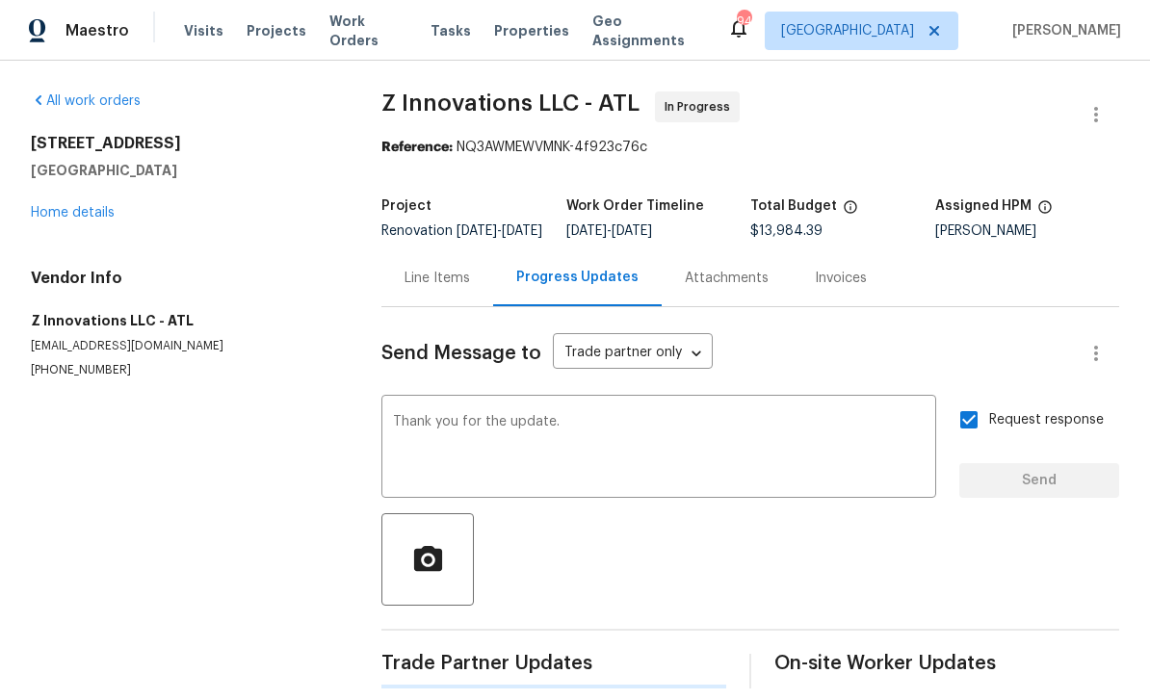
scroll to position [34, 0]
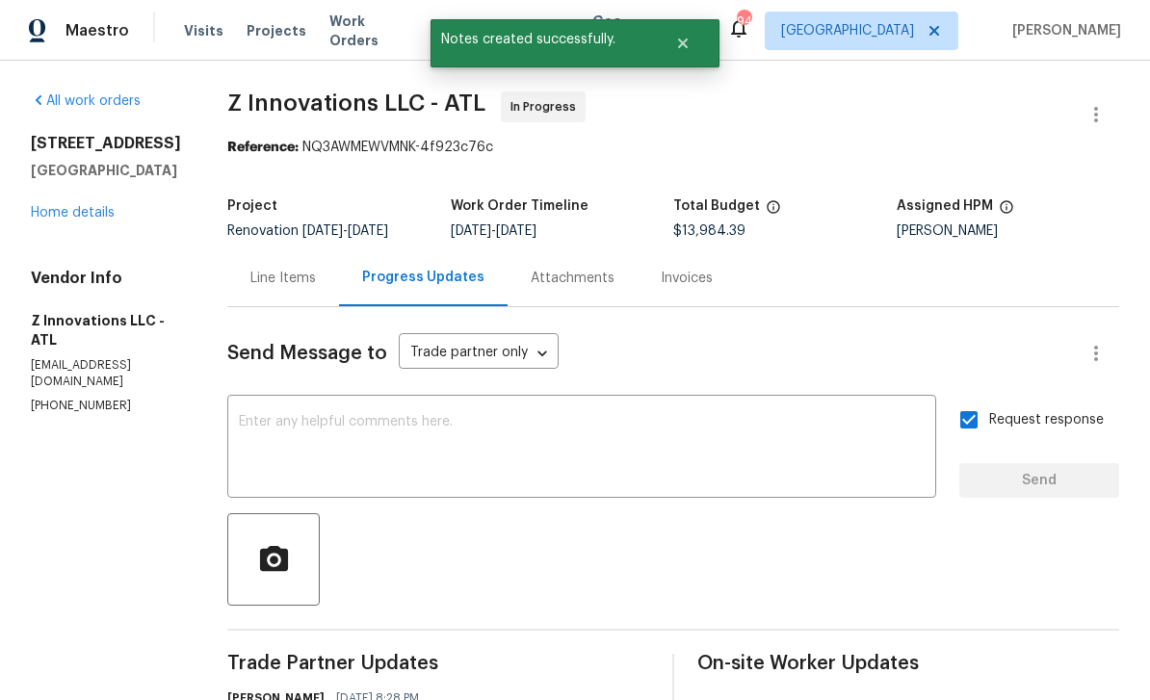
click at [65, 206] on link "Home details" at bounding box center [73, 212] width 84 height 13
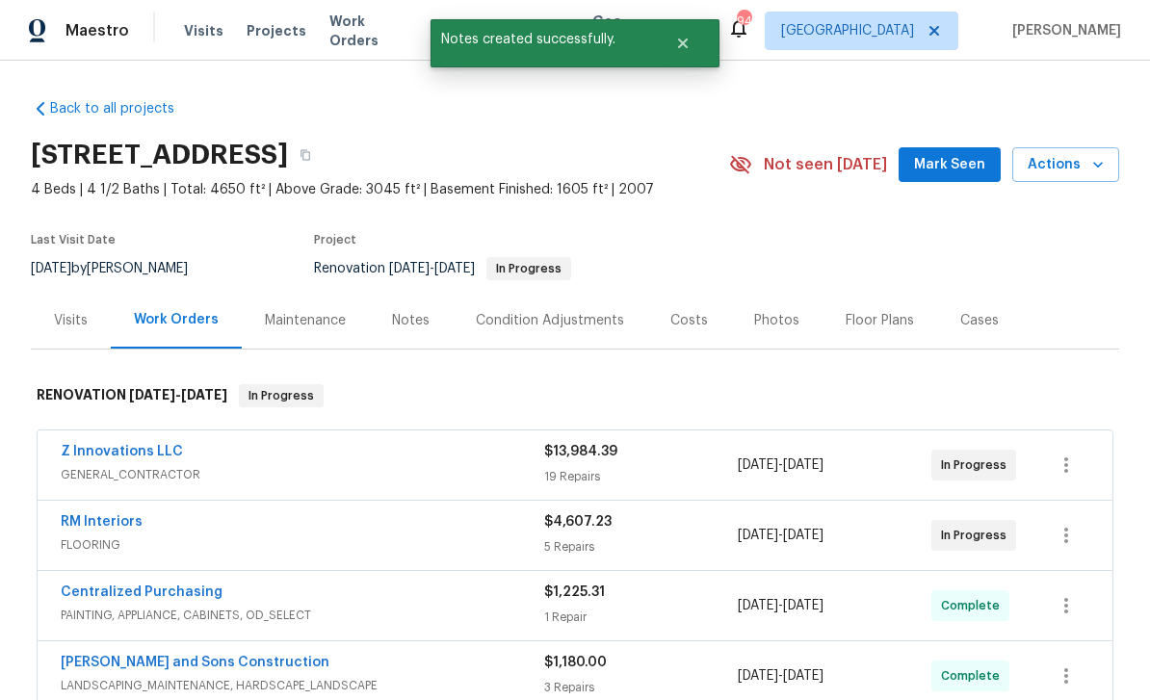
click at [954, 153] on span "Mark Seen" at bounding box center [949, 165] width 71 height 24
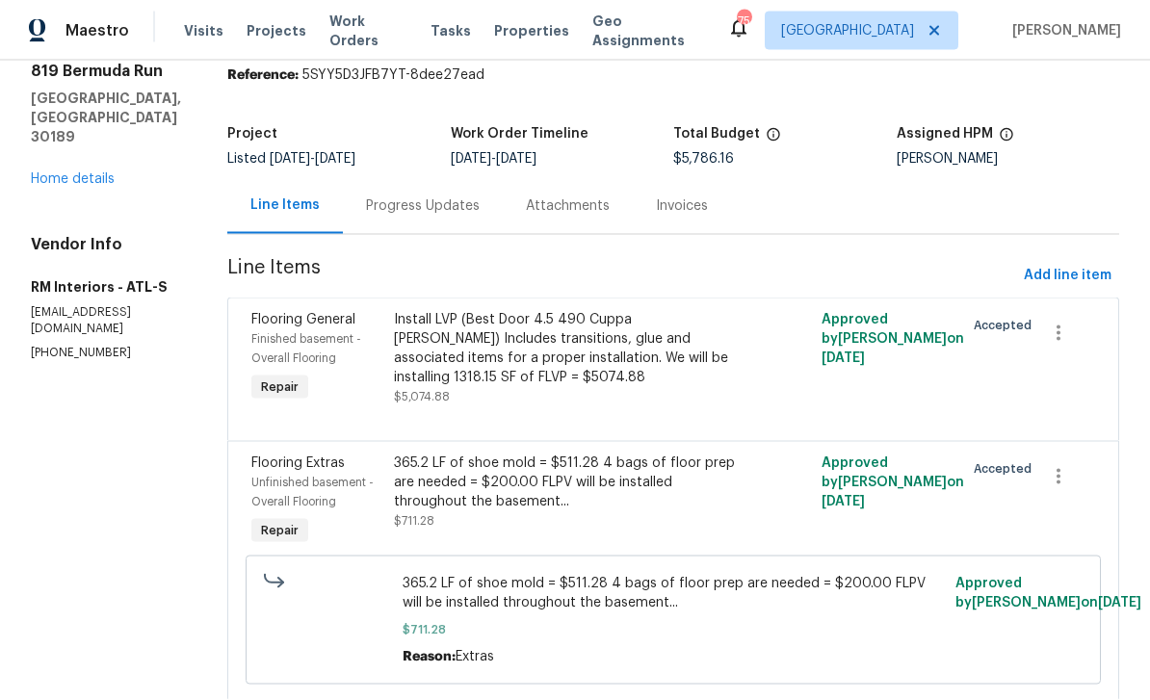
scroll to position [62, 0]
click at [59, 172] on link "Home details" at bounding box center [73, 178] width 84 height 13
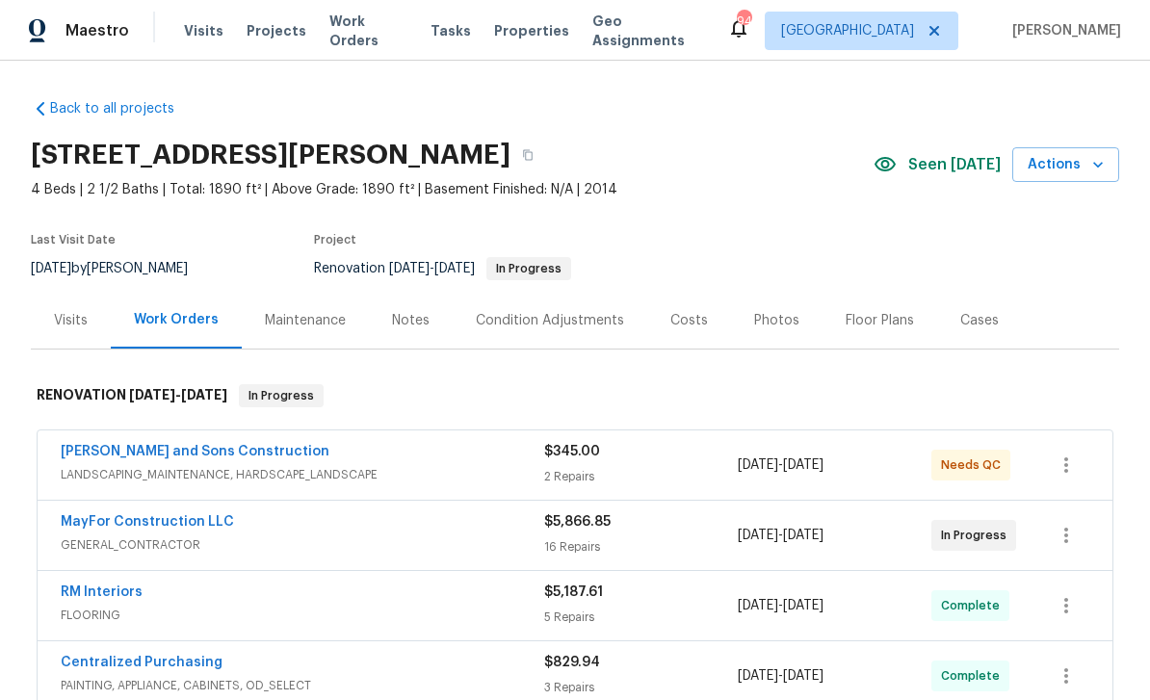
click at [118, 451] on link "[PERSON_NAME] and Sons Construction" at bounding box center [195, 451] width 269 height 13
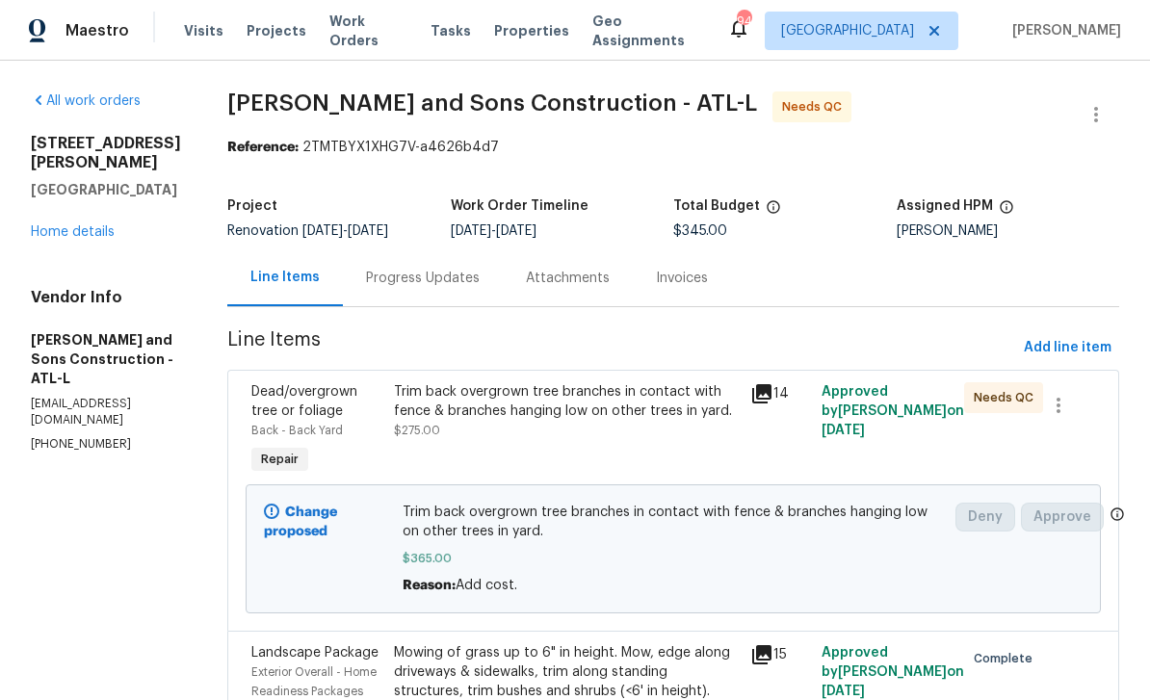
click at [69, 239] on link "Home details" at bounding box center [73, 231] width 84 height 13
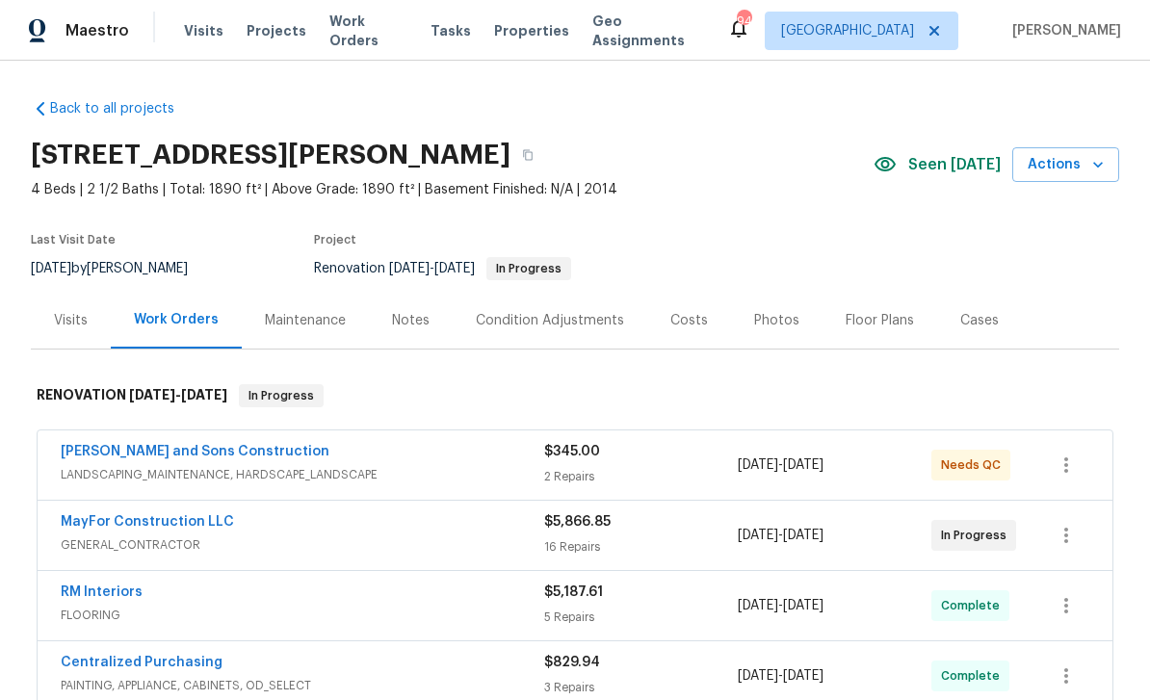
click at [406, 321] on div "Notes" at bounding box center [411, 320] width 38 height 19
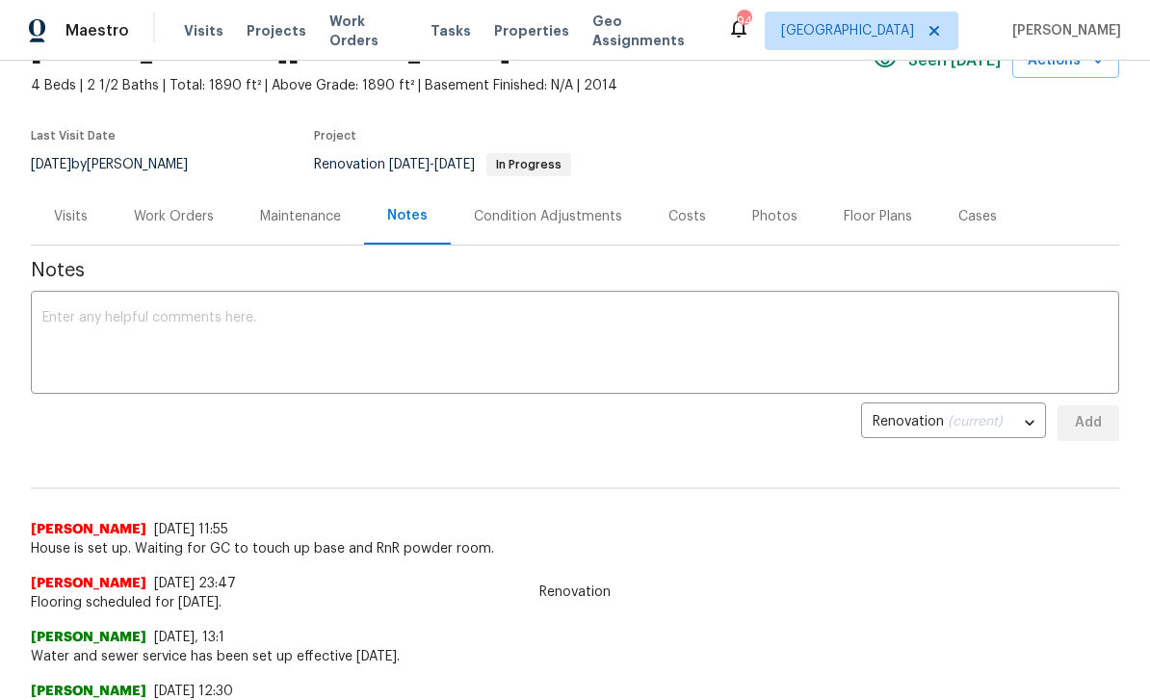
scroll to position [109, 0]
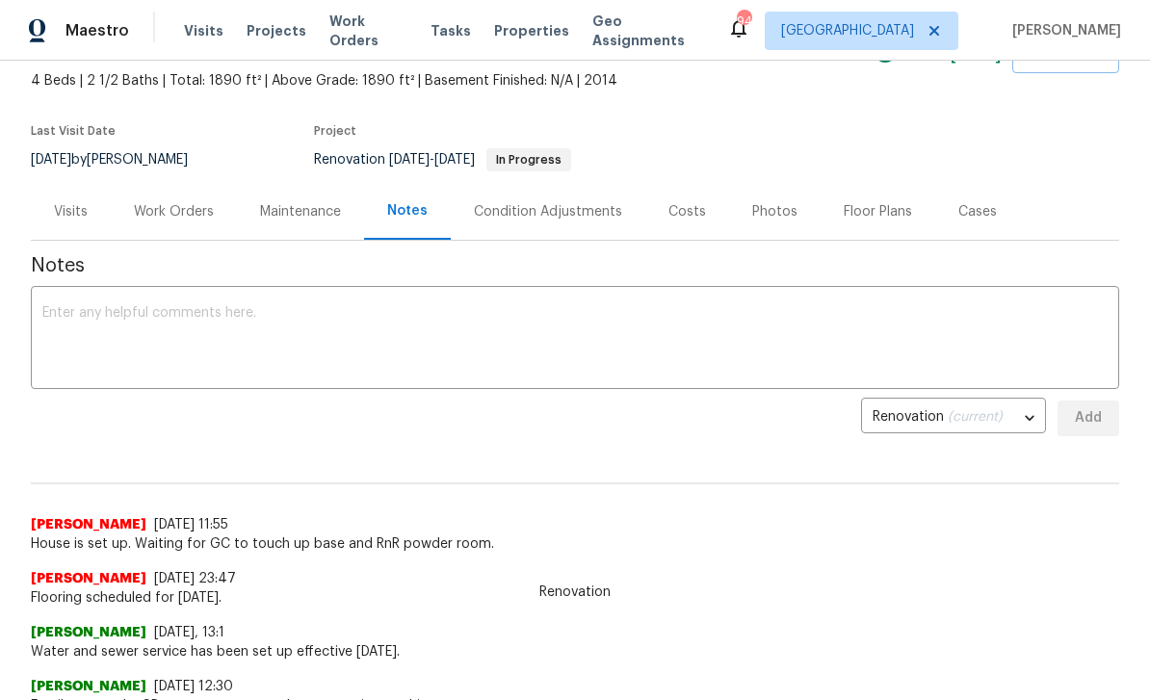
click at [78, 310] on textarea at bounding box center [574, 339] width 1065 height 67
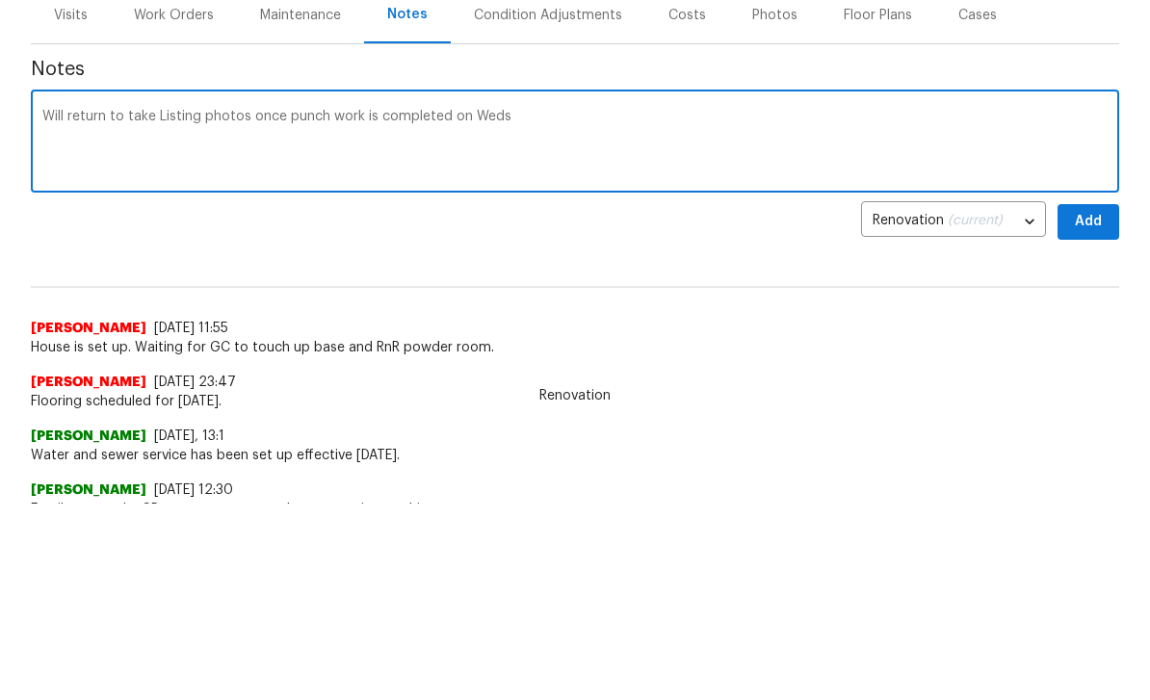
type textarea "Will return to take Listing photos once punch work is completed on Weds"
click at [1089, 406] on span "Add" at bounding box center [1088, 418] width 31 height 24
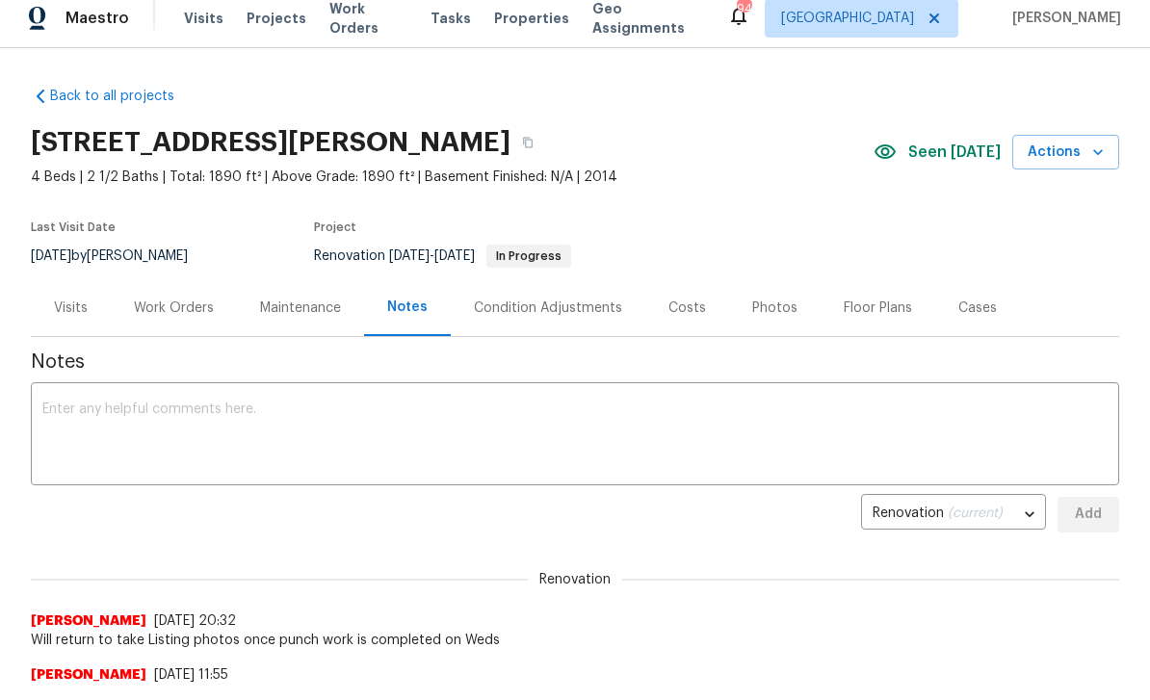
scroll to position [0, 0]
